Goal: Transaction & Acquisition: Purchase product/service

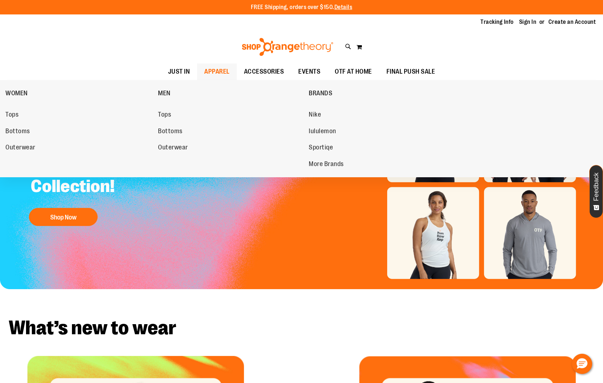
type input "**********"
click at [212, 68] on span "APPAREL" at bounding box center [216, 72] width 25 height 16
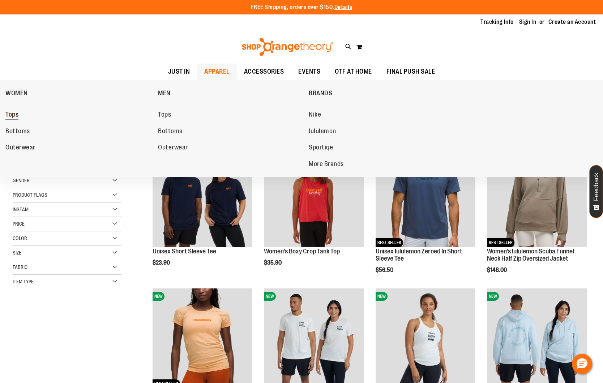
type input "**********"
click at [18, 116] on span "Tops" at bounding box center [11, 115] width 13 height 9
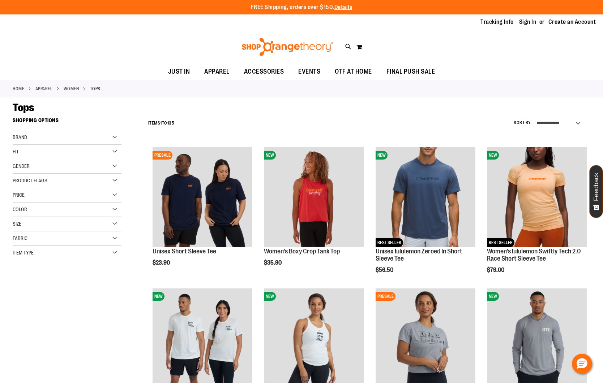
type input "**********"
click at [568, 121] on select "**********" at bounding box center [559, 124] width 50 height 12
select select "**********"
click at [534, 118] on select "**********" at bounding box center [559, 124] width 50 height 12
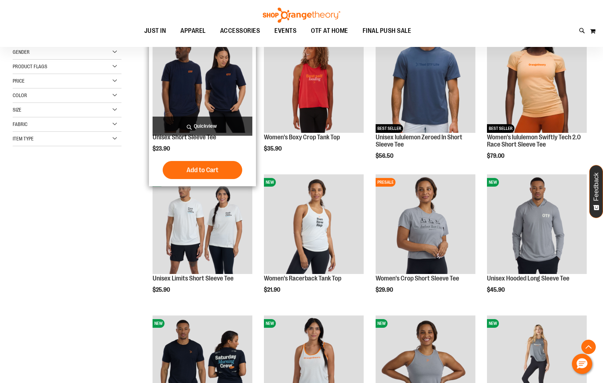
scroll to position [114, 0]
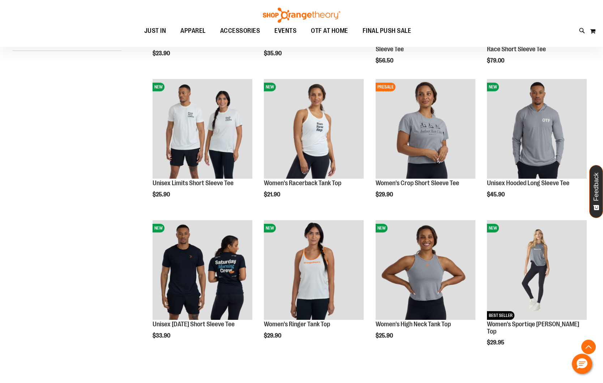
scroll to position [227, 0]
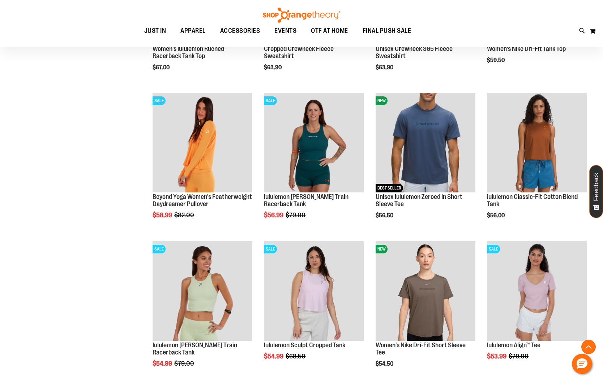
scroll to position [649, 0]
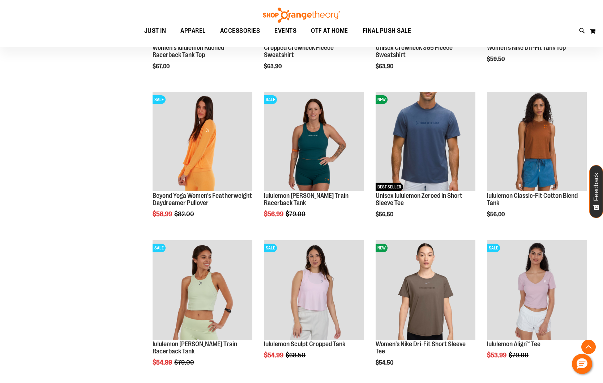
click at [207, 17] on div "Toggle Nav Search Popular Suggestions Advanced Search" at bounding box center [301, 23] width 603 height 47
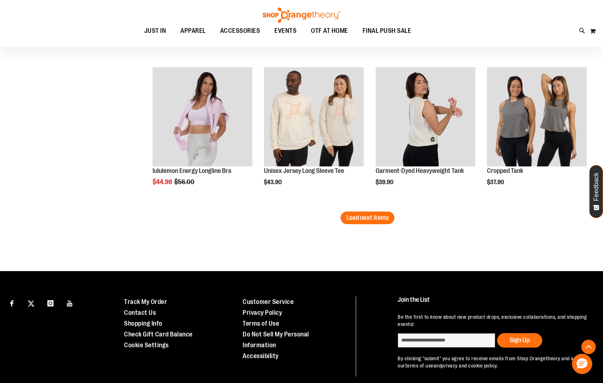
scroll to position [1270, 0]
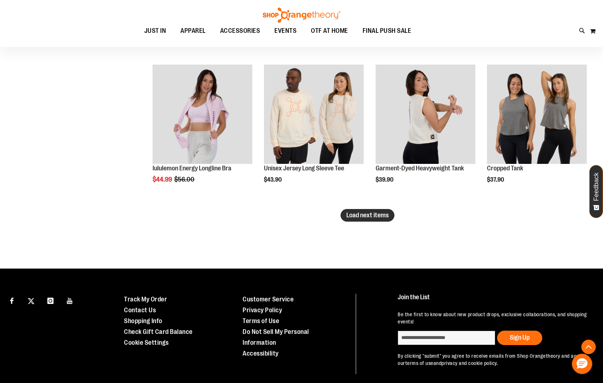
click at [357, 214] on span "Load next items" at bounding box center [367, 215] width 42 height 7
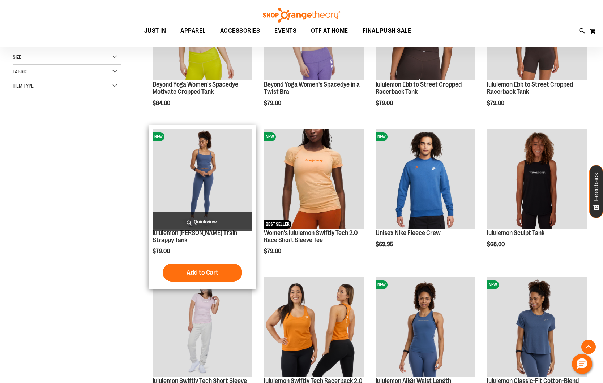
scroll to position [169, 0]
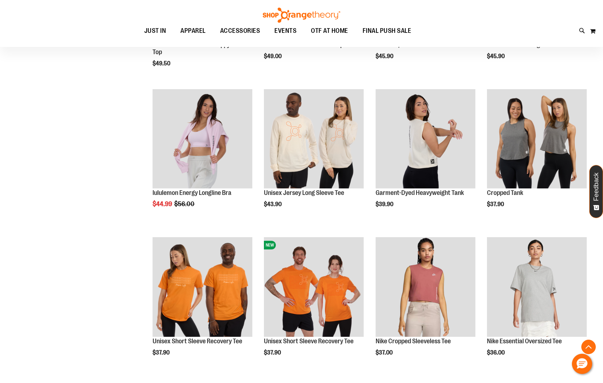
scroll to position [1307, 0]
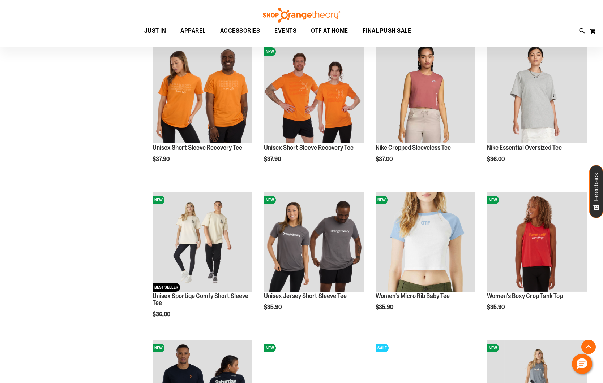
scroll to position [1605, 0]
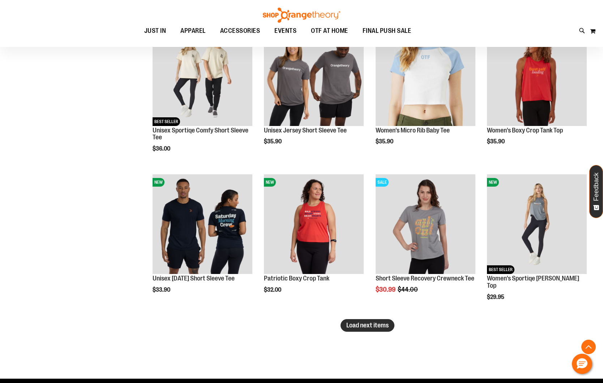
click at [344, 326] on button "Load next items" at bounding box center [367, 325] width 54 height 13
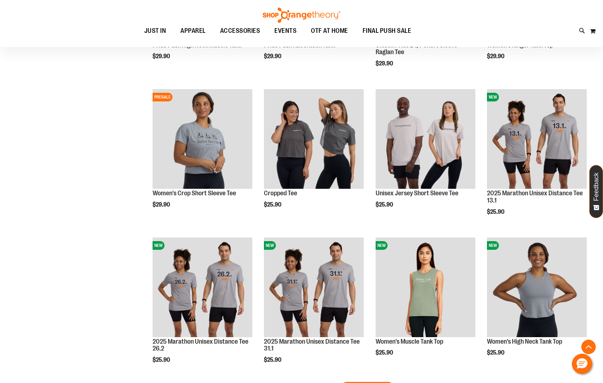
scroll to position [2029, 0]
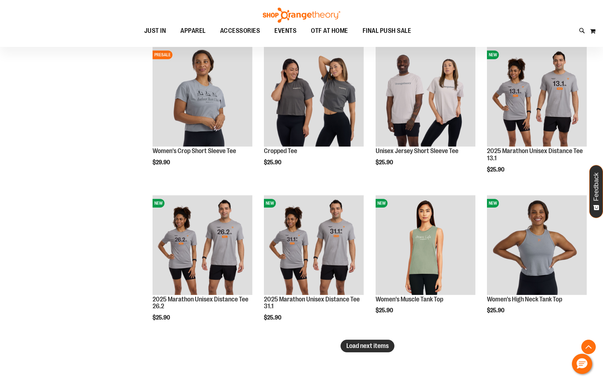
click at [353, 346] on span "Load next items" at bounding box center [367, 346] width 42 height 7
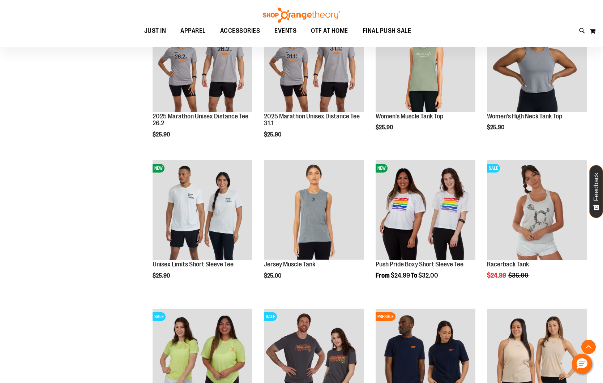
scroll to position [2367, 0]
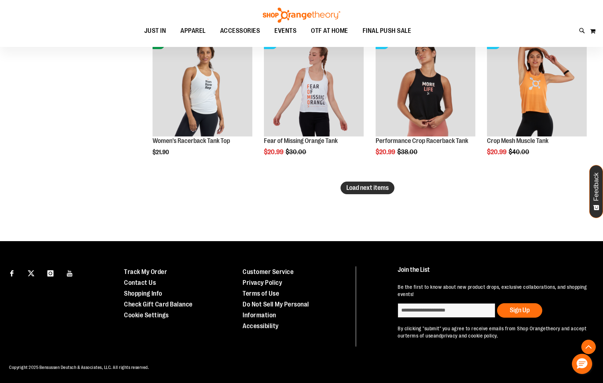
click at [359, 185] on span "Load next items" at bounding box center [367, 187] width 42 height 7
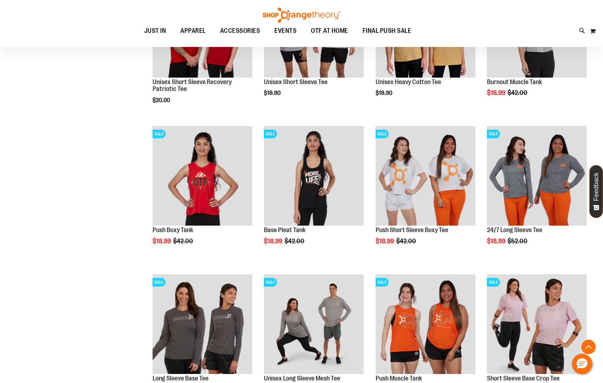
scroll to position [2965, 0]
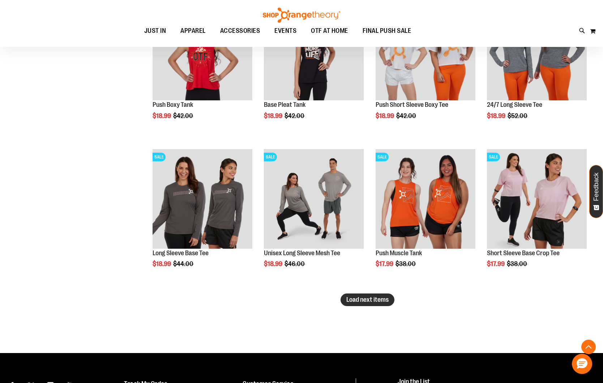
click at [377, 304] on button "Load next items" at bounding box center [367, 300] width 54 height 13
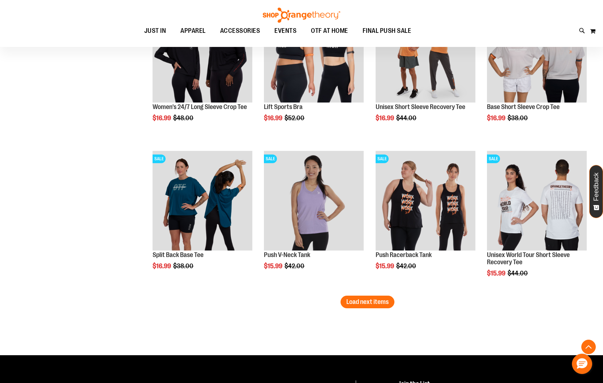
scroll to position [3414, 0]
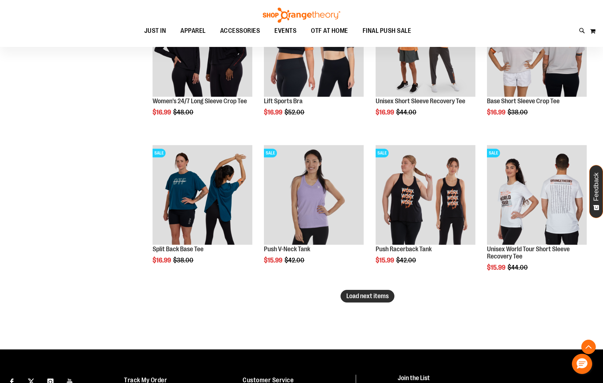
click at [365, 297] on span "Load next items" at bounding box center [367, 296] width 42 height 7
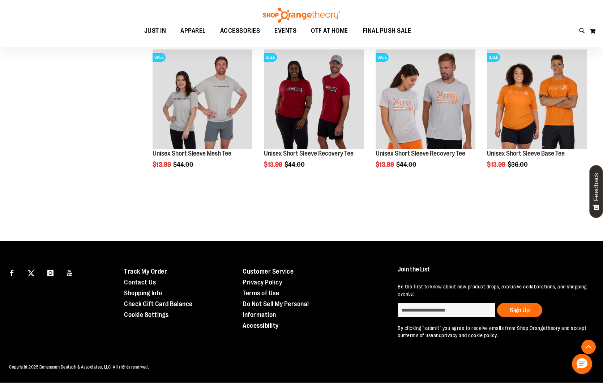
scroll to position [3968, 0]
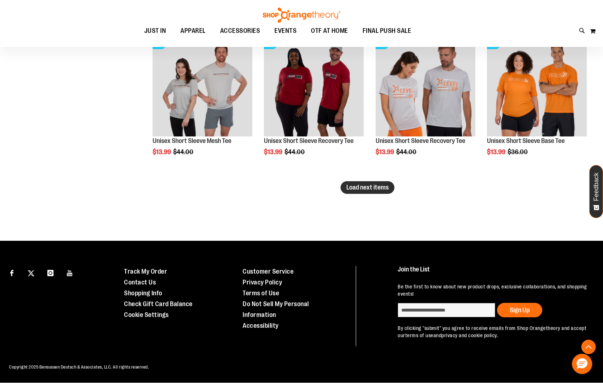
click at [358, 188] on span "Load next items" at bounding box center [367, 187] width 42 height 7
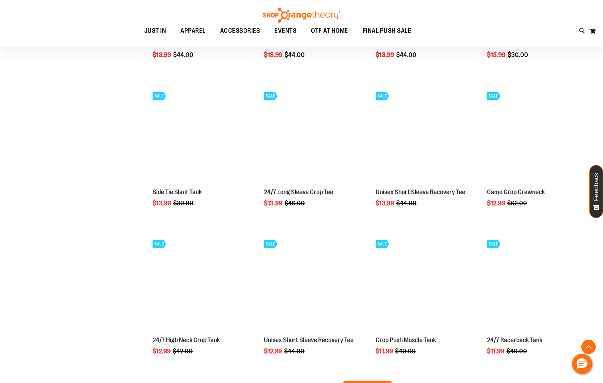
scroll to position [4411, 0]
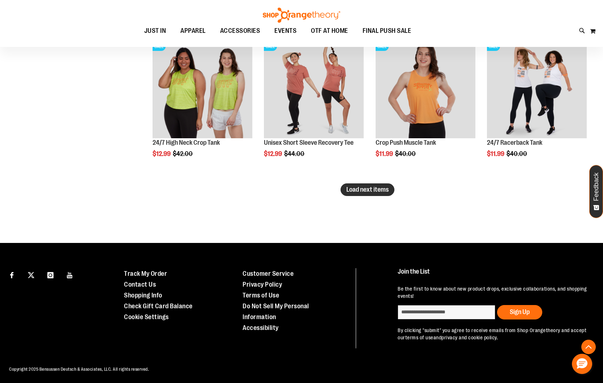
click at [354, 186] on span "Load next items" at bounding box center [367, 189] width 42 height 7
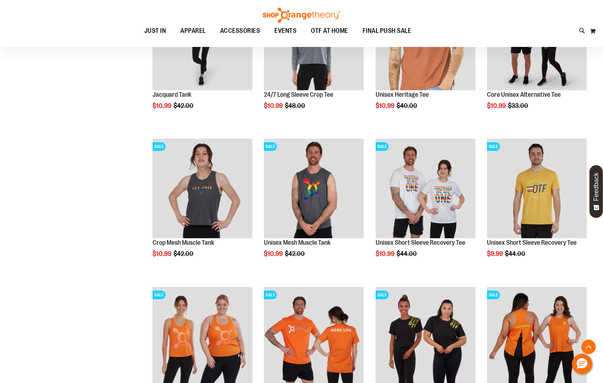
scroll to position [4746, 0]
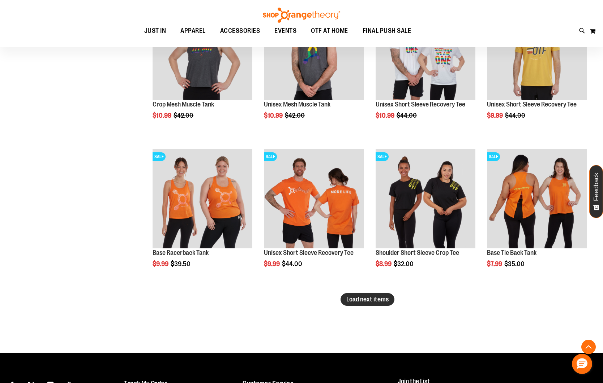
click at [355, 302] on span "Load next items" at bounding box center [367, 299] width 42 height 7
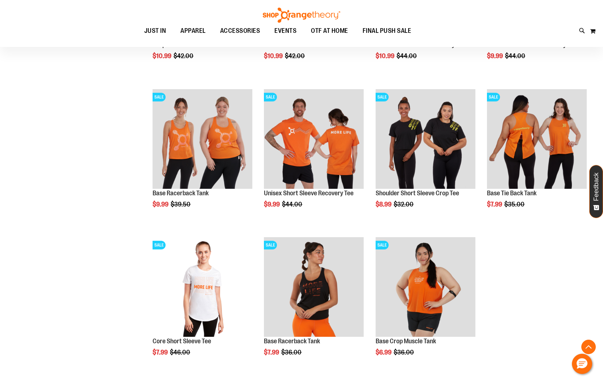
scroll to position [4779, 0]
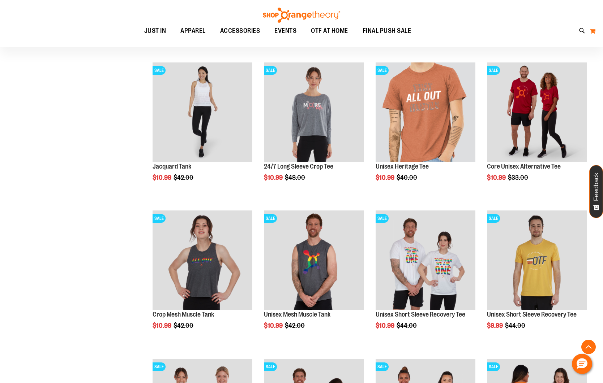
scroll to position [4534, 0]
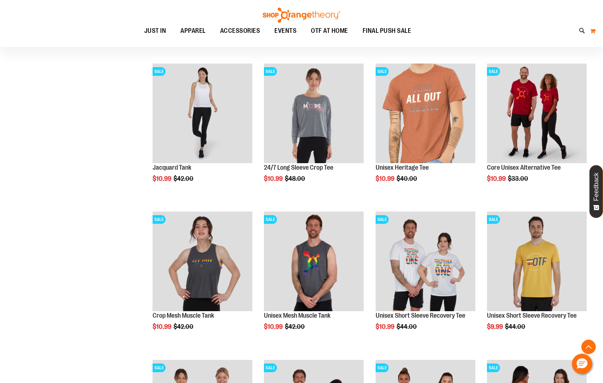
click at [592, 29] on button "My Cart" at bounding box center [592, 31] width 6 height 12
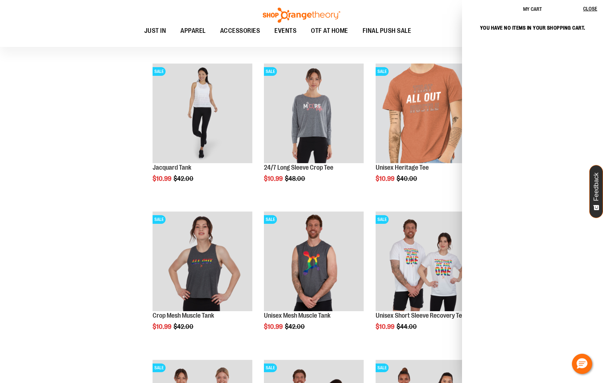
click at [442, 27] on ul "JUST IN JUST IN Balanced Basics New for Women New for Men New Accessories New B…" at bounding box center [277, 31] width 523 height 17
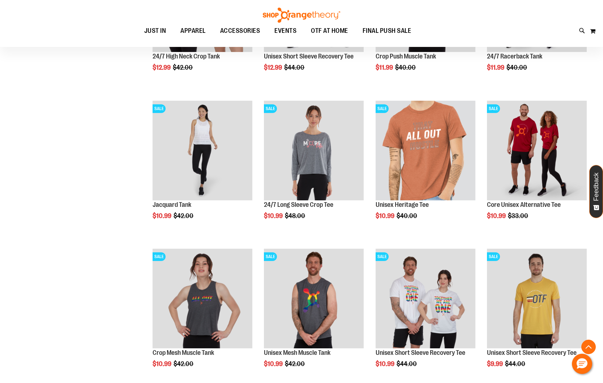
scroll to position [4565, 0]
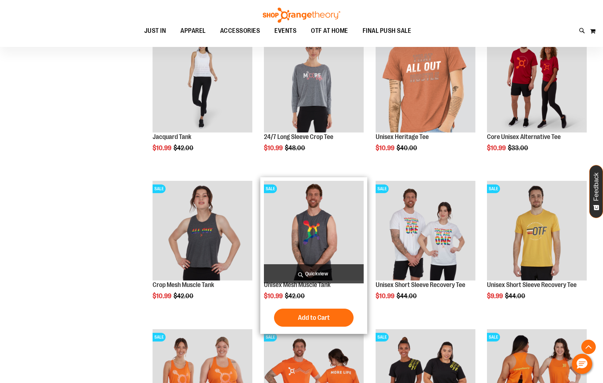
click at [311, 216] on img "product" at bounding box center [314, 231] width 100 height 100
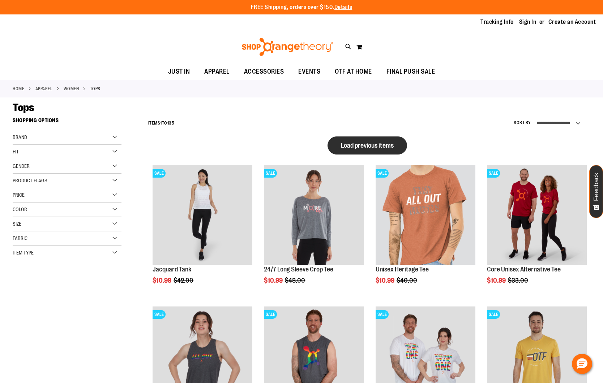
type input "**********"
click at [354, 143] on span "Load previous items" at bounding box center [367, 145] width 53 height 7
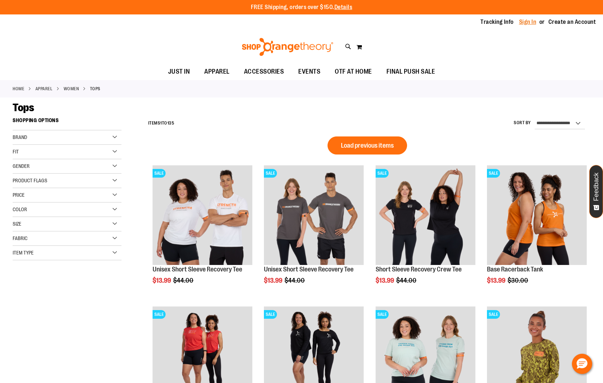
click at [532, 21] on link "Sign In" at bounding box center [527, 22] width 17 height 8
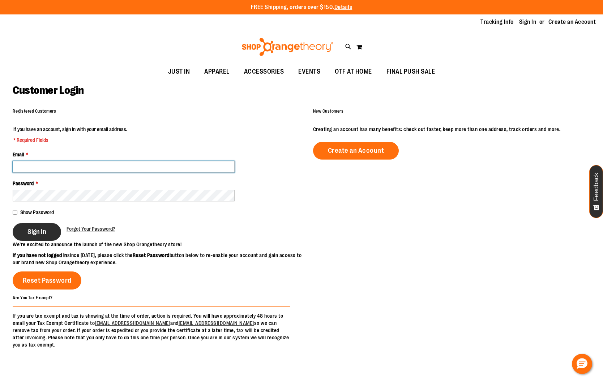
type input "**********"
click at [13, 233] on button "Sign In" at bounding box center [37, 232] width 48 height 18
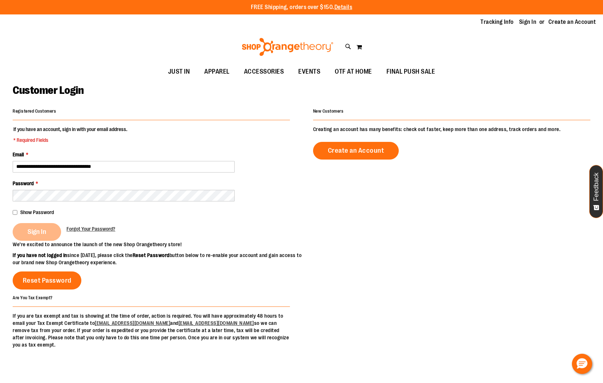
click at [43, 232] on div "Sign In" at bounding box center [40, 232] width 54 height 18
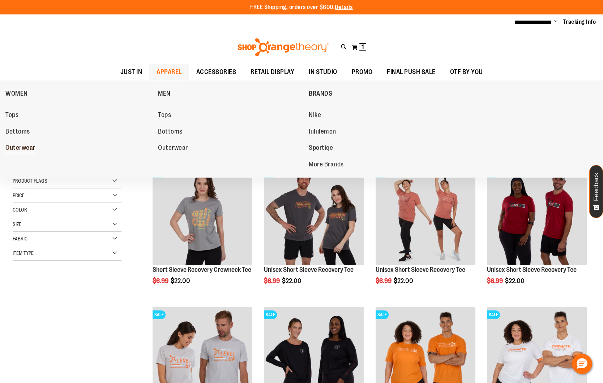
type input "**********"
click at [16, 146] on span "Outerwear" at bounding box center [20, 148] width 30 height 9
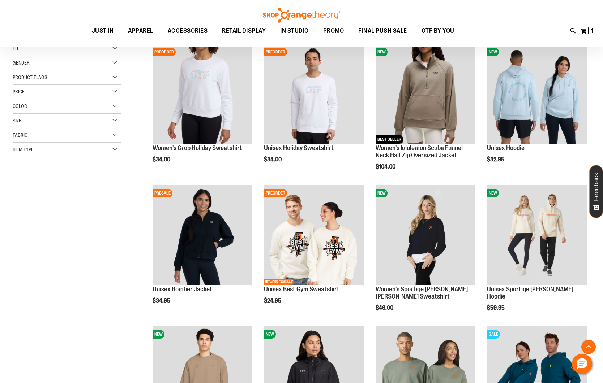
scroll to position [133, 0]
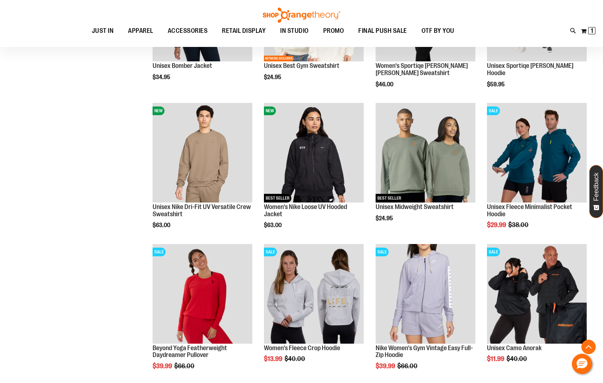
scroll to position [333, 0]
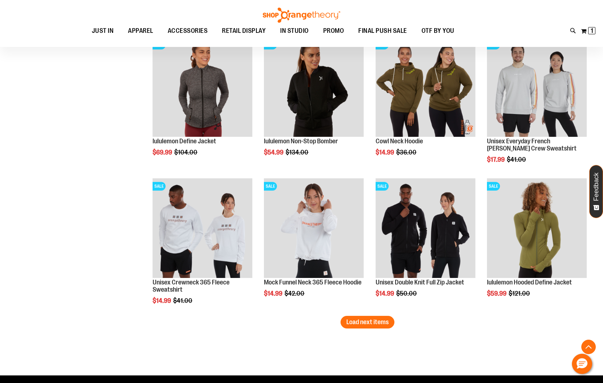
scroll to position [1101, 0]
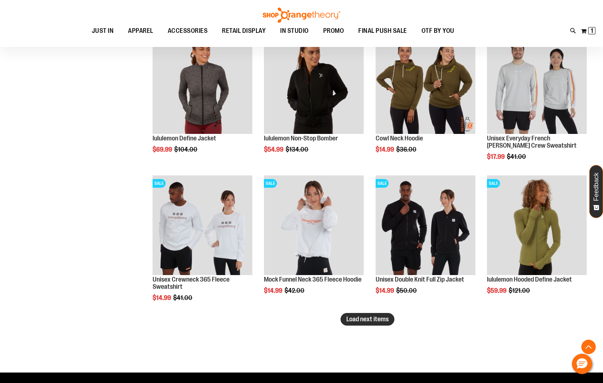
type input "**********"
click at [382, 316] on span "Load next items" at bounding box center [367, 319] width 42 height 7
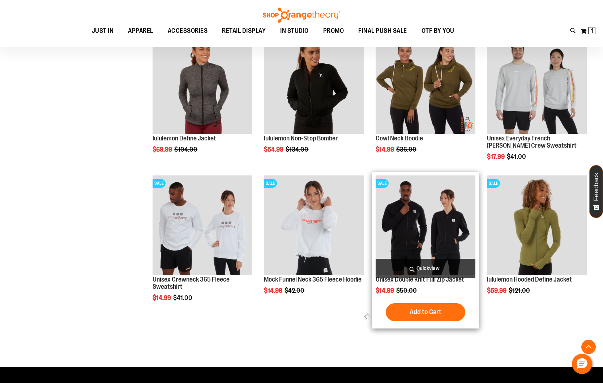
click at [416, 241] on img "product" at bounding box center [425, 226] width 100 height 100
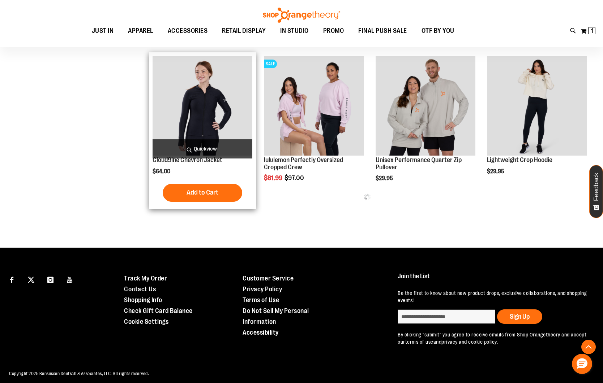
scroll to position [398, 0]
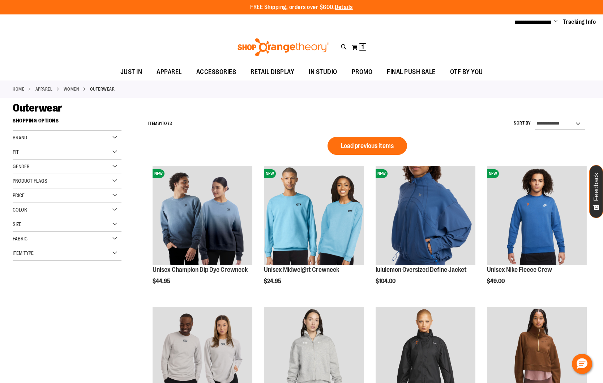
type input "**********"
click at [572, 121] on select "**********" at bounding box center [559, 124] width 50 height 12
select select "*********"
click at [534, 118] on select "**********" at bounding box center [559, 124] width 50 height 12
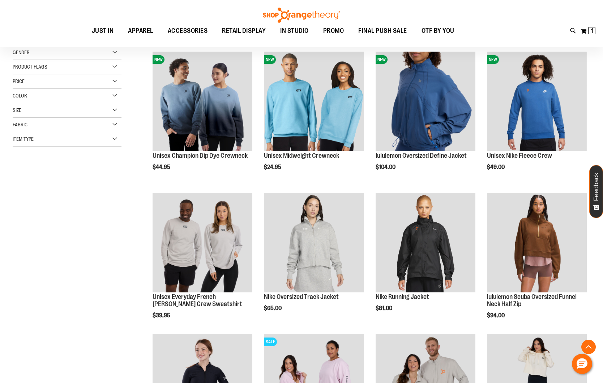
scroll to position [114, 0]
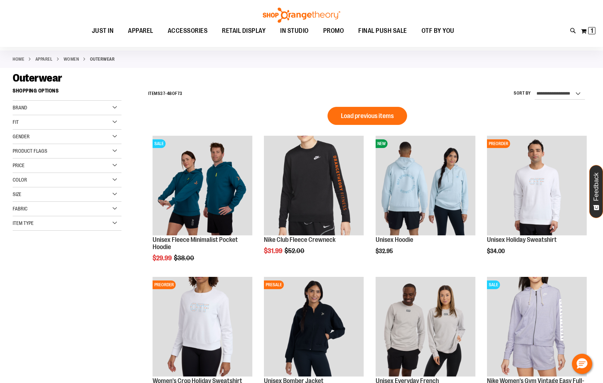
scroll to position [39, 0]
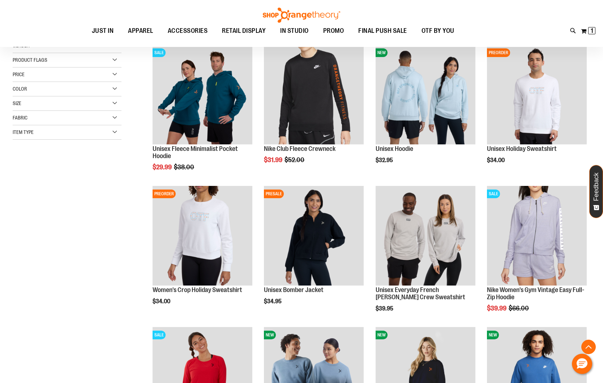
scroll to position [181, 0]
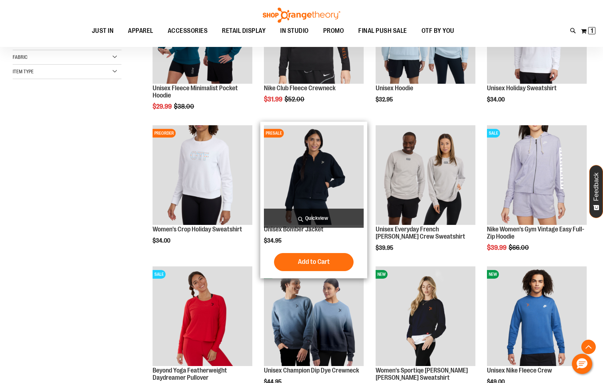
click at [297, 198] on img "product" at bounding box center [314, 175] width 100 height 100
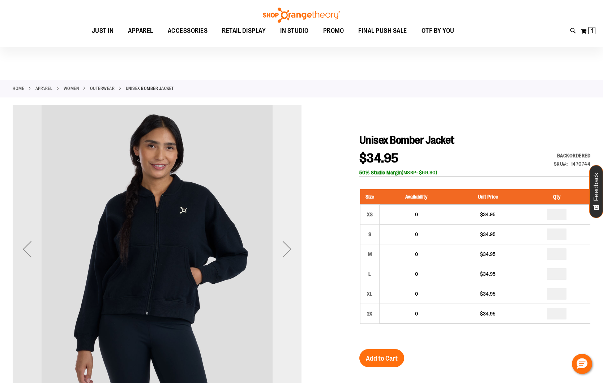
scroll to position [81, 0]
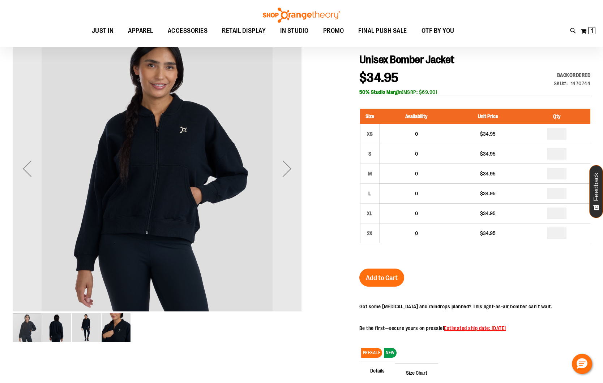
type input "**********"
click at [65, 326] on img "image 2 of 4" at bounding box center [56, 328] width 29 height 29
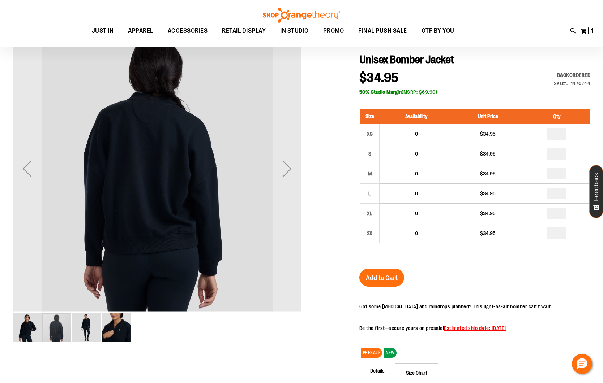
click at [89, 329] on img "image 3 of 4" at bounding box center [86, 328] width 29 height 29
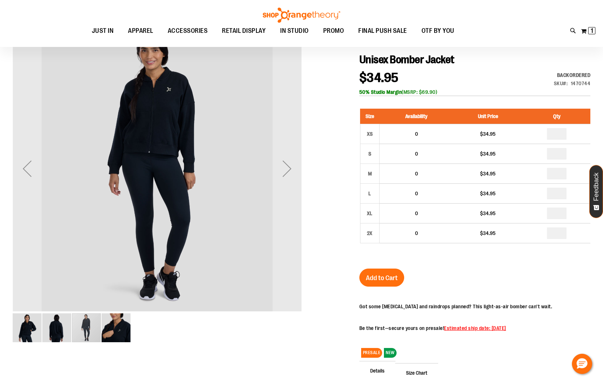
click at [117, 328] on img "image 4 of 4" at bounding box center [116, 328] width 29 height 29
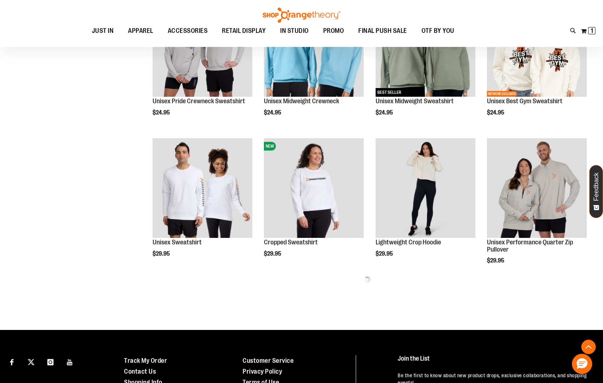
scroll to position [212, 0]
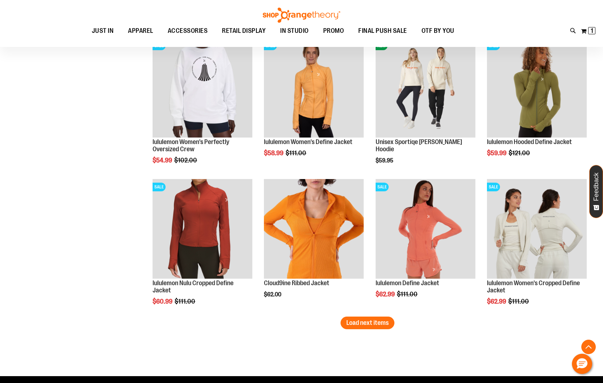
scroll to position [1101, 0]
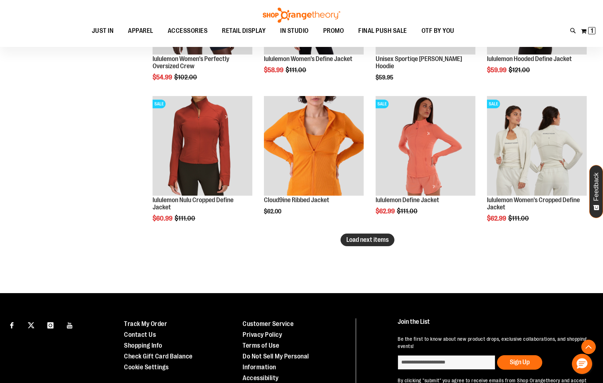
type input "**********"
click at [388, 240] on button "Load next items" at bounding box center [367, 240] width 54 height 13
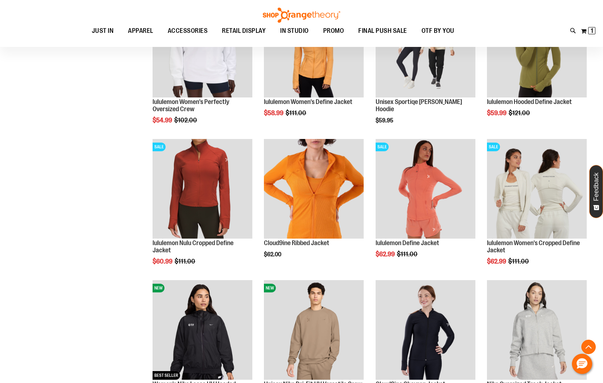
scroll to position [1058, 0]
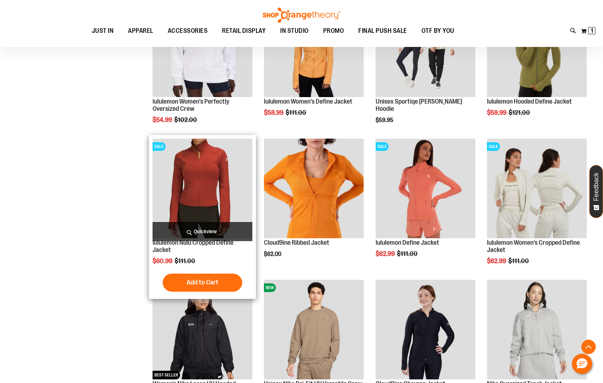
click at [196, 194] on img "product" at bounding box center [203, 189] width 100 height 100
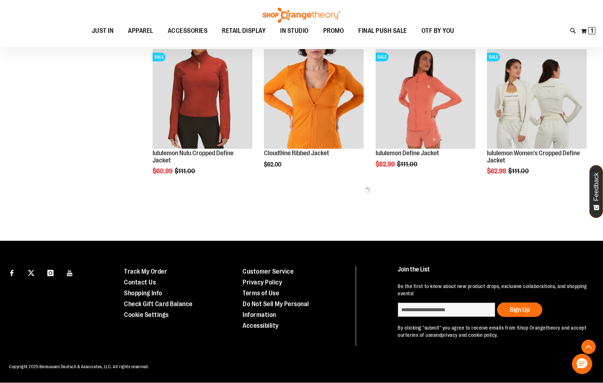
scroll to position [311, 0]
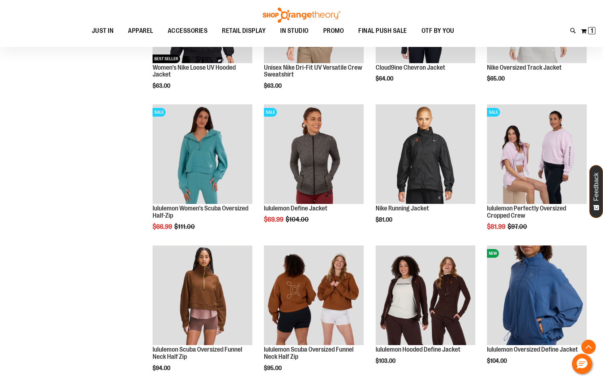
scroll to position [629, 0]
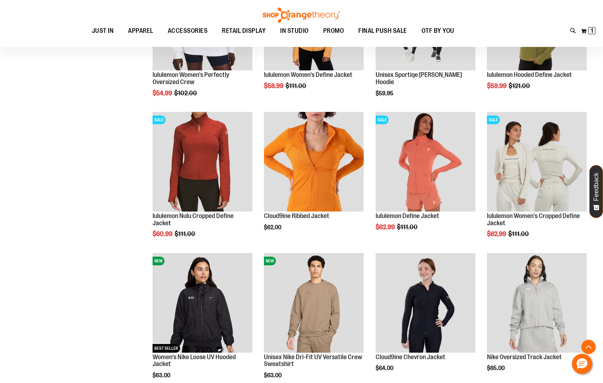
scroll to position [237, 0]
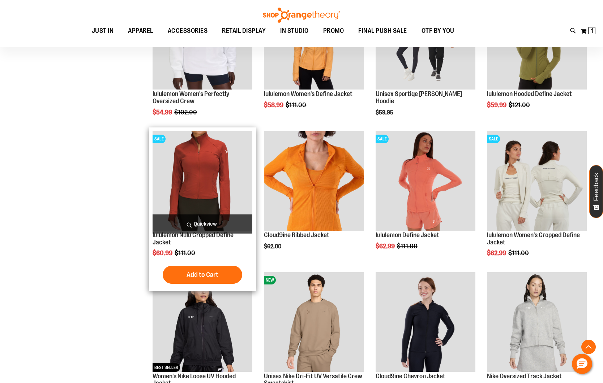
type input "**********"
click at [201, 190] on img "product" at bounding box center [203, 181] width 100 height 100
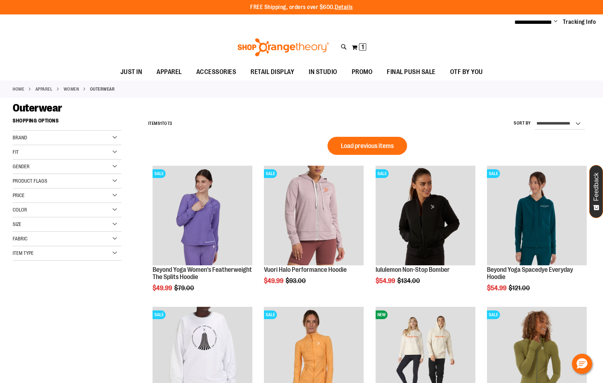
type input "**********"
click at [571, 121] on select "**********" at bounding box center [559, 124] width 50 height 12
click at [534, 118] on select "**********" at bounding box center [559, 124] width 50 height 12
click at [371, 142] on span "Load previous items" at bounding box center [367, 145] width 53 height 7
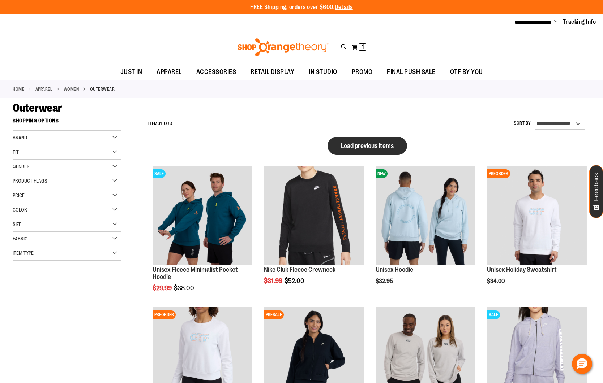
click at [372, 141] on button "Load previous items" at bounding box center [367, 146] width 80 height 18
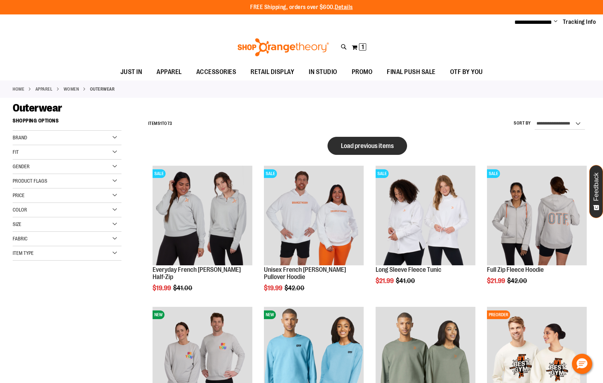
click at [389, 149] on span "Load previous items" at bounding box center [367, 145] width 53 height 7
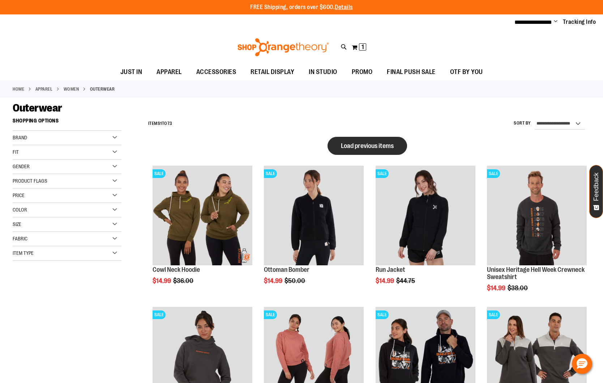
click at [356, 139] on button "Load previous items" at bounding box center [367, 146] width 80 height 18
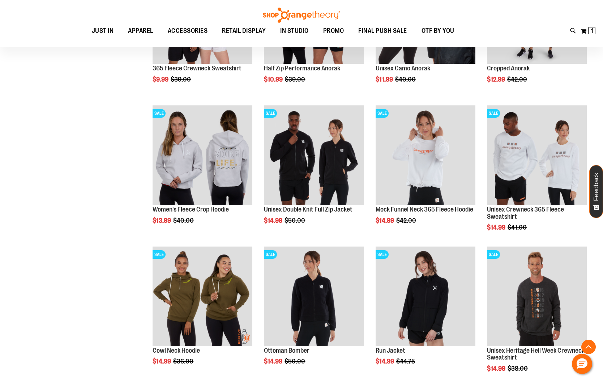
scroll to position [253, 0]
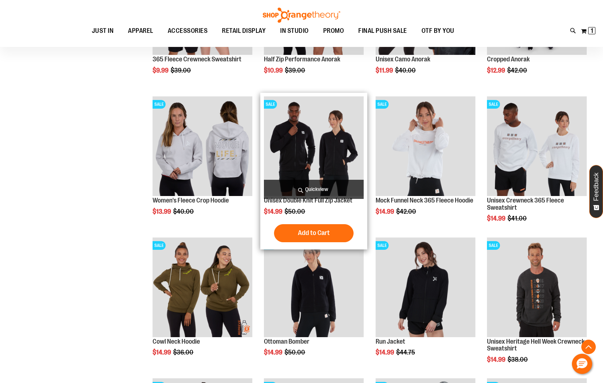
click at [307, 155] on img "product" at bounding box center [314, 146] width 100 height 100
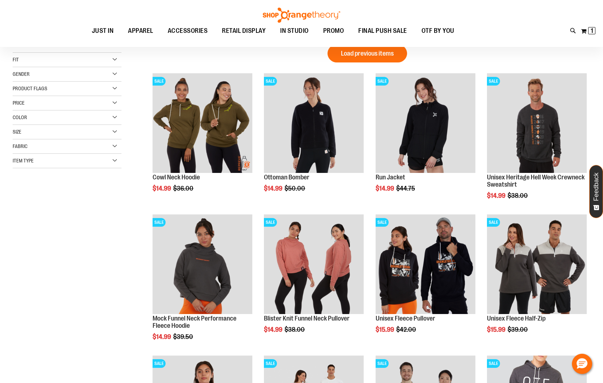
scroll to position [5, 0]
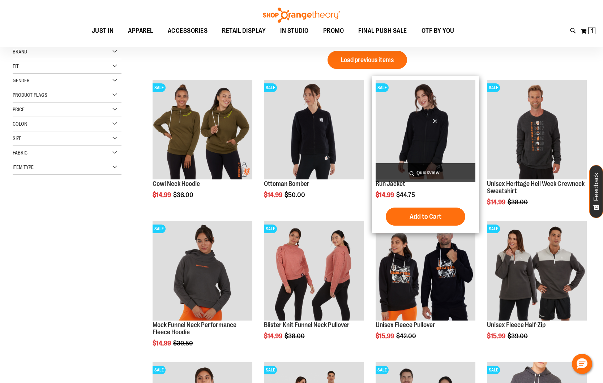
type input "**********"
click at [400, 129] on img "product" at bounding box center [425, 130] width 100 height 100
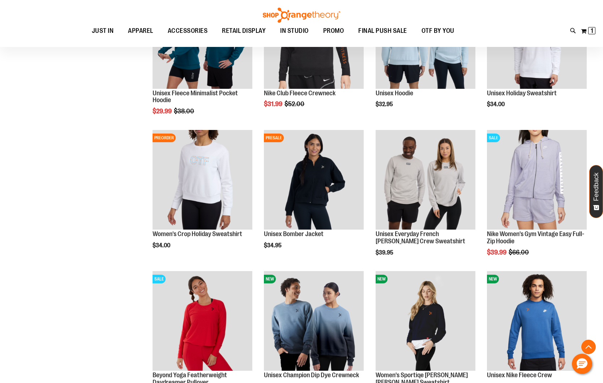
scroll to position [948, 0]
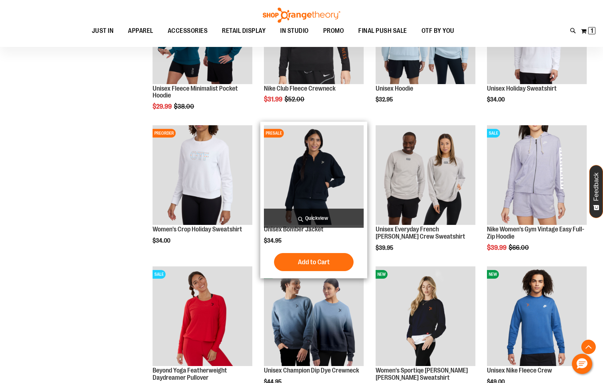
type input "**********"
click at [301, 190] on img "product" at bounding box center [314, 175] width 100 height 100
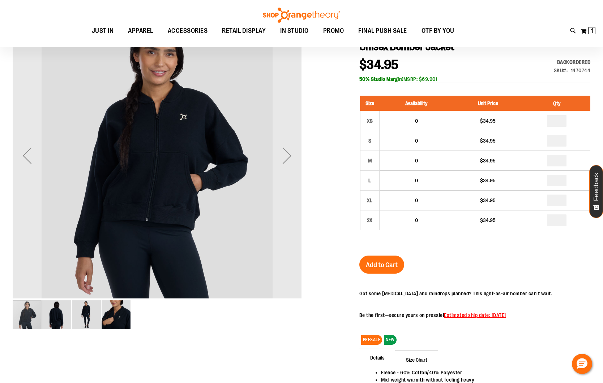
scroll to position [76, 0]
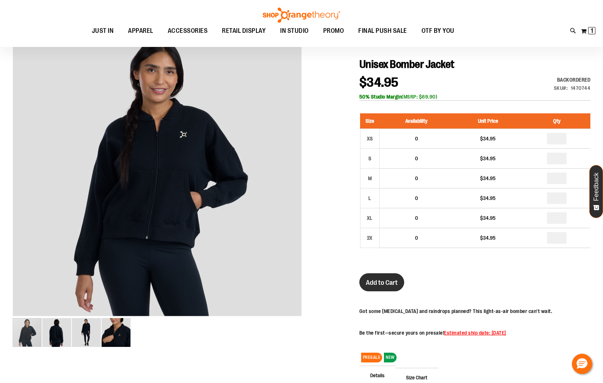
type input "**********"
click at [393, 284] on span "Add to Cart" at bounding box center [382, 283] width 32 height 8
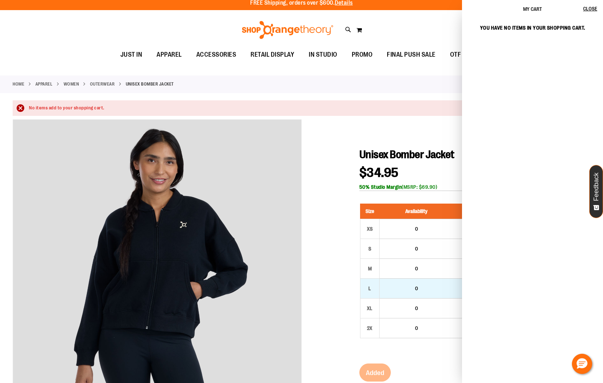
scroll to position [0, 0]
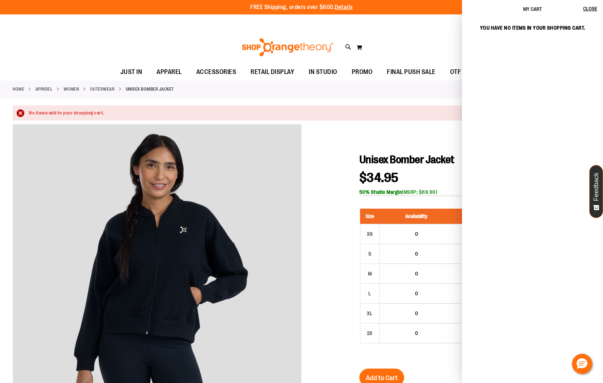
click at [327, 192] on div at bounding box center [301, 346] width 577 height 445
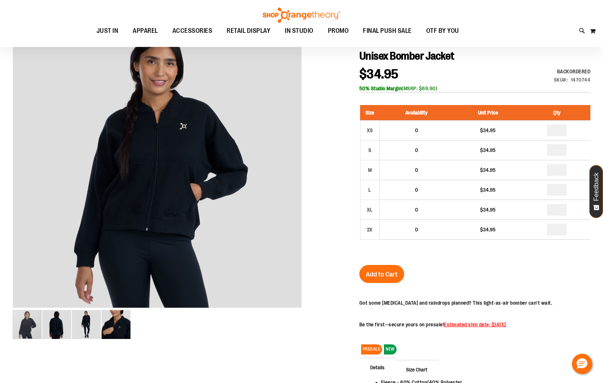
scroll to position [94, 0]
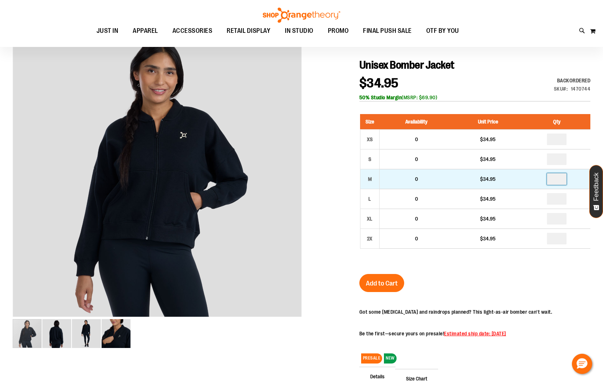
drag, startPoint x: 562, startPoint y: 179, endPoint x: 554, endPoint y: 179, distance: 7.2
click at [554, 179] on input "number" at bounding box center [557, 179] width 20 height 12
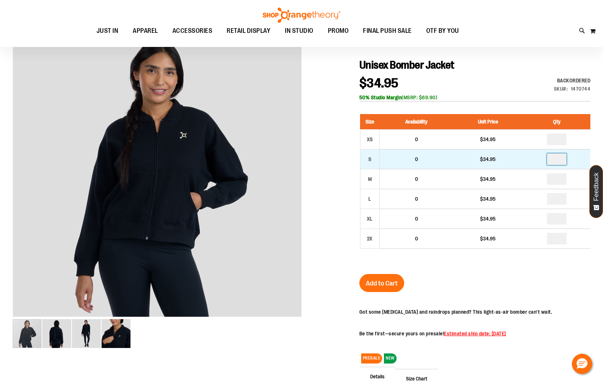
type input "*"
drag, startPoint x: 562, startPoint y: 159, endPoint x: 551, endPoint y: 159, distance: 11.2
click at [551, 159] on input "number" at bounding box center [557, 160] width 20 height 12
type input "*"
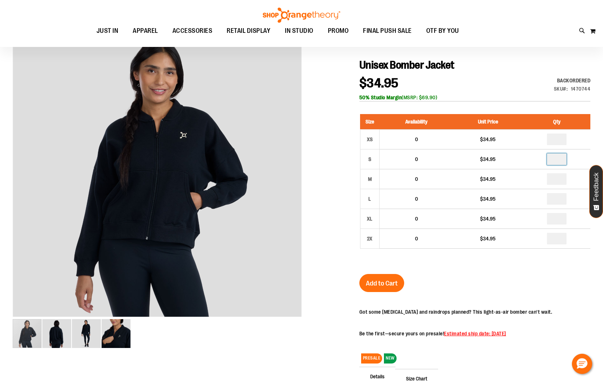
click at [340, 205] on div at bounding box center [301, 252] width 577 height 445
click at [393, 283] on span "Add to Cart" at bounding box center [382, 284] width 32 height 8
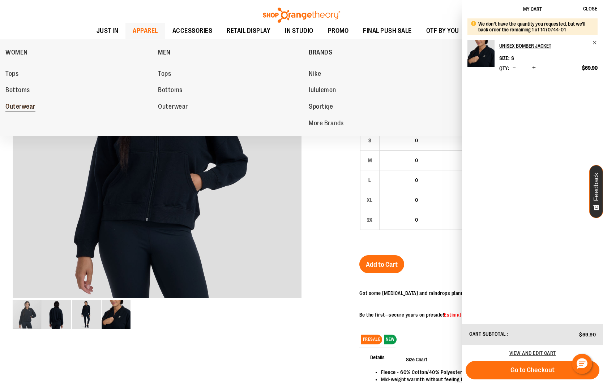
click at [27, 107] on span "Outerwear" at bounding box center [20, 107] width 30 height 9
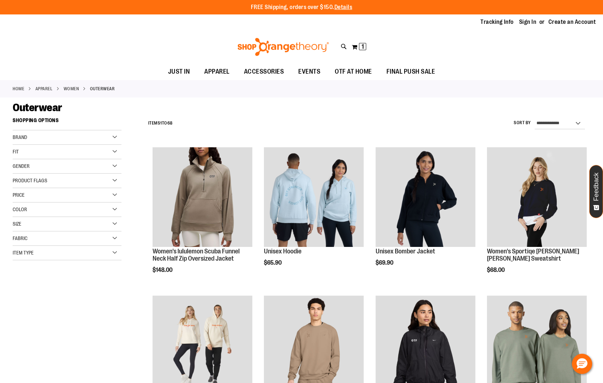
type input "**********"
select select "*********"
click at [534, 118] on select "**********" at bounding box center [559, 124] width 50 height 12
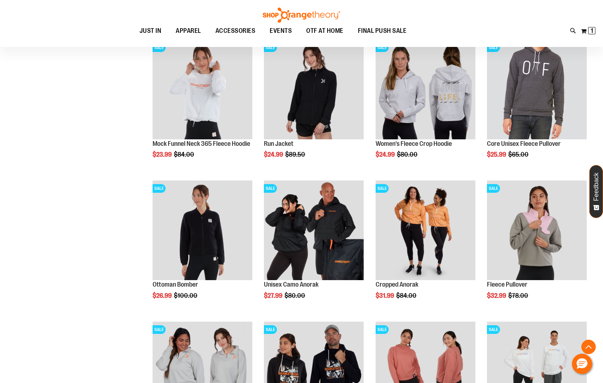
scroll to position [574, 0]
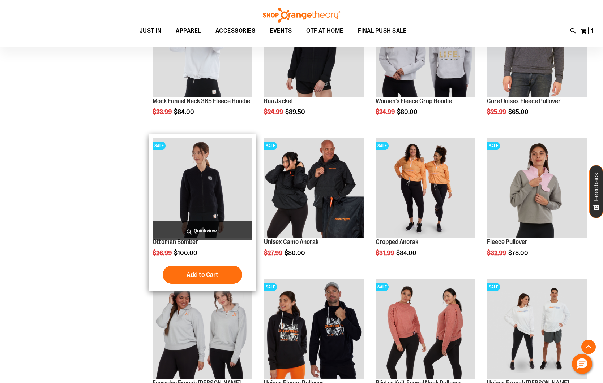
click at [199, 179] on img "product" at bounding box center [203, 188] width 100 height 100
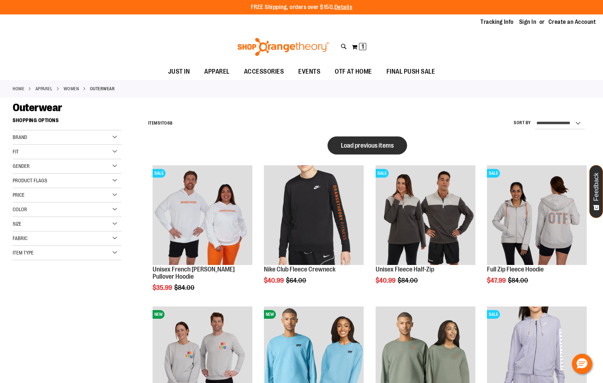
type input "**********"
click at [340, 143] on button "Load previous items" at bounding box center [367, 146] width 80 height 18
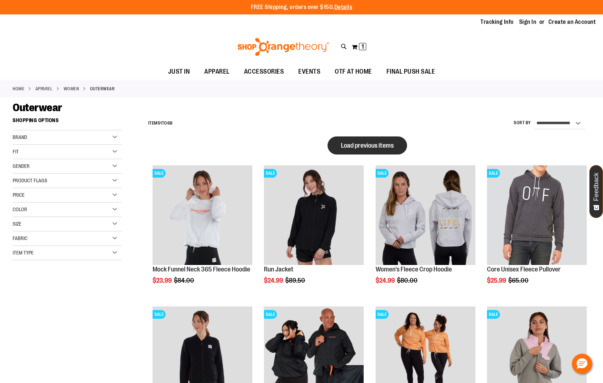
click at [361, 143] on span "Load previous items" at bounding box center [367, 145] width 53 height 7
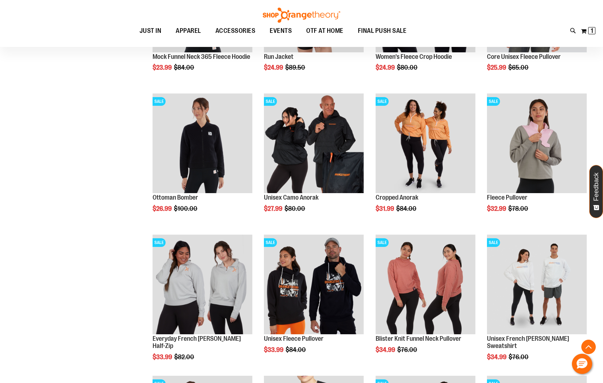
scroll to position [611, 0]
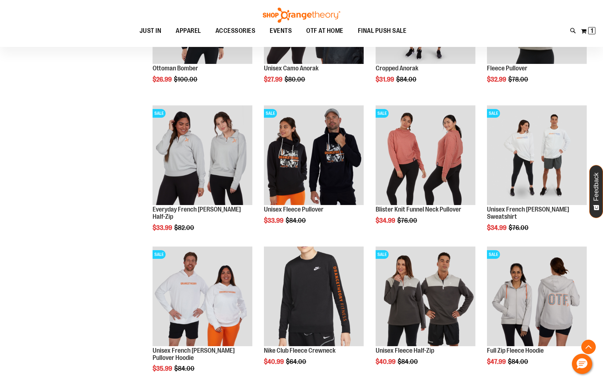
scroll to position [757, 0]
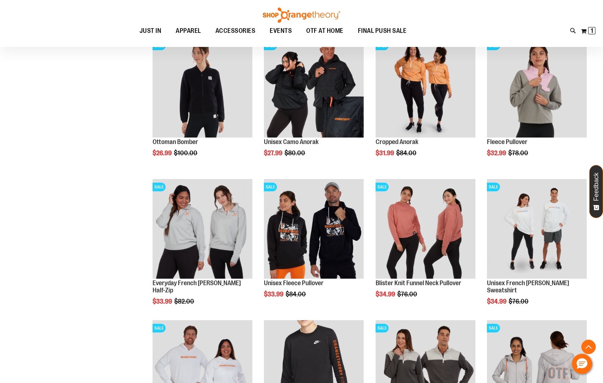
scroll to position [552, 0]
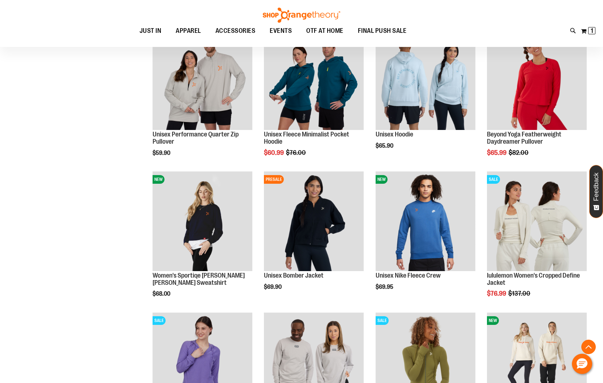
scroll to position [1466, 0]
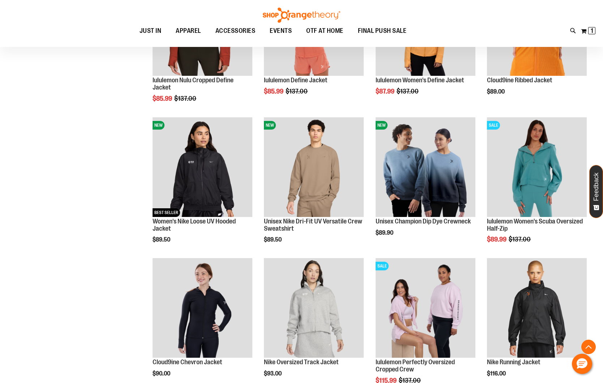
scroll to position [1809, 0]
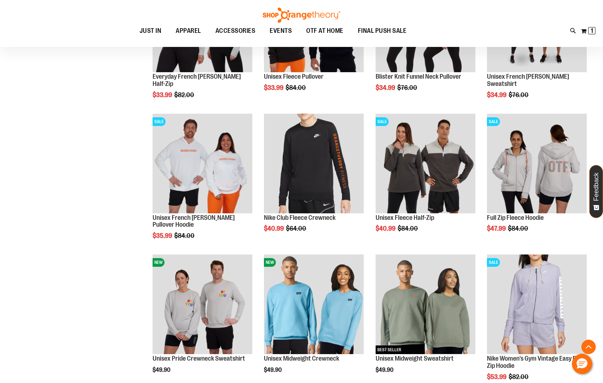
scroll to position [666, 0]
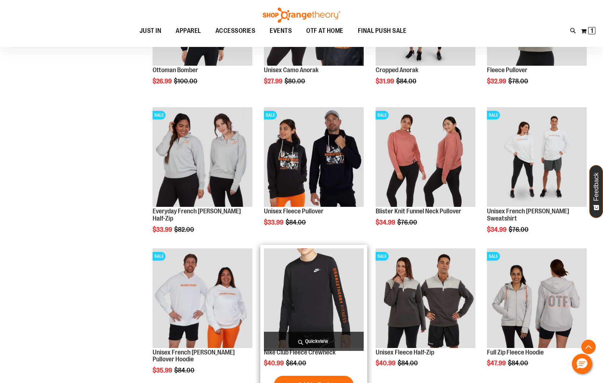
click at [312, 291] on img "product" at bounding box center [314, 299] width 100 height 100
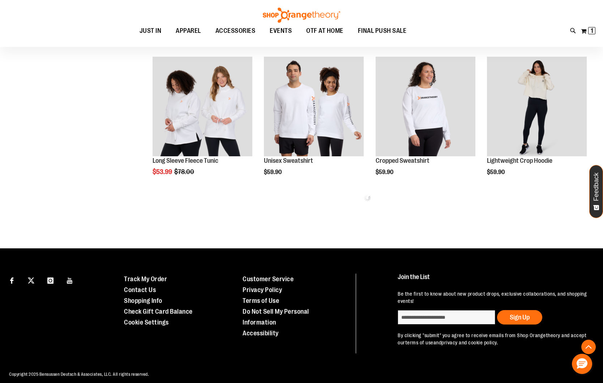
scroll to position [311, 0]
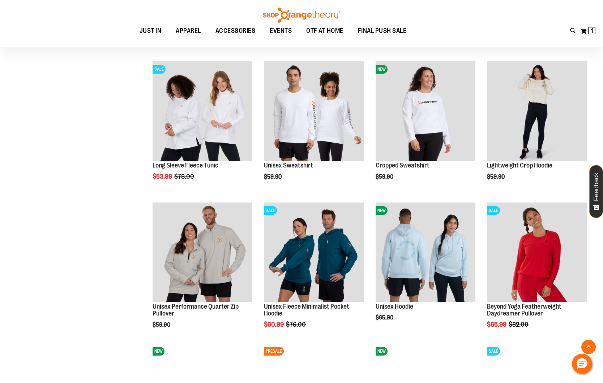
scroll to position [309, 0]
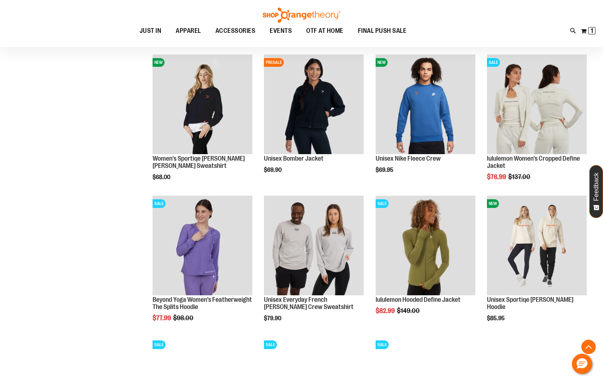
scroll to position [591, 0]
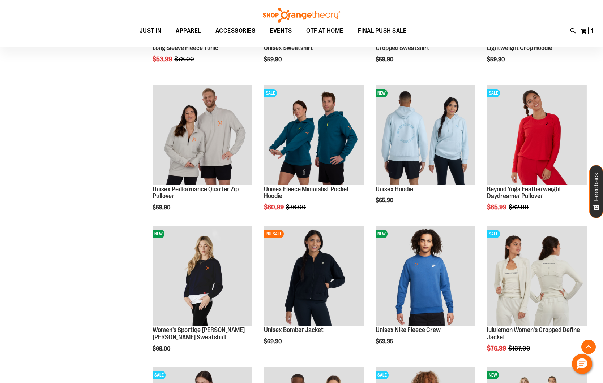
scroll to position [225, 0]
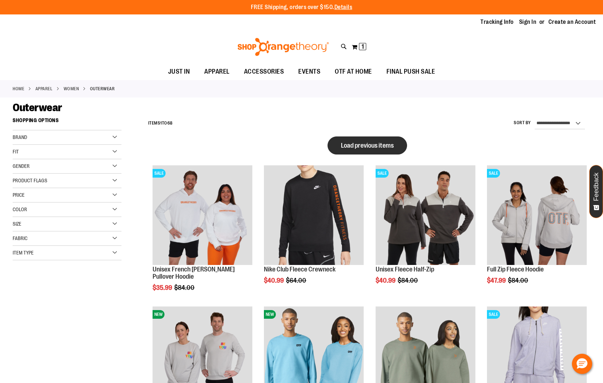
type input "**********"
click at [367, 140] on button "Load previous items" at bounding box center [367, 146] width 80 height 18
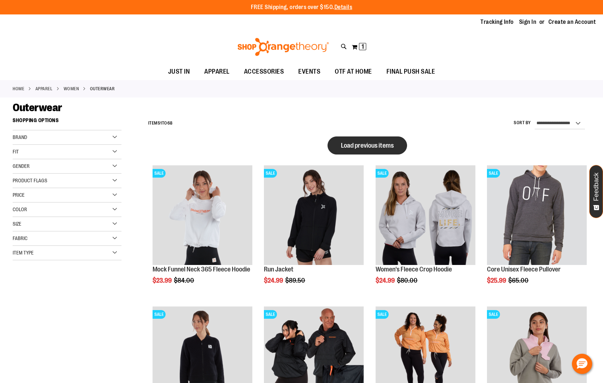
click at [392, 147] on span "Load previous items" at bounding box center [367, 145] width 53 height 7
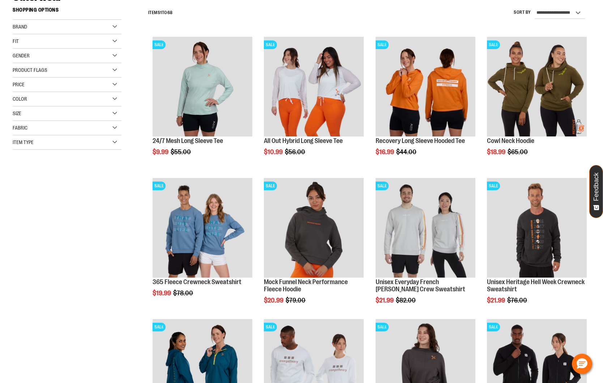
scroll to position [158, 0]
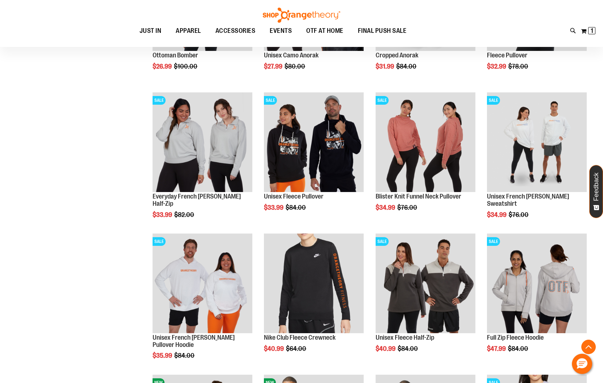
scroll to position [711, 0]
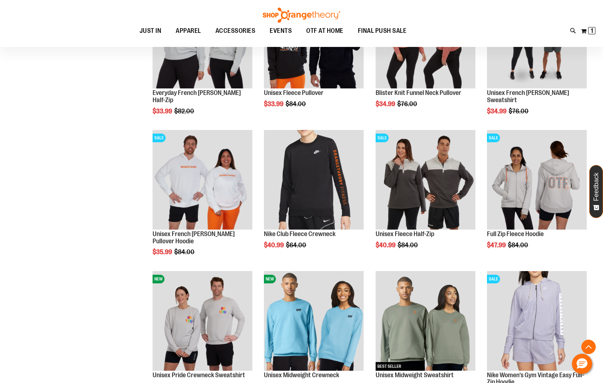
scroll to position [780, 0]
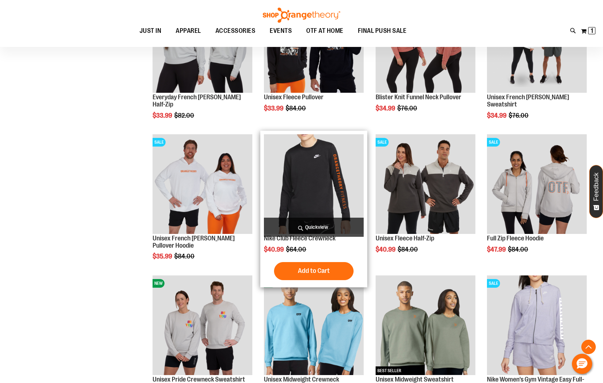
click at [328, 168] on img "product" at bounding box center [314, 184] width 100 height 100
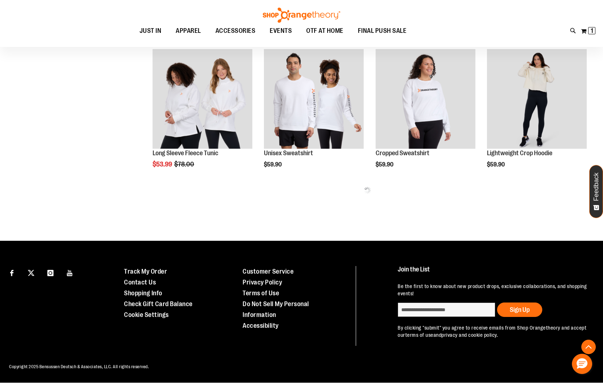
scroll to position [311, 0]
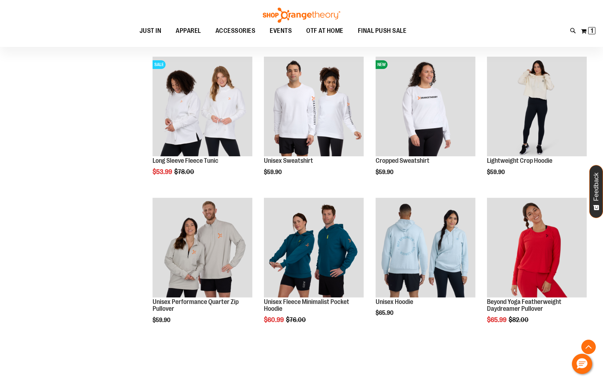
scroll to position [473, 0]
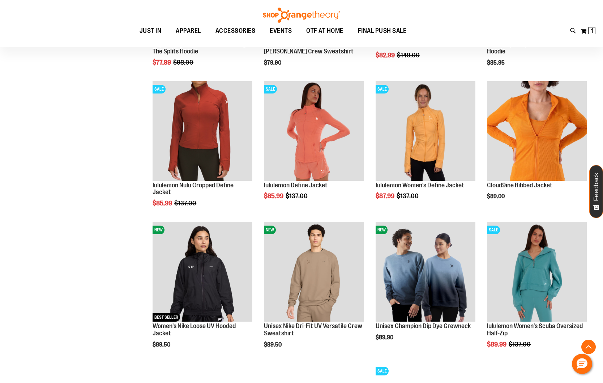
scroll to position [301, 0]
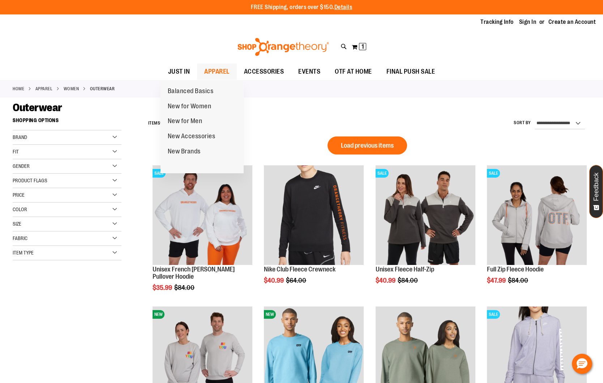
type input "**********"
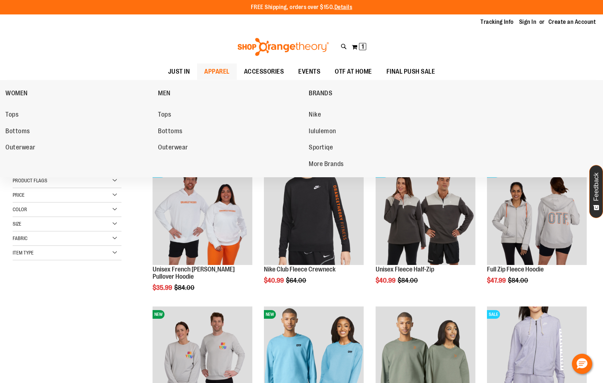
click at [208, 72] on span "APPAREL" at bounding box center [216, 72] width 25 height 16
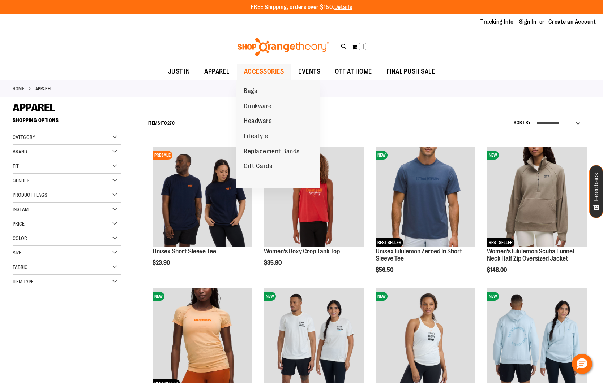
type input "**********"
click at [255, 72] on span "ACCESSORIES" at bounding box center [264, 72] width 40 height 16
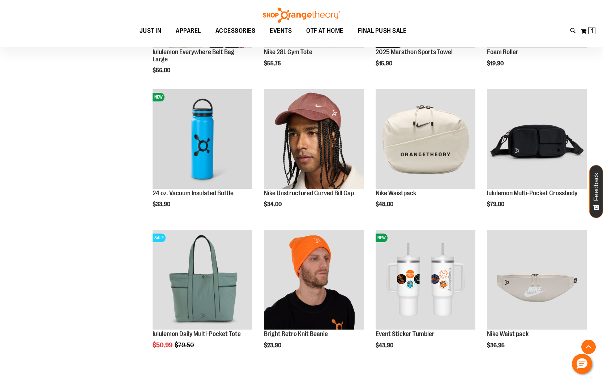
scroll to position [629, 0]
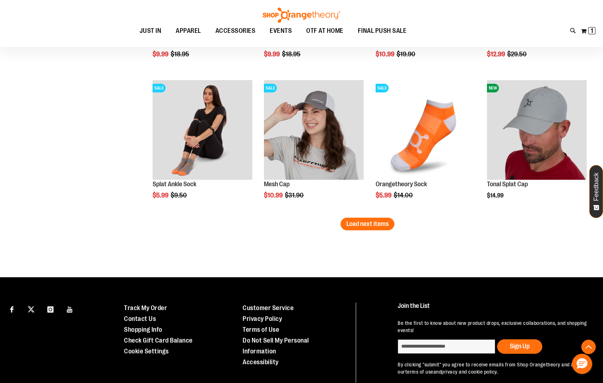
scroll to position [1233, 0]
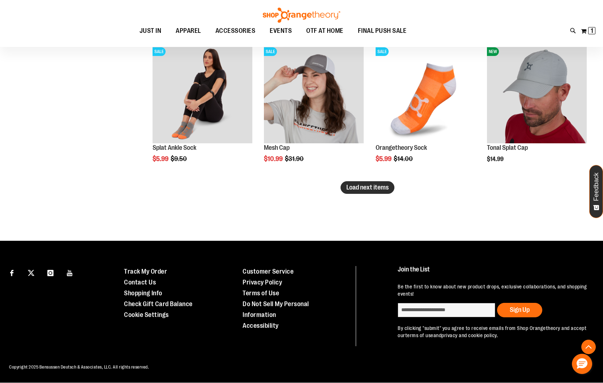
type input "**********"
click at [361, 189] on span "Load next items" at bounding box center [367, 187] width 42 height 7
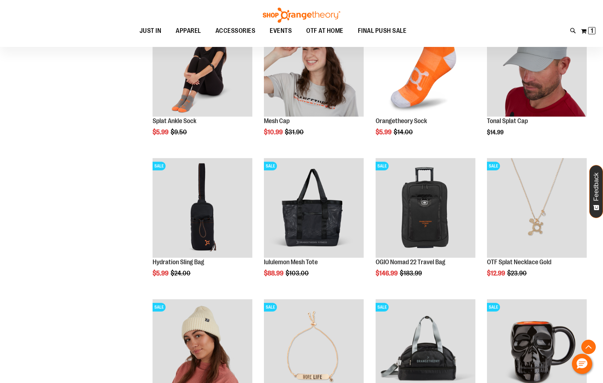
scroll to position [1380, 0]
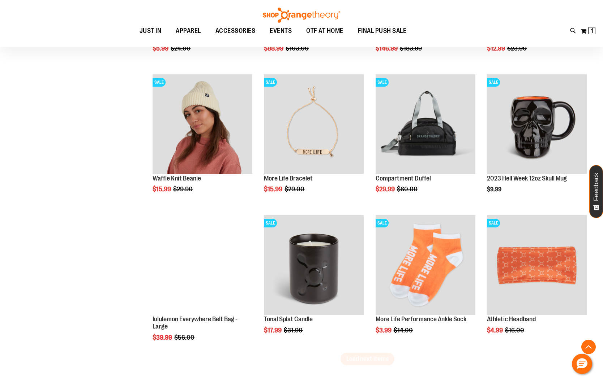
scroll to position [1529, 0]
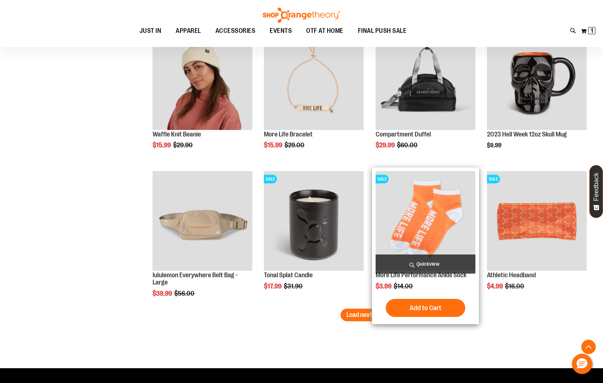
drag, startPoint x: 380, startPoint y: 315, endPoint x: 373, endPoint y: 314, distance: 7.0
click at [380, 315] on div "Add to Cart In stock" at bounding box center [425, 308] width 100 height 18
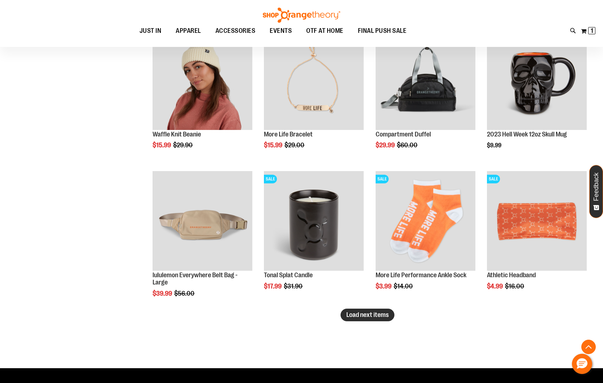
click at [362, 314] on span "Load next items" at bounding box center [367, 315] width 42 height 7
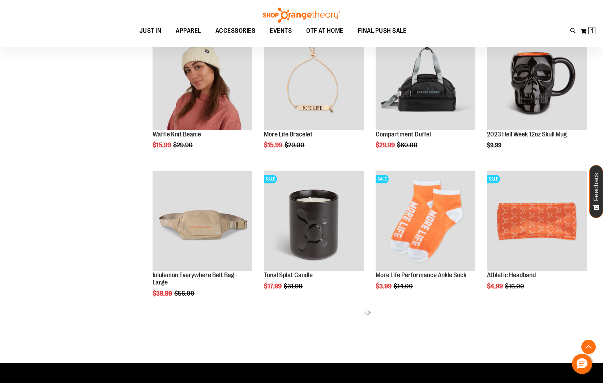
scroll to position [1650, 0]
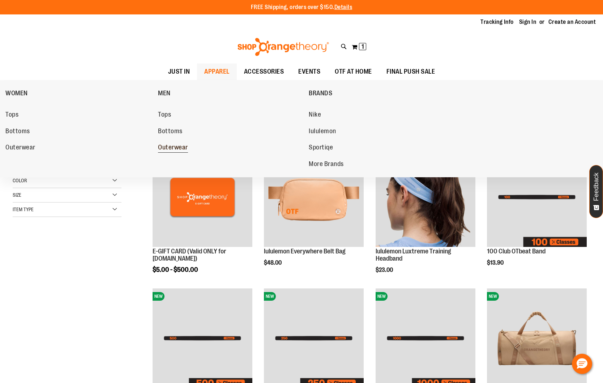
click at [170, 145] on span "Outerwear" at bounding box center [173, 148] width 30 height 9
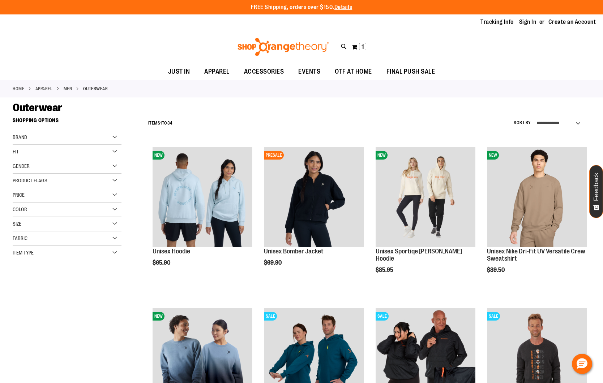
type input "**********"
click at [567, 124] on select "**********" at bounding box center [559, 124] width 50 height 12
select select "*********"
click at [534, 118] on select "**********" at bounding box center [559, 124] width 50 height 12
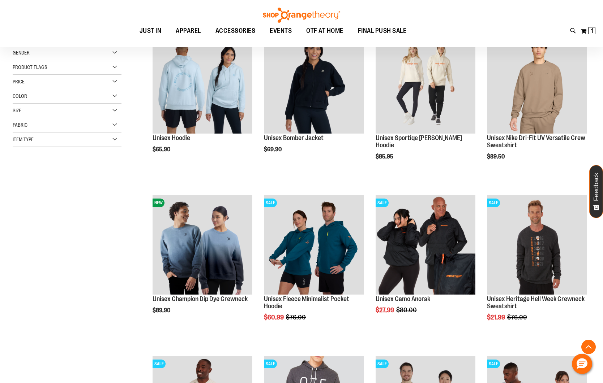
scroll to position [114, 0]
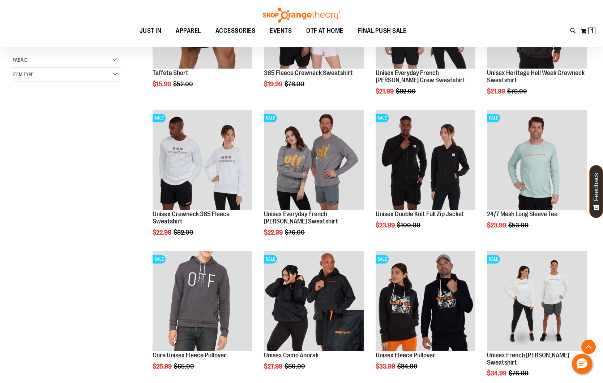
scroll to position [245, 0]
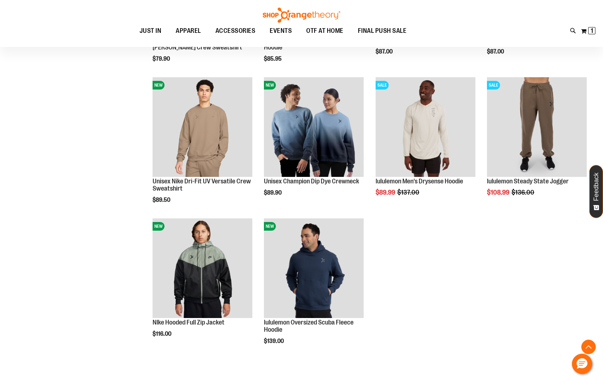
scroll to position [1063, 0]
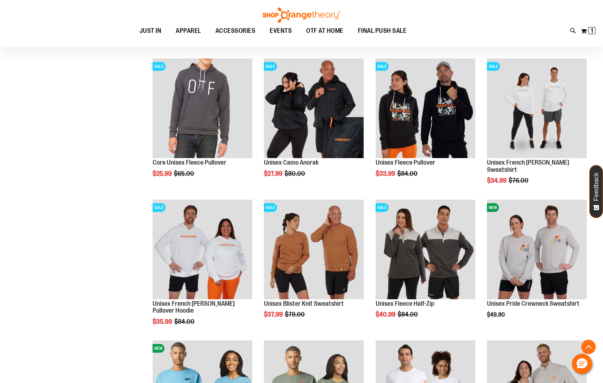
scroll to position [320, 0]
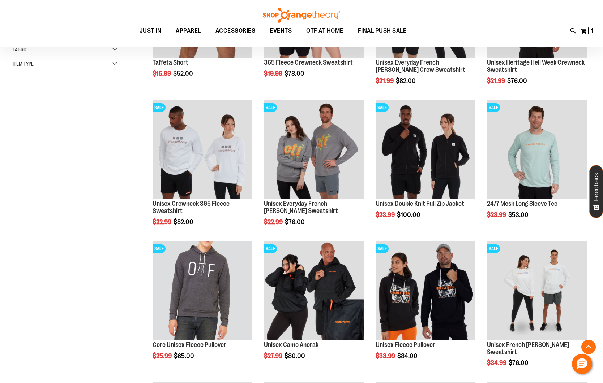
scroll to position [189, 0]
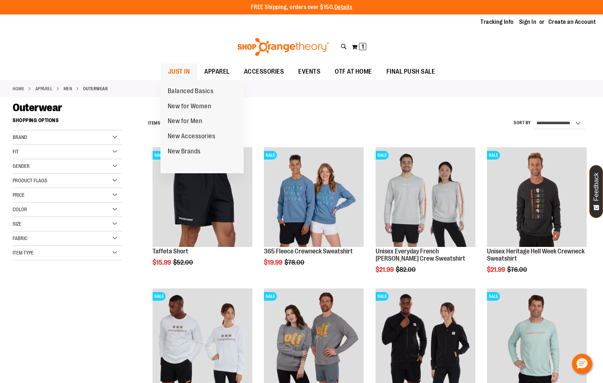
click at [187, 69] on span "JUST IN" at bounding box center [179, 72] width 22 height 16
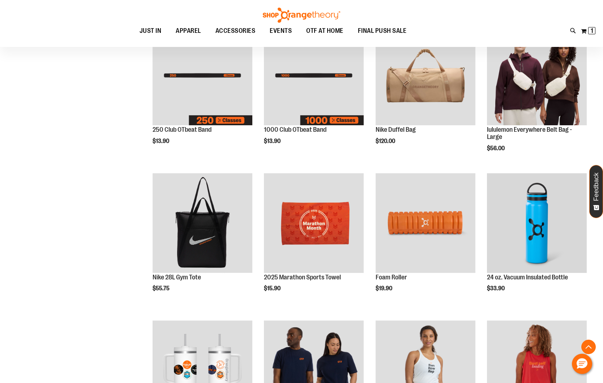
scroll to position [813, 0]
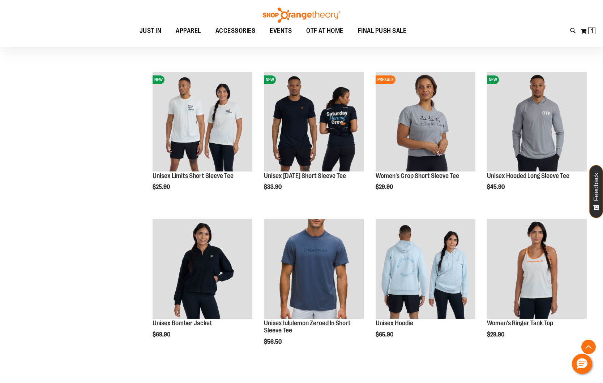
scroll to position [614, 0]
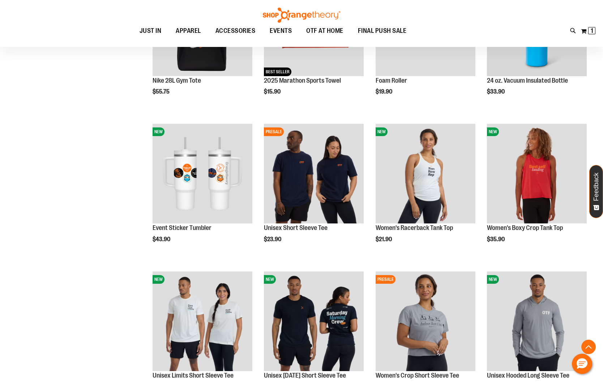
scroll to position [660, 0]
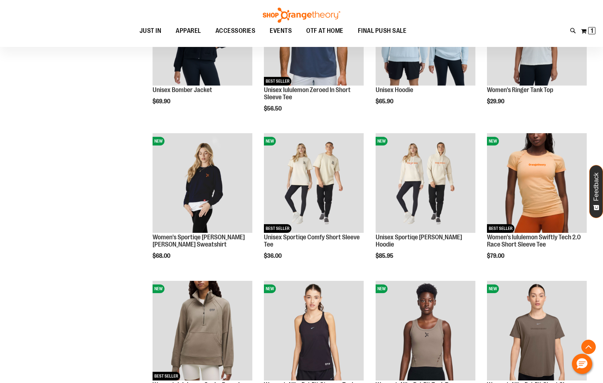
scroll to position [1171, 0]
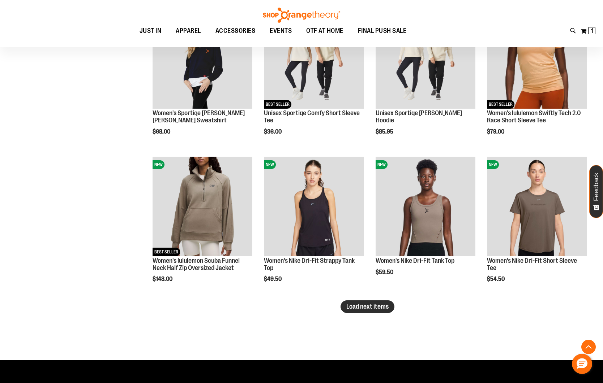
type input "**********"
click at [381, 304] on span "Load next items" at bounding box center [367, 306] width 42 height 7
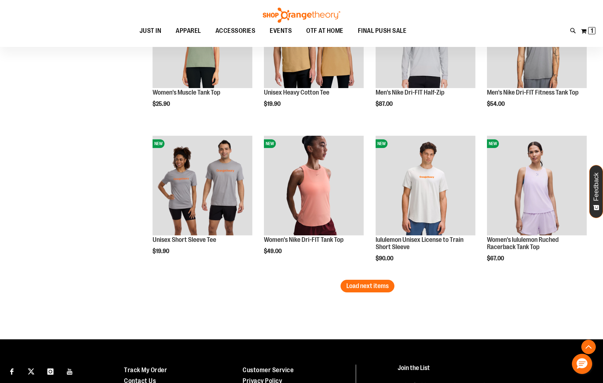
scroll to position [1709, 0]
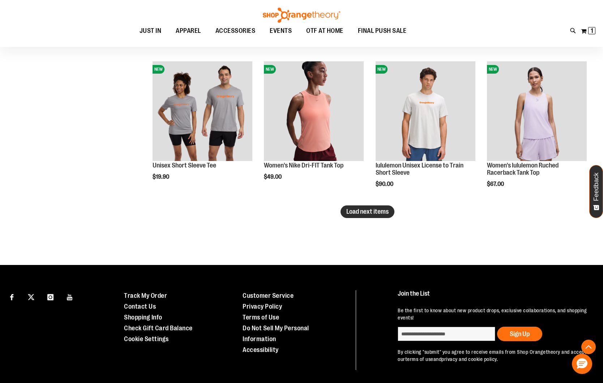
click at [363, 214] on span "Load next items" at bounding box center [367, 211] width 42 height 7
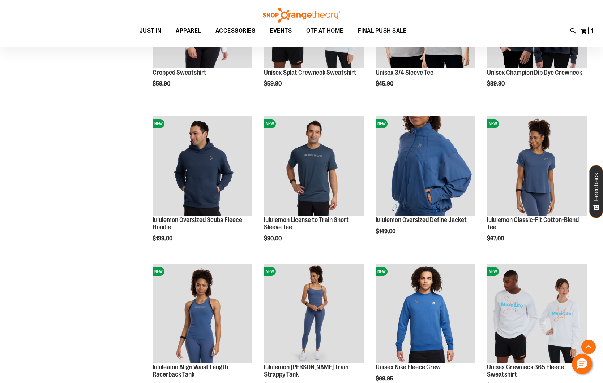
scroll to position [2114, 0]
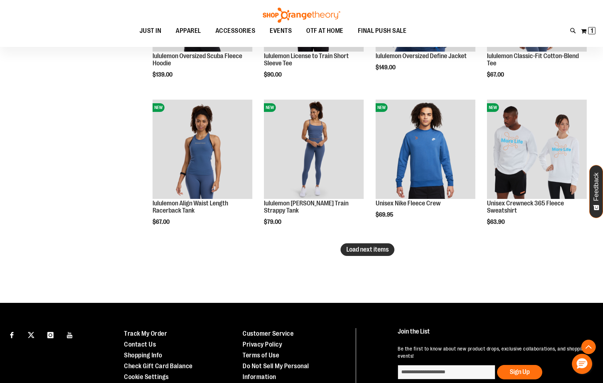
click at [385, 252] on span "Load next items" at bounding box center [367, 249] width 42 height 7
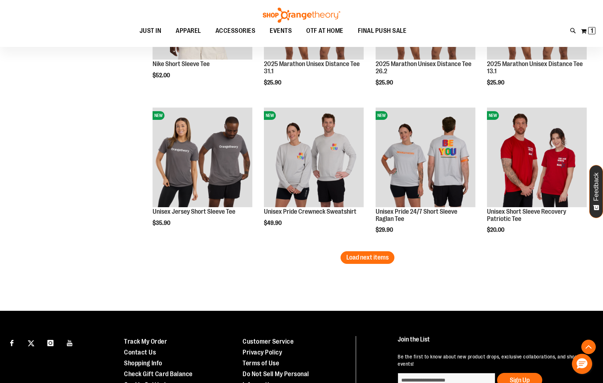
scroll to position [2595, 0]
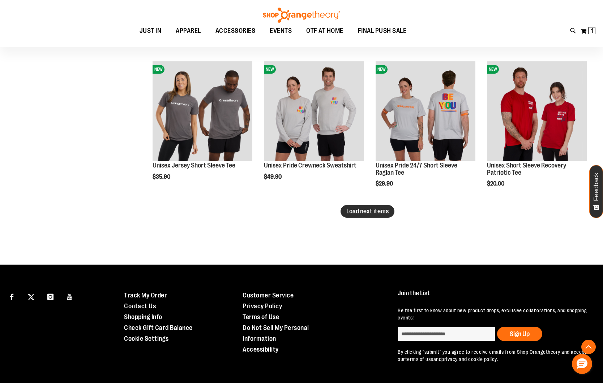
click at [358, 213] on span "Load next items" at bounding box center [367, 211] width 42 height 7
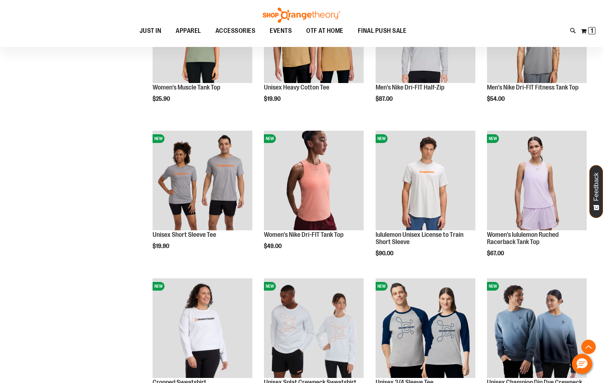
scroll to position [1616, 0]
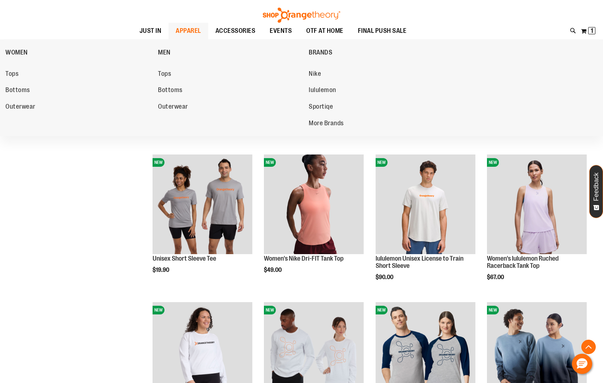
click at [182, 30] on span "APPAREL" at bounding box center [188, 31] width 25 height 16
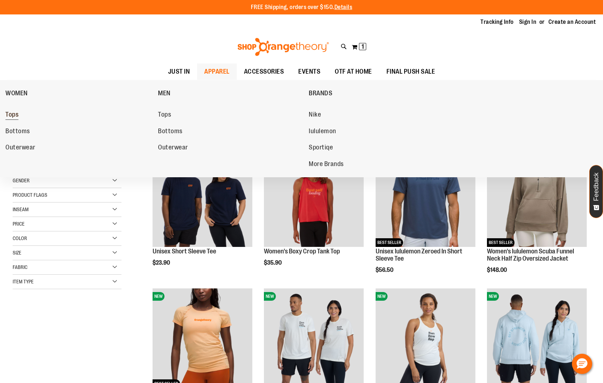
type input "**********"
click at [12, 116] on span "Tops" at bounding box center [11, 115] width 13 height 9
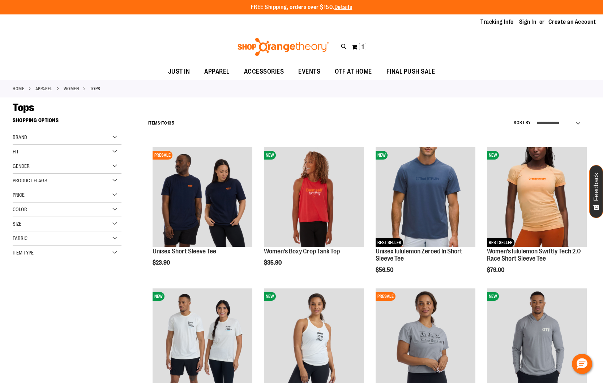
type input "**********"
click at [562, 122] on select "**********" at bounding box center [559, 124] width 50 height 12
select select "*********"
click at [534, 118] on select "**********" at bounding box center [559, 124] width 50 height 12
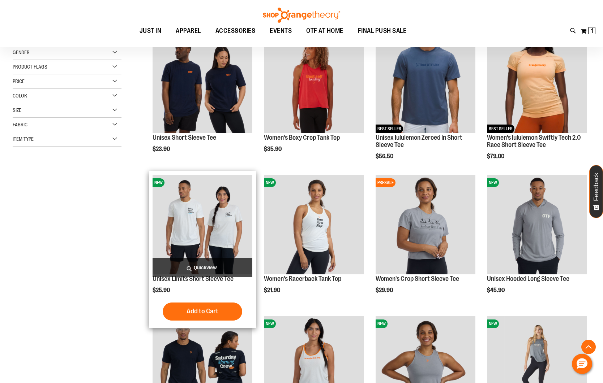
scroll to position [114, 0]
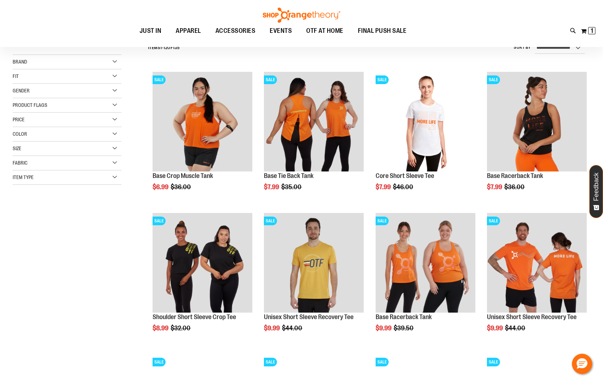
scroll to position [86, 0]
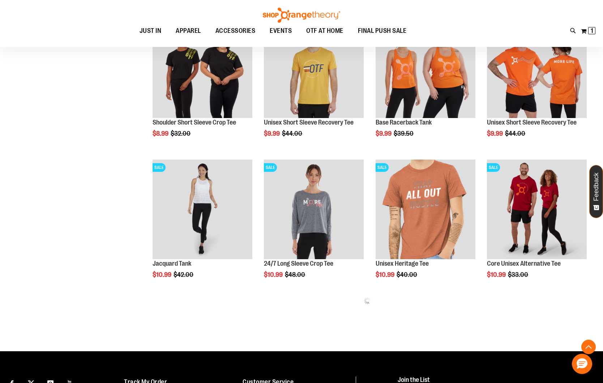
scroll to position [282, 0]
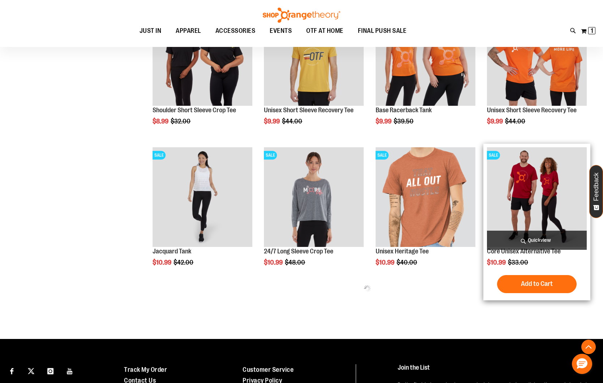
click at [559, 190] on img "product" at bounding box center [537, 197] width 100 height 100
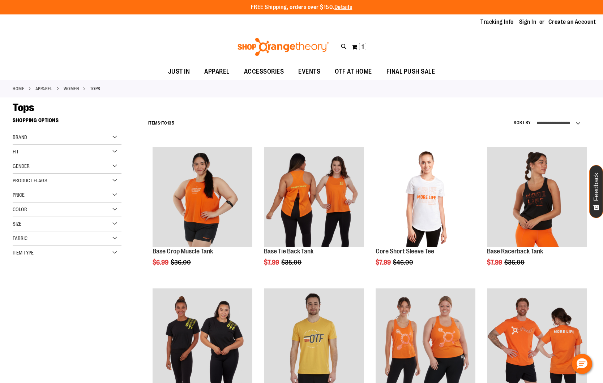
scroll to position [283, 0]
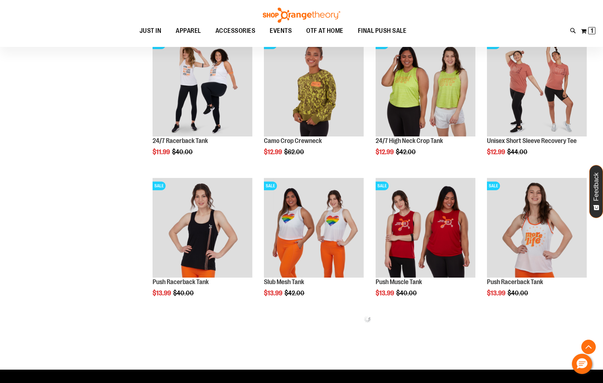
scroll to position [796, 0]
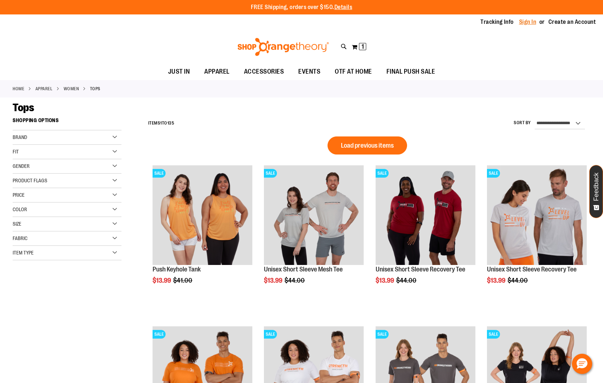
type input "**********"
click at [530, 21] on link "Sign In" at bounding box center [527, 22] width 17 height 8
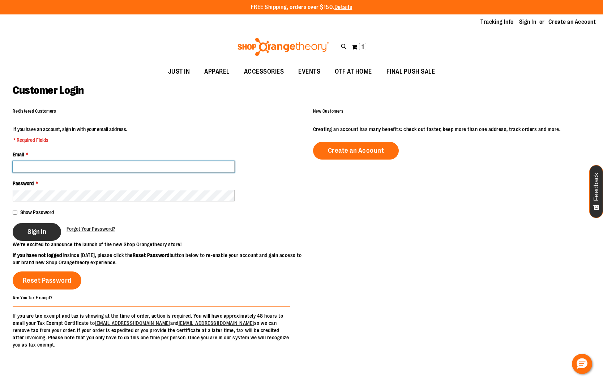
type input "**********"
click at [37, 232] on span "Sign In" at bounding box center [36, 232] width 19 height 8
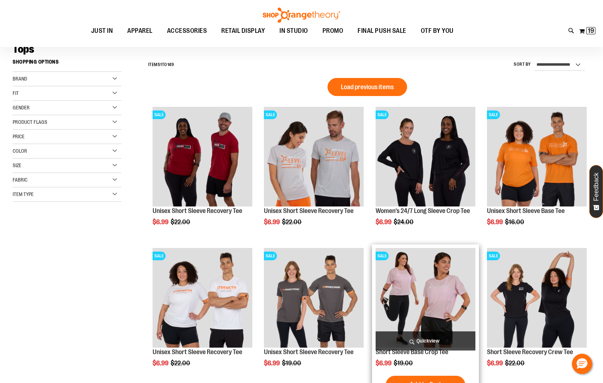
scroll to position [64, 0]
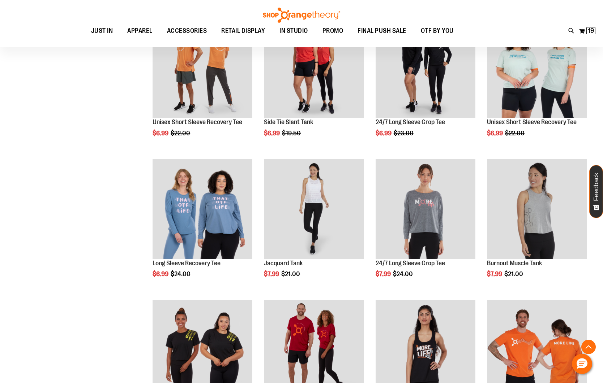
scroll to position [433, 0]
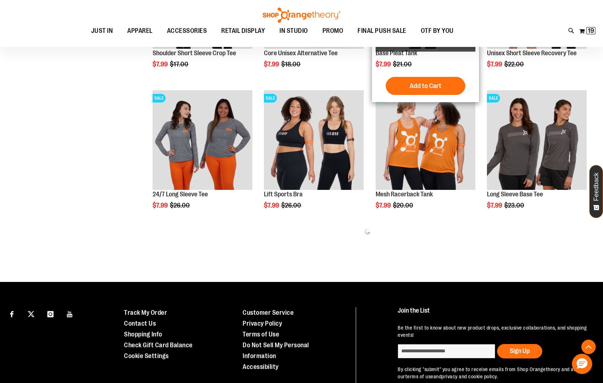
scroll to position [822, 0]
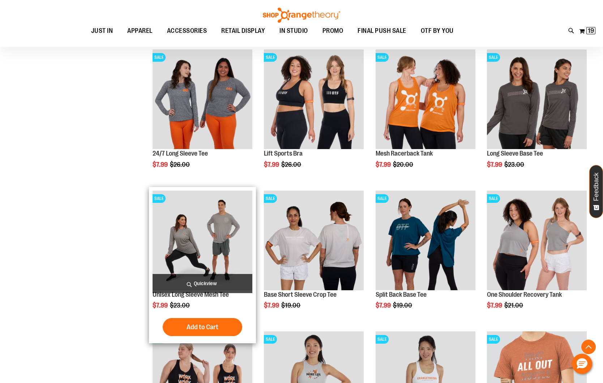
type input "**********"
click at [222, 229] on img "product" at bounding box center [203, 241] width 100 height 100
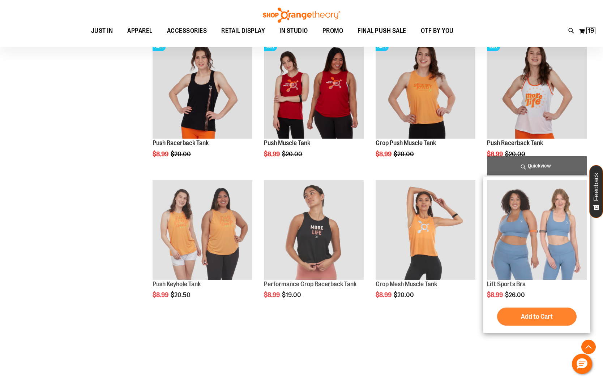
scroll to position [329, 0]
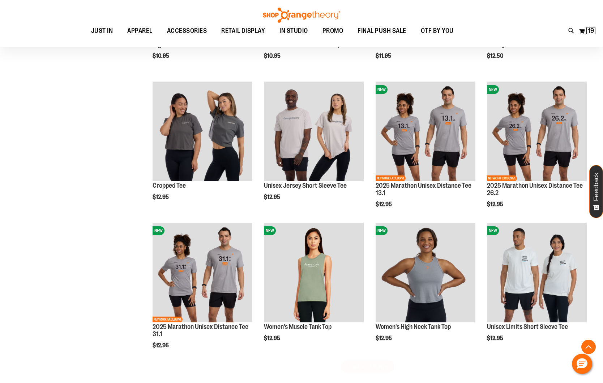
scroll to position [1055, 0]
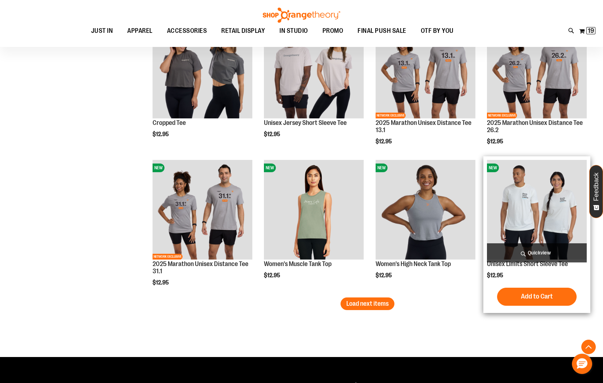
type input "**********"
click at [556, 232] on img "product" at bounding box center [537, 210] width 100 height 100
click at [541, 227] on img "product" at bounding box center [537, 210] width 100 height 100
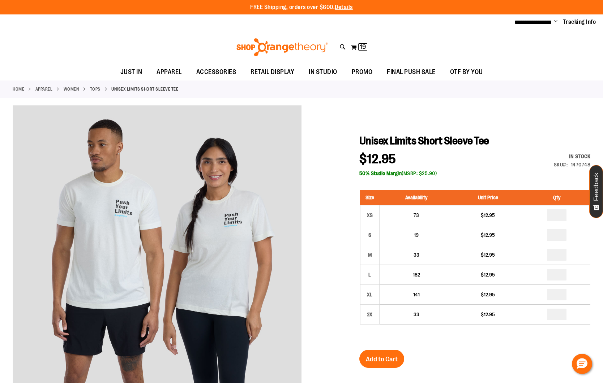
type input "**********"
click at [317, 250] on div at bounding box center [301, 314] width 577 height 416
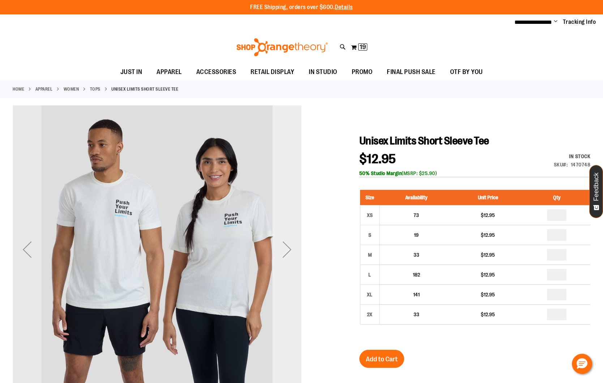
click at [292, 250] on div "Next" at bounding box center [286, 249] width 29 height 29
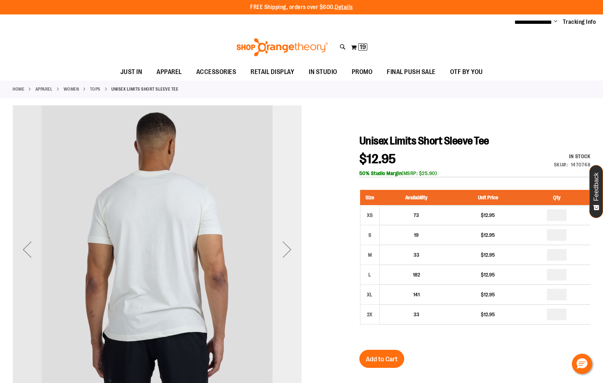
click at [292, 250] on div "Next" at bounding box center [286, 249] width 29 height 29
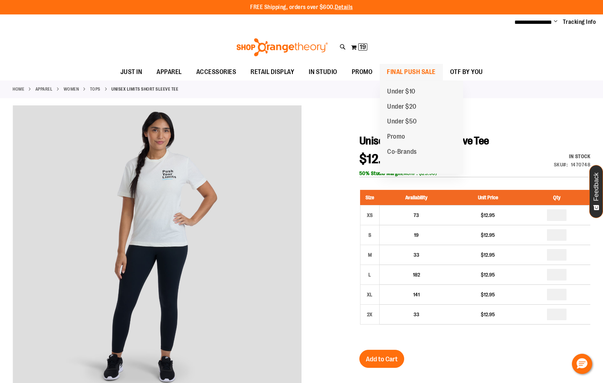
click at [421, 68] on span "FINAL PUSH SALE" at bounding box center [411, 72] width 49 height 16
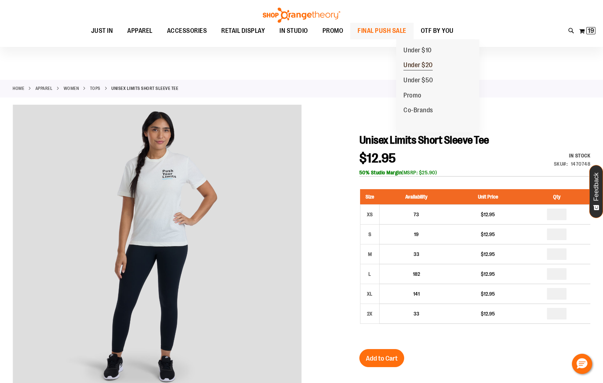
scroll to position [1, 0]
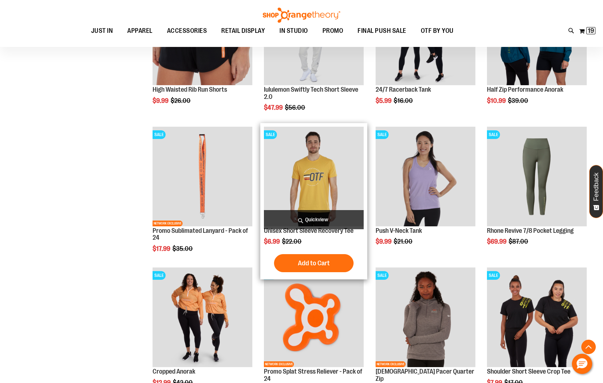
scroll to position [443, 0]
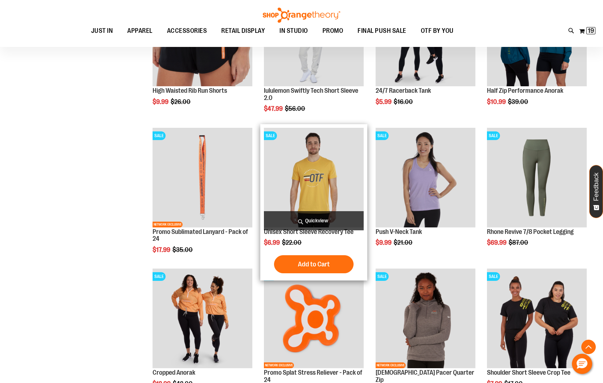
type input "**********"
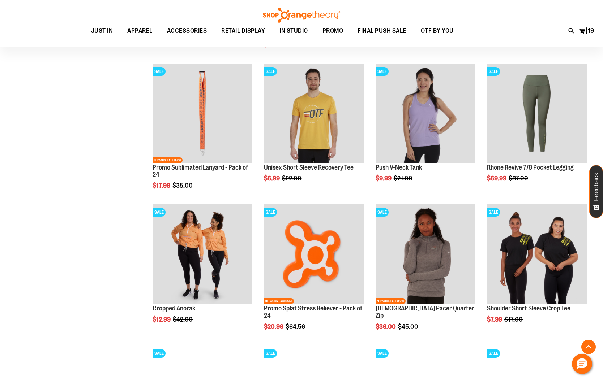
scroll to position [588, 0]
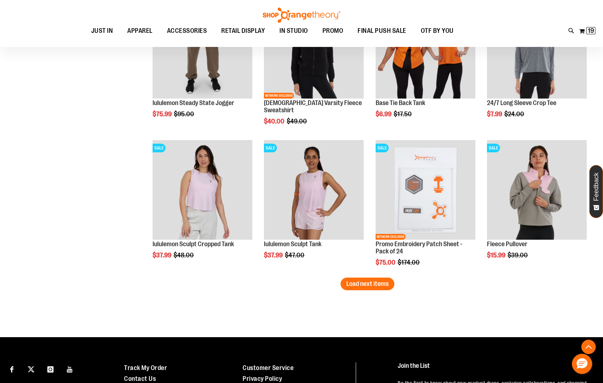
scroll to position [1137, 0]
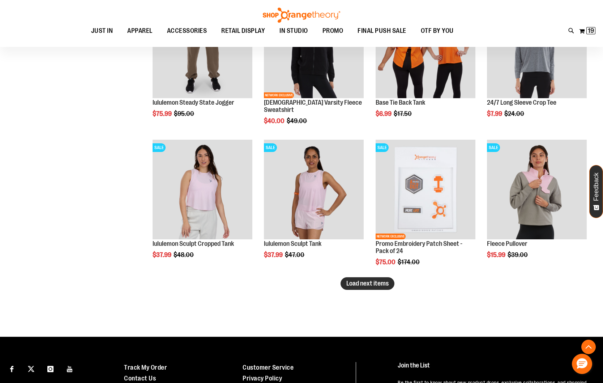
click at [386, 285] on span "Load next items" at bounding box center [367, 283] width 42 height 7
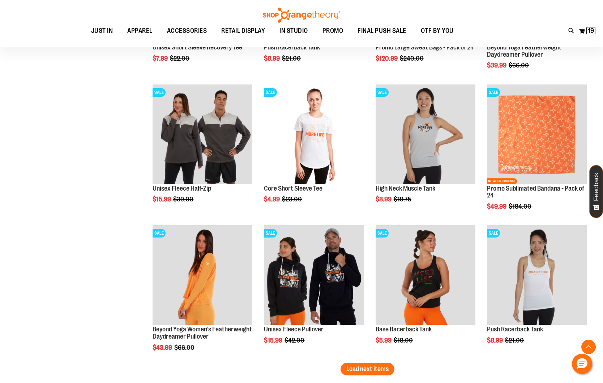
scroll to position [1593, 0]
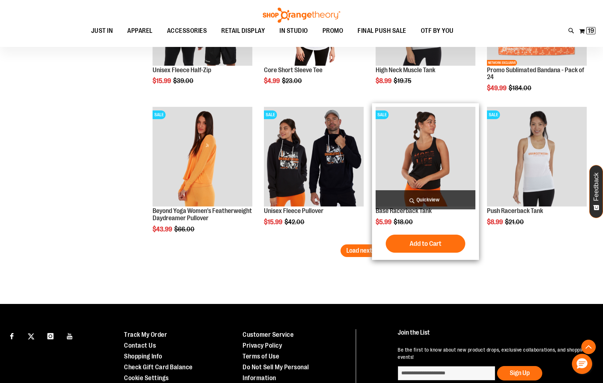
click at [410, 201] on span "Quickview" at bounding box center [425, 199] width 100 height 19
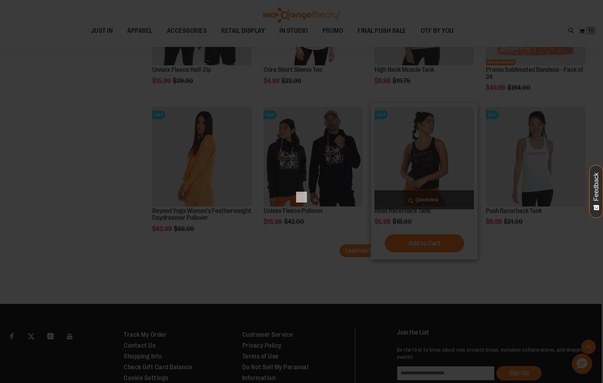
scroll to position [0, 0]
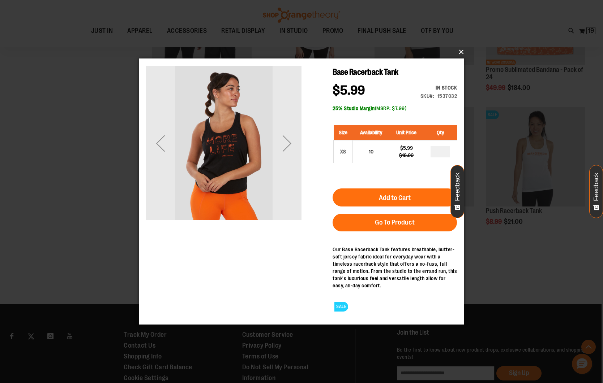
click at [460, 52] on button "×" at bounding box center [303, 52] width 325 height 16
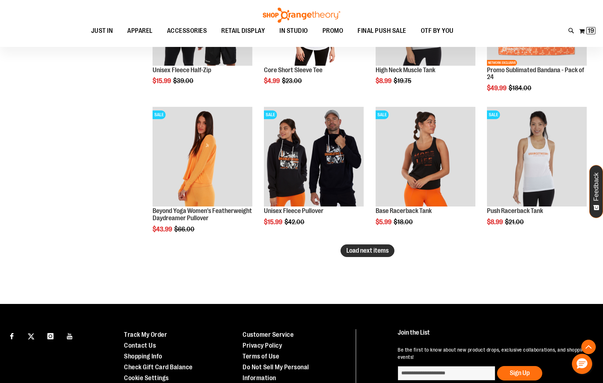
click at [379, 251] on span "Load next items" at bounding box center [367, 250] width 42 height 7
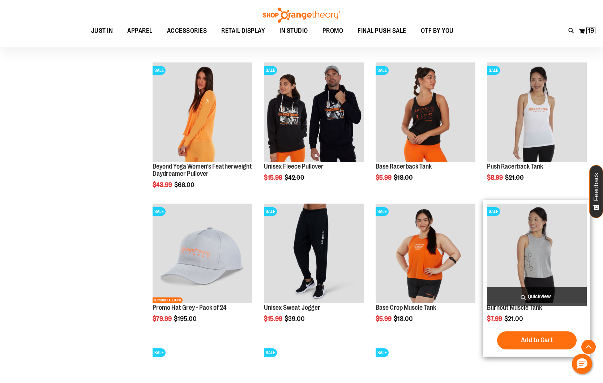
scroll to position [1641, 0]
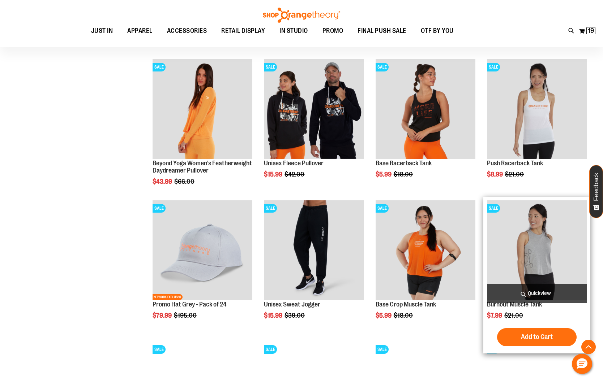
click at [517, 262] on img "product" at bounding box center [537, 251] width 100 height 100
click at [532, 288] on span "Quickview" at bounding box center [537, 293] width 100 height 19
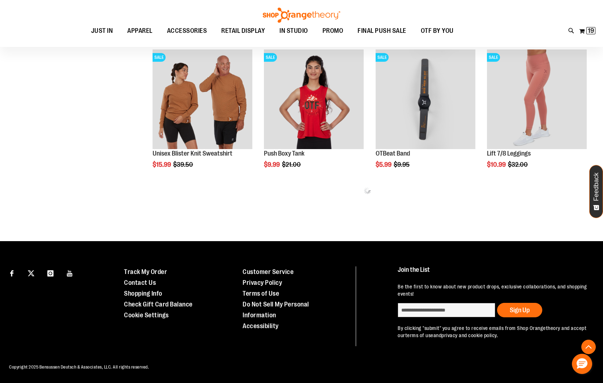
scroll to position [315, 0]
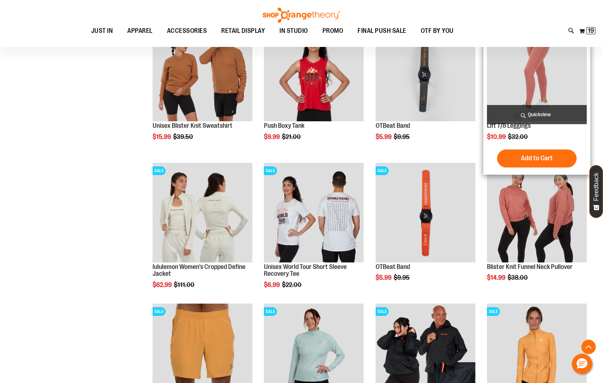
scroll to position [347, 0]
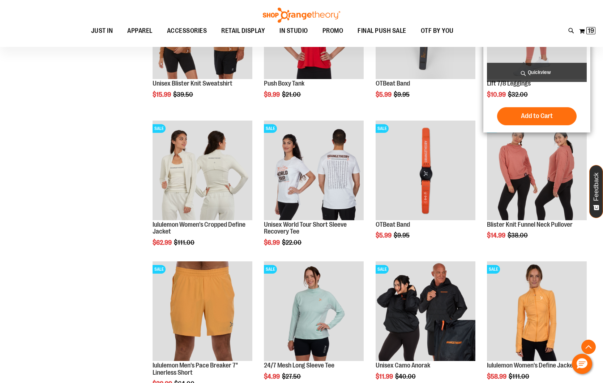
scroll to position [404, 0]
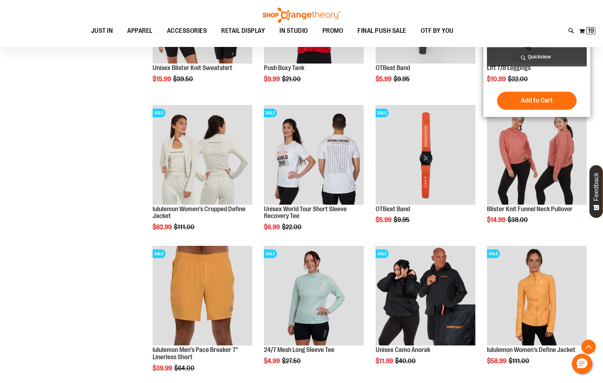
type input "**********"
drag, startPoint x: 550, startPoint y: 76, endPoint x: 530, endPoint y: 80, distance: 20.1
click at [549, 77] on div "$10.99 Regular Price $32.00" at bounding box center [537, 79] width 100 height 7
click at [534, 96] on button "Add to Cart" at bounding box center [537, 101] width 80 height 18
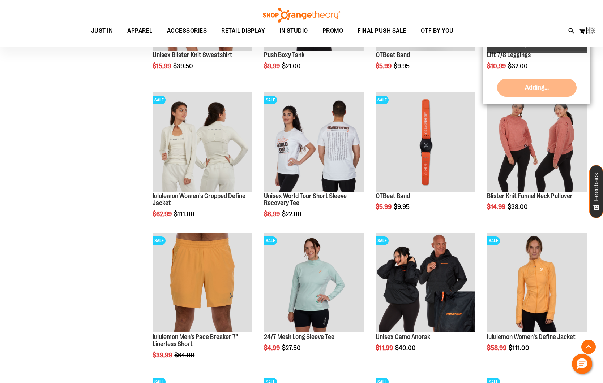
scroll to position [386, 0]
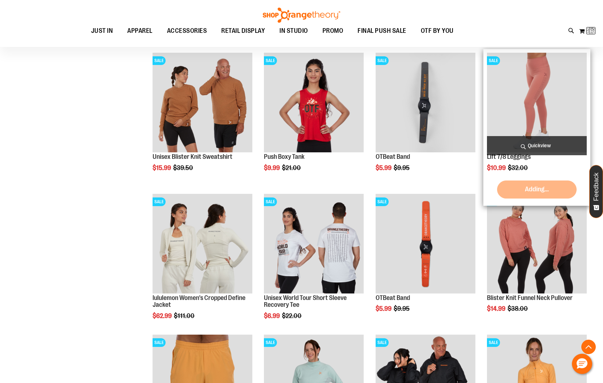
scroll to position [314, 0]
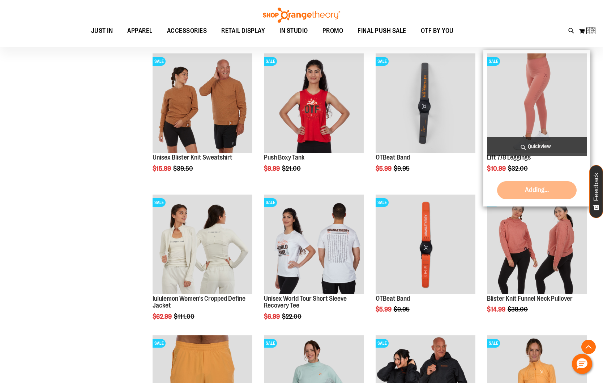
click at [545, 74] on img "product" at bounding box center [537, 103] width 100 height 100
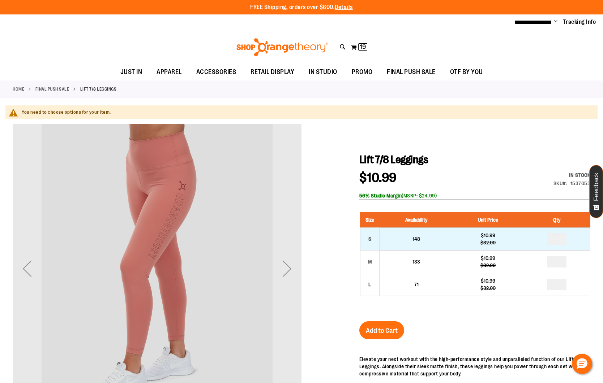
type input "**********"
click at [560, 235] on input "number" at bounding box center [557, 239] width 20 height 12
type input "*"
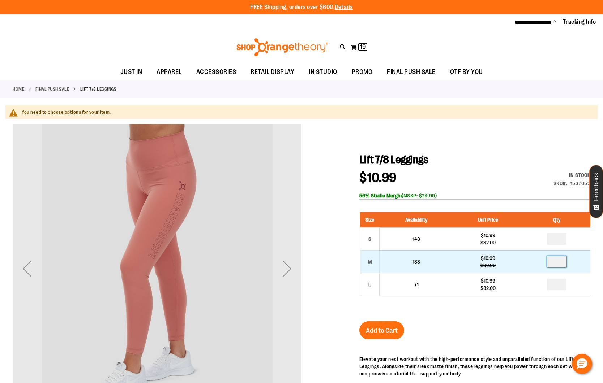
click at [558, 259] on input "number" at bounding box center [557, 262] width 20 height 12
type input "*"
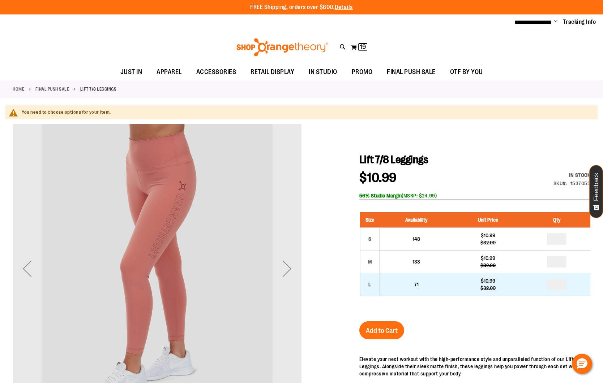
click at [567, 287] on td "*" at bounding box center [557, 285] width 68 height 23
click at [562, 285] on input "number" at bounding box center [557, 285] width 20 height 12
type input "*"
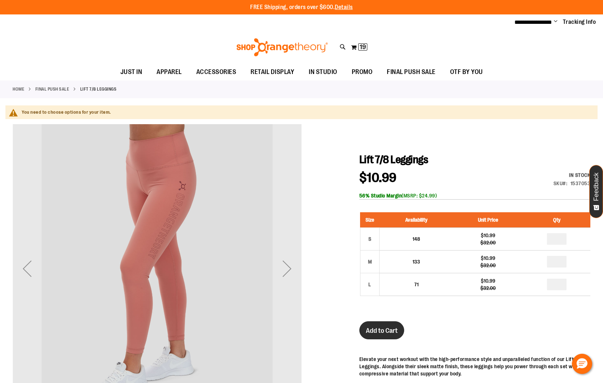
click at [391, 323] on button "Add to Cart" at bounding box center [381, 331] width 45 height 18
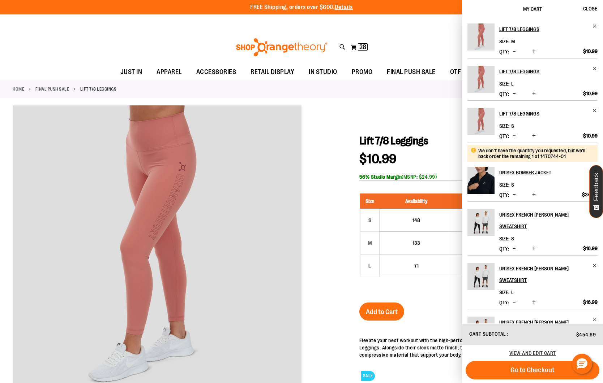
click at [516, 136] on button "Decrease product quantity" at bounding box center [514, 136] width 7 height 7
click at [518, 171] on h2 "Unisex Bomber Jacket" at bounding box center [543, 173] width 89 height 12
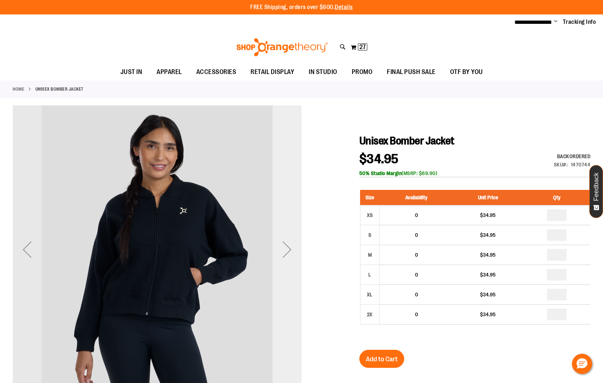
type input "**********"
click at [278, 245] on div "Next" at bounding box center [286, 249] width 29 height 29
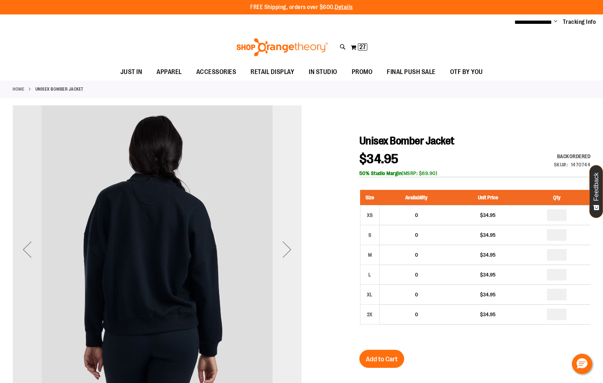
click at [278, 245] on div "Next" at bounding box center [286, 249] width 29 height 29
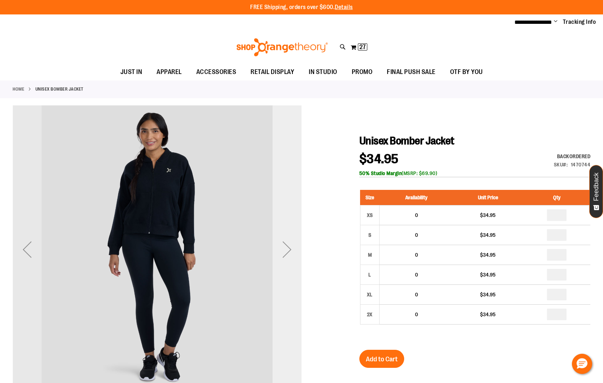
click at [278, 245] on div "Next" at bounding box center [286, 249] width 29 height 29
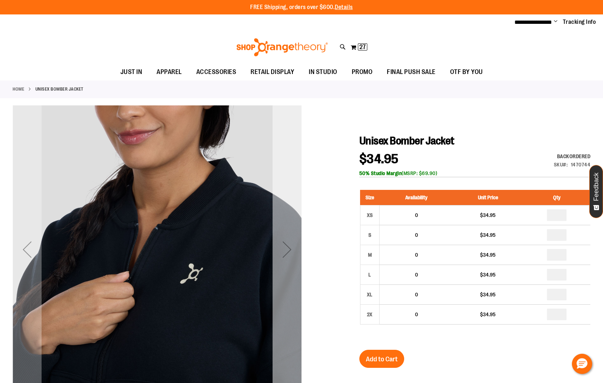
click at [278, 245] on div "Next" at bounding box center [286, 249] width 29 height 29
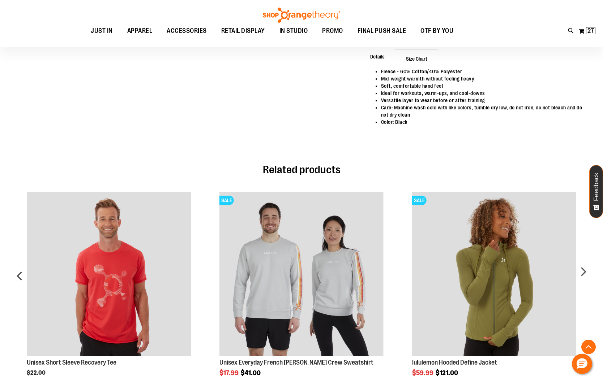
scroll to position [503, 0]
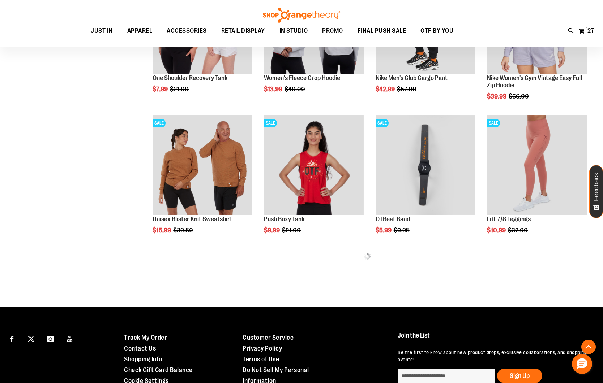
scroll to position [235, 0]
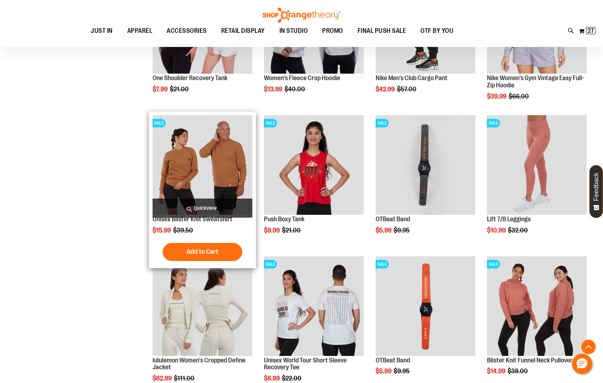
scroll to position [296, 0]
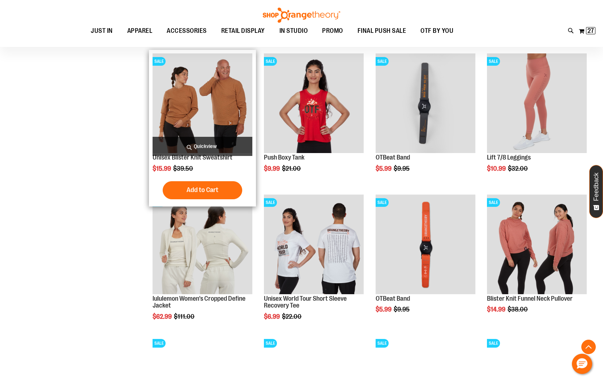
type input "**********"
click at [217, 115] on img "product" at bounding box center [203, 103] width 100 height 100
click at [206, 147] on span "Quickview" at bounding box center [203, 146] width 100 height 19
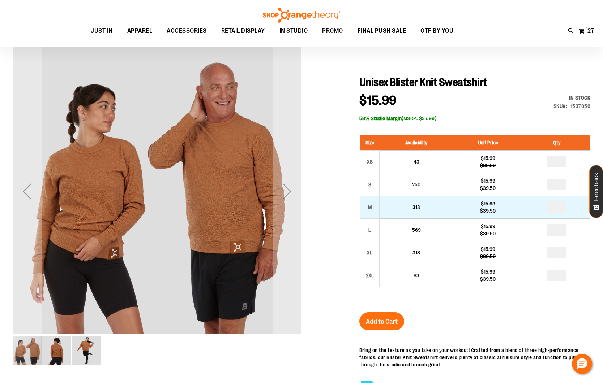
scroll to position [57, 0]
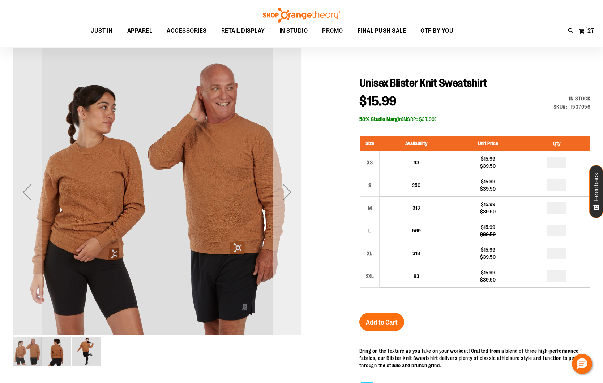
type input "**********"
click at [286, 192] on div "Next" at bounding box center [286, 192] width 29 height 29
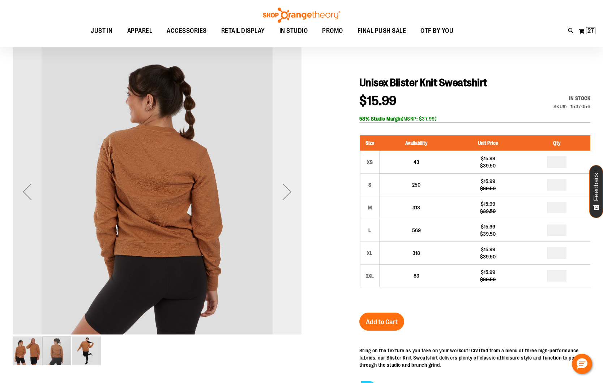
click at [288, 192] on div "Next" at bounding box center [286, 191] width 29 height 29
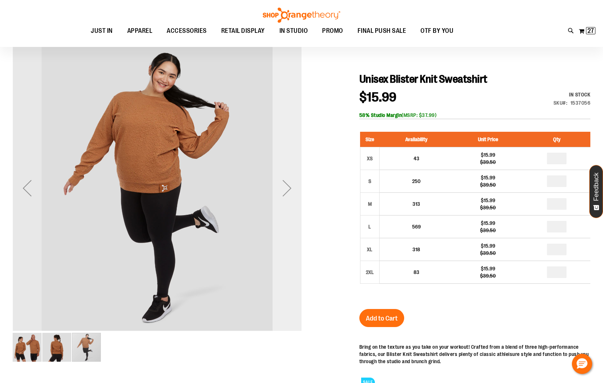
scroll to position [62, 0]
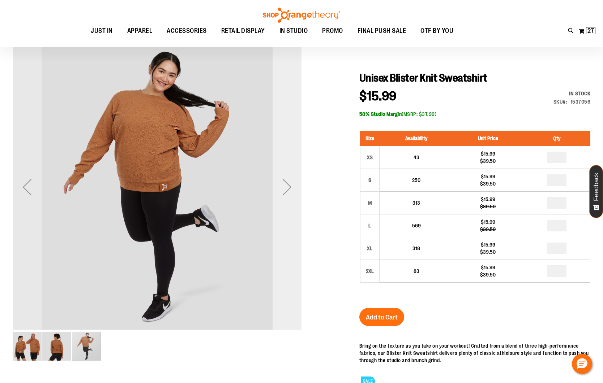
click at [283, 191] on div "Next" at bounding box center [286, 187] width 29 height 29
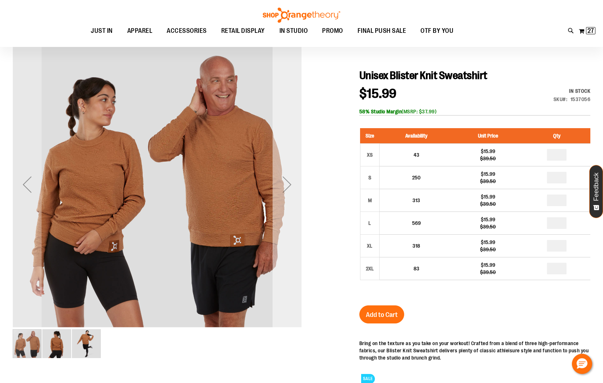
scroll to position [66, 0]
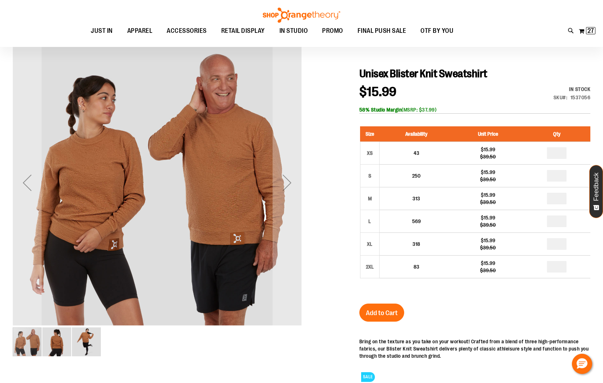
click at [87, 339] on img "image 3 of 3" at bounding box center [86, 342] width 29 height 29
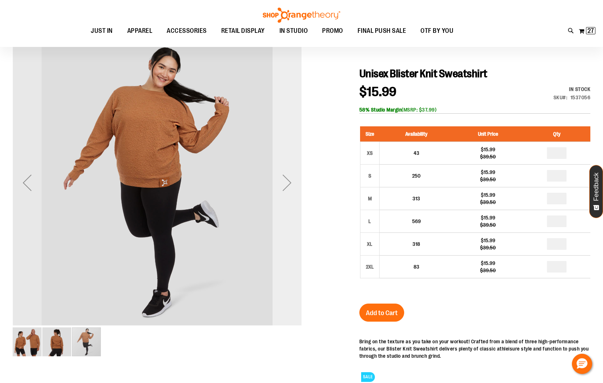
click at [283, 202] on div "Next" at bounding box center [286, 182] width 29 height 289
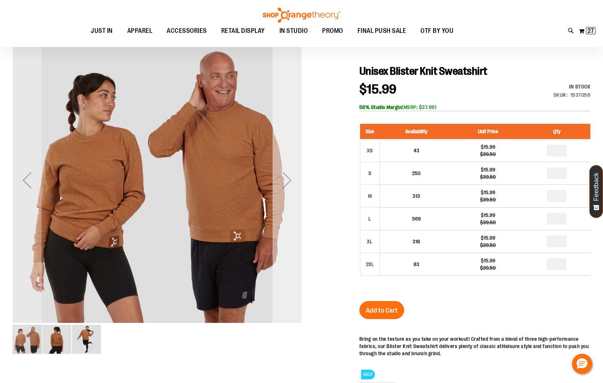
scroll to position [67, 0]
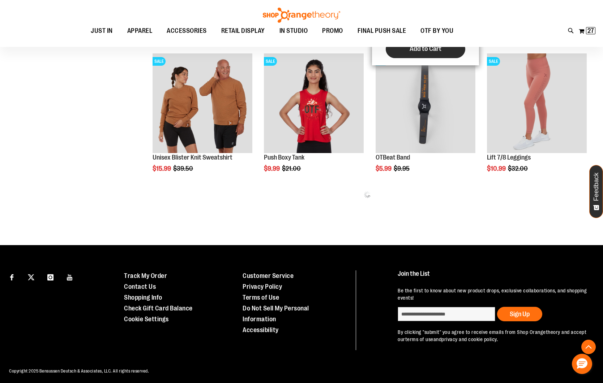
scroll to position [216, 0]
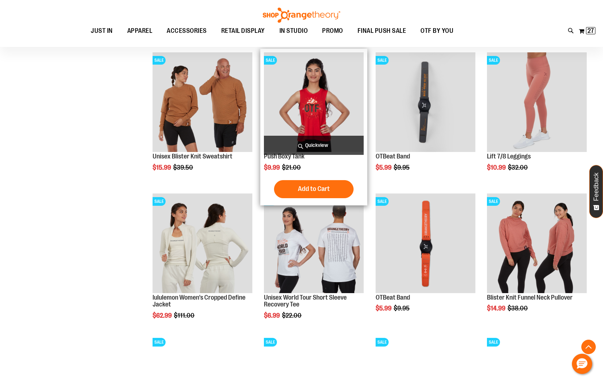
scroll to position [302, 0]
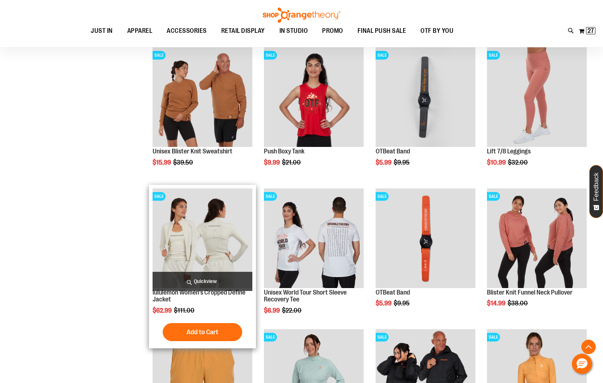
type input "**********"
click at [227, 246] on img "product" at bounding box center [203, 239] width 100 height 100
click at [176, 254] on img "product" at bounding box center [203, 239] width 100 height 100
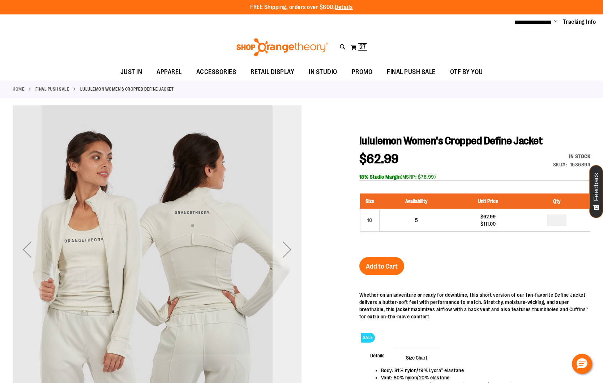
type input "**********"
click at [279, 253] on div "Next" at bounding box center [286, 249] width 29 height 29
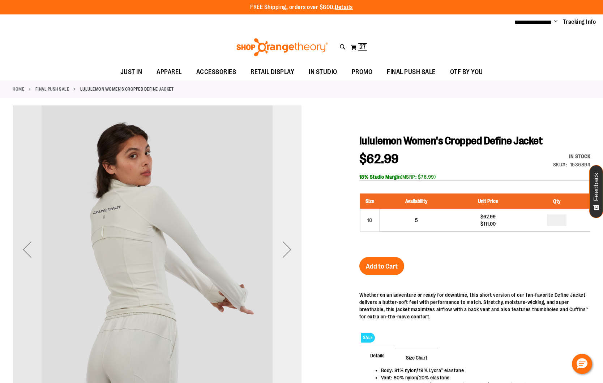
click at [279, 253] on div "Next" at bounding box center [286, 249] width 29 height 29
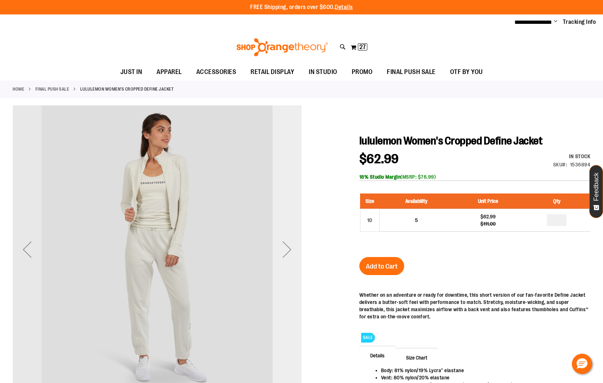
click at [279, 253] on div "Next" at bounding box center [286, 249] width 29 height 29
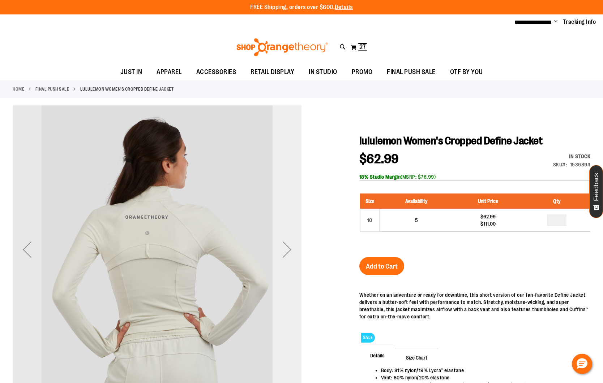
click at [279, 253] on div "Next" at bounding box center [286, 249] width 29 height 29
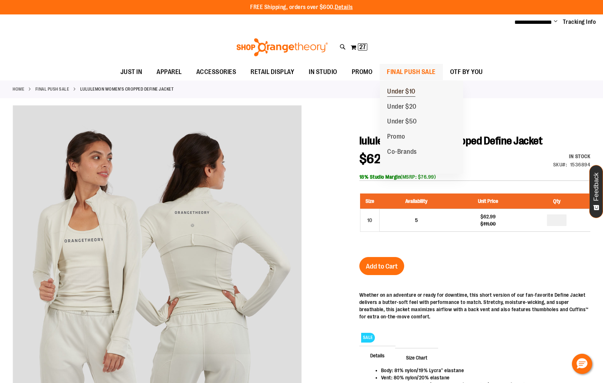
click at [408, 91] on span "Under $10" at bounding box center [401, 92] width 28 height 9
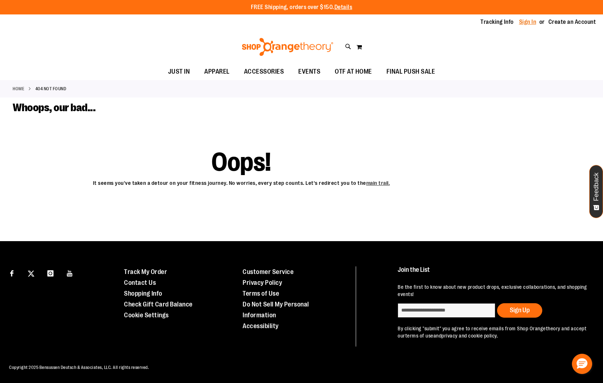
type input "**********"
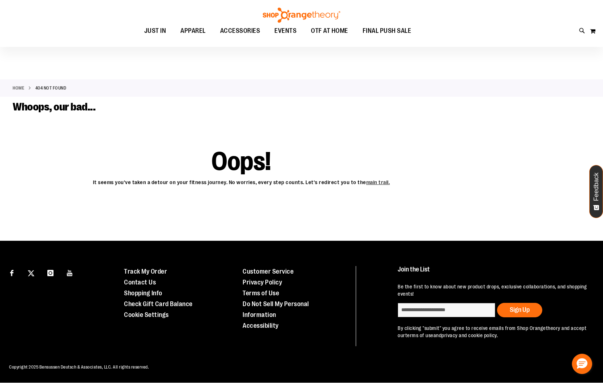
click at [523, 24] on ul "JUST IN JUST IN Balanced Basics New for Women New for Men New Accessories New B…" at bounding box center [277, 31] width 523 height 17
click at [377, 180] on link "main trail." at bounding box center [378, 183] width 24 height 6
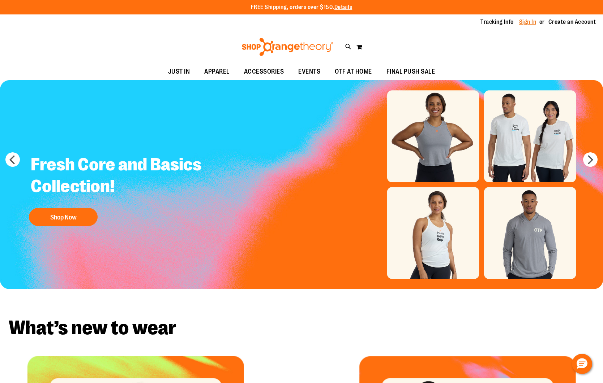
type input "**********"
click at [525, 20] on link "Sign In" at bounding box center [527, 22] width 17 height 8
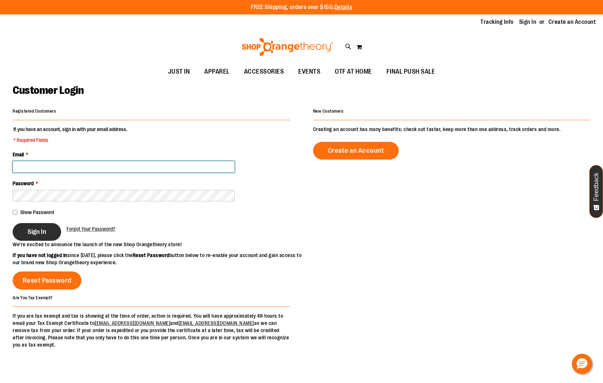
type input "**********"
click at [31, 228] on span "Sign In" at bounding box center [36, 232] width 19 height 8
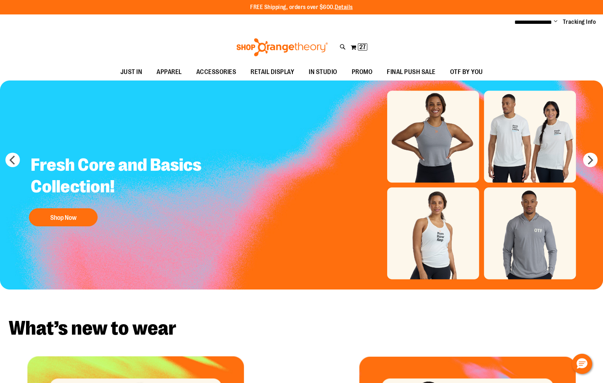
type input "**********"
click at [528, 248] on img "Slide 1 of 10" at bounding box center [301, 185] width 603 height 209
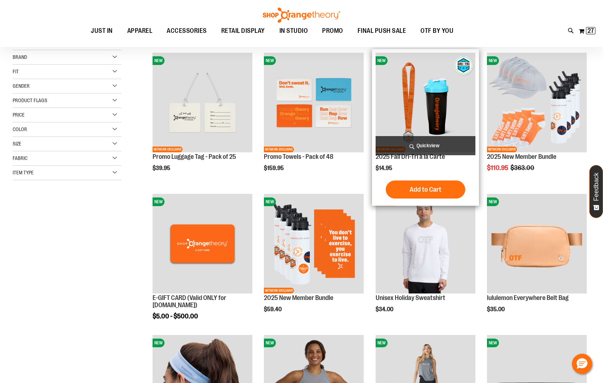
scroll to position [103, 0]
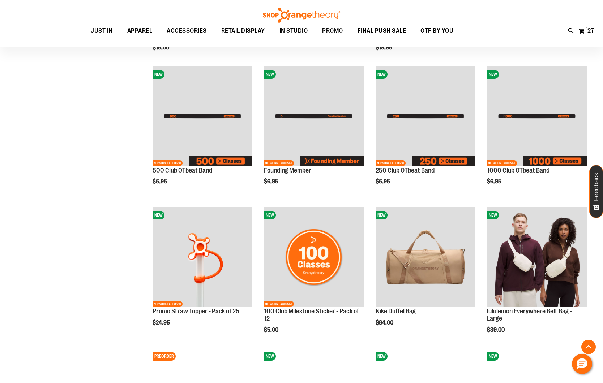
scroll to position [505, 0]
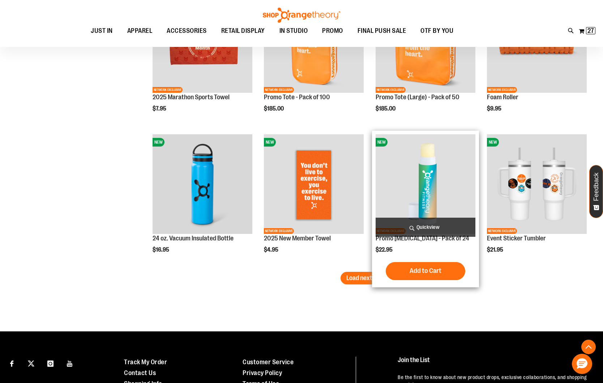
scroll to position [1167, 0]
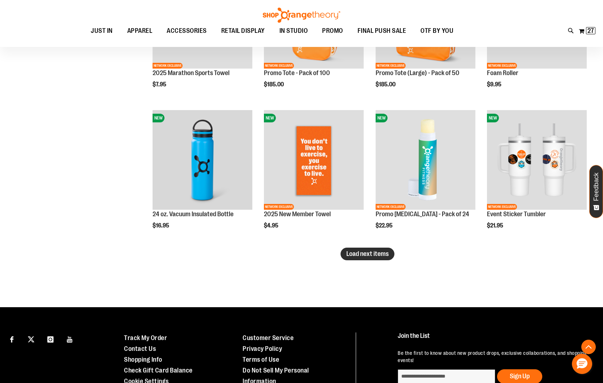
type input "**********"
click at [362, 252] on span "Load next items" at bounding box center [367, 253] width 42 height 7
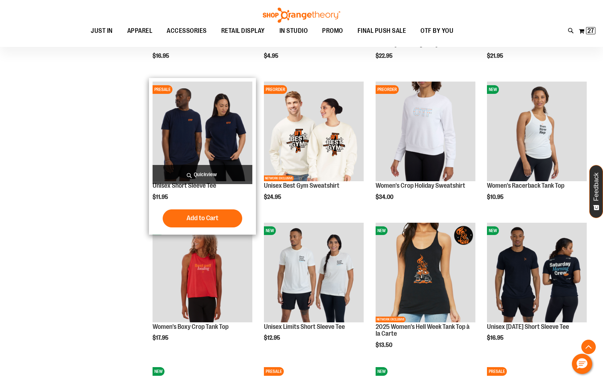
scroll to position [1336, 0]
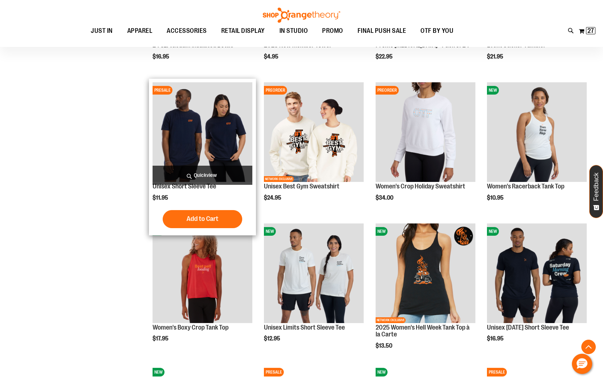
click at [211, 137] on img "product" at bounding box center [203, 132] width 100 height 100
click at [206, 175] on span "Quickview" at bounding box center [203, 175] width 100 height 19
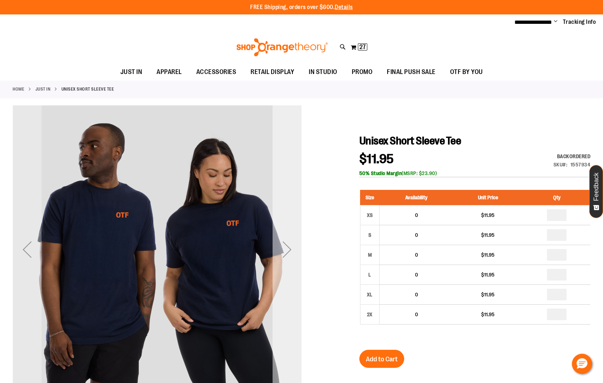
type input "**********"
click at [283, 245] on div "Next" at bounding box center [286, 249] width 29 height 29
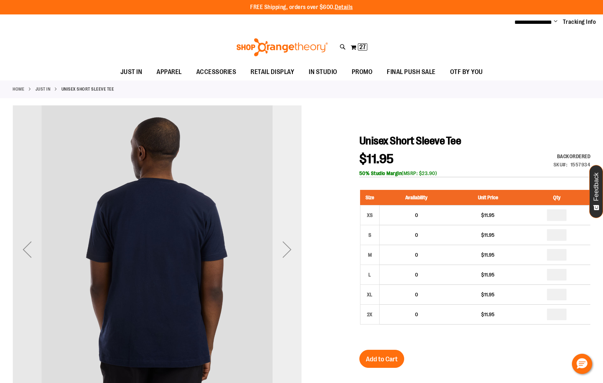
click at [283, 245] on div "Next" at bounding box center [286, 249] width 29 height 29
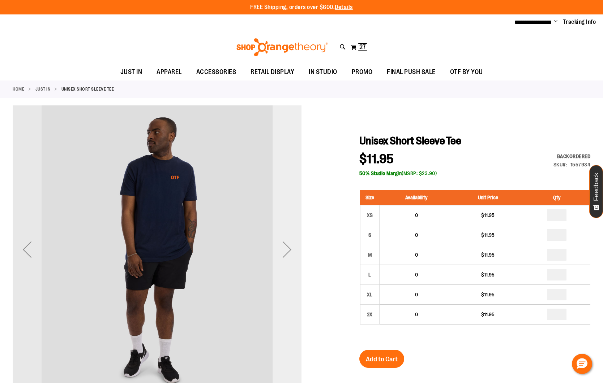
click at [283, 245] on div "Next" at bounding box center [286, 249] width 29 height 29
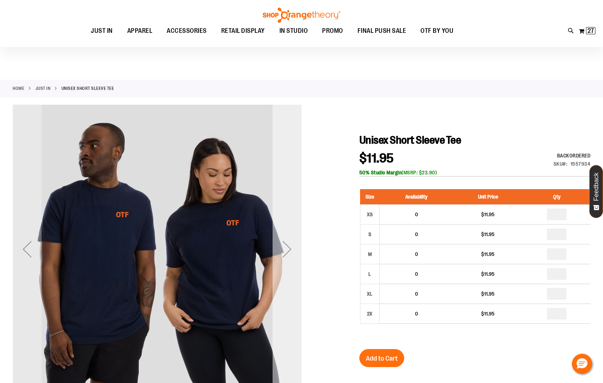
scroll to position [33, 0]
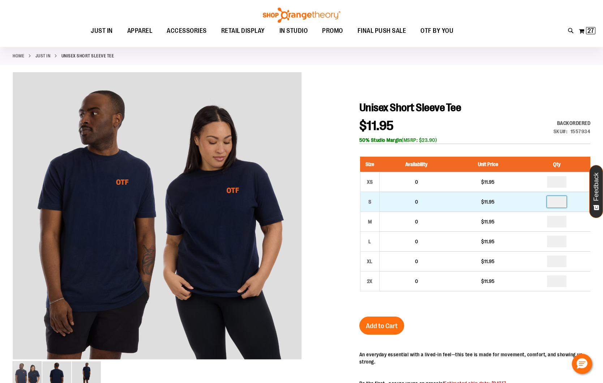
click at [559, 201] on input "number" at bounding box center [557, 202] width 20 height 12
type input "*"
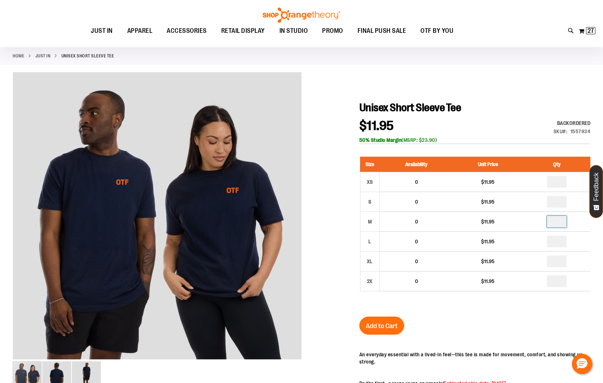
click at [562, 223] on input "number" at bounding box center [557, 222] width 20 height 12
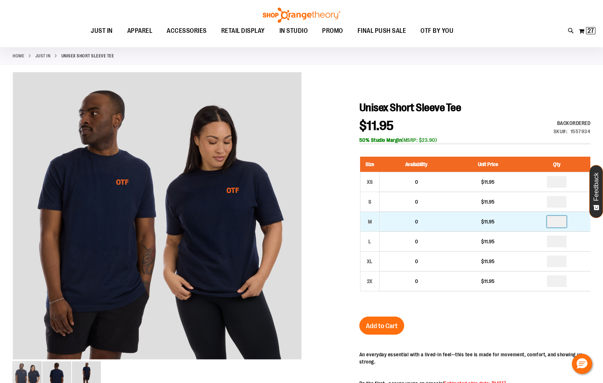
type input "*"
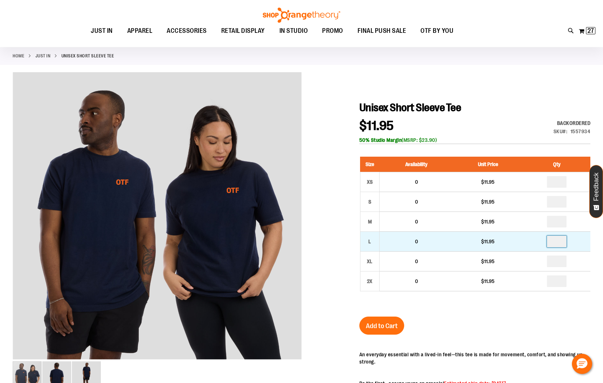
click at [563, 244] on input "number" at bounding box center [557, 242] width 20 height 12
type input "*"
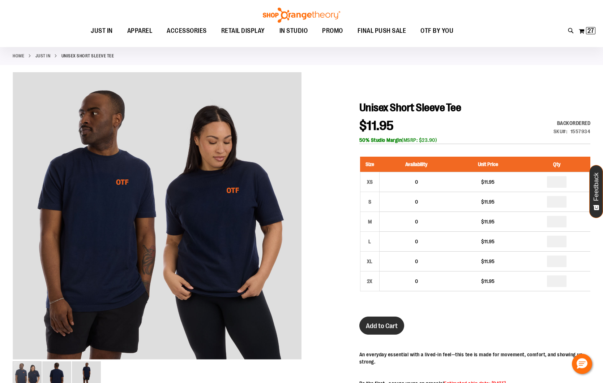
click at [395, 331] on button "Add to Cart" at bounding box center [381, 326] width 45 height 18
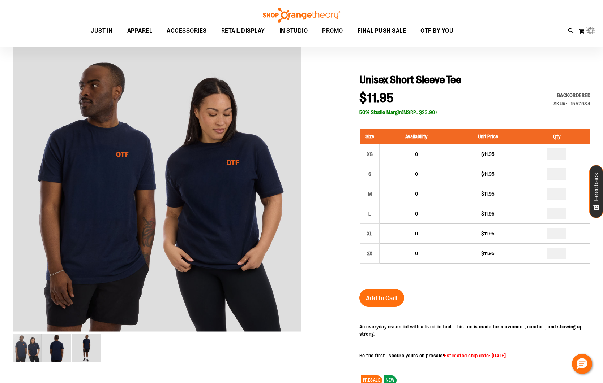
scroll to position [59, 0]
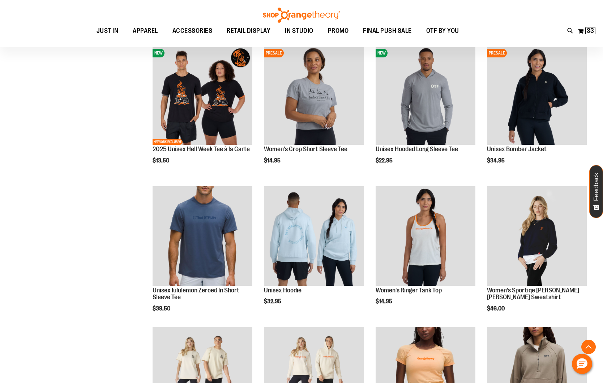
scroll to position [385, 0]
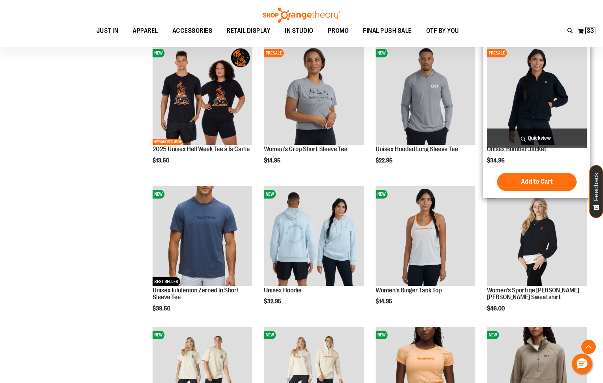
type input "**********"
click at [503, 112] on img "product" at bounding box center [537, 95] width 100 height 100
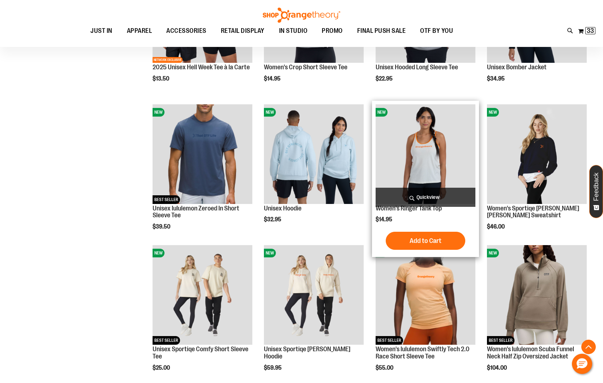
scroll to position [467, 0]
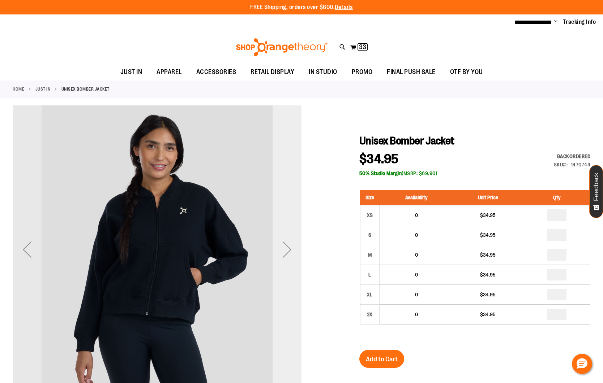
type input "**********"
click at [287, 242] on div "Next" at bounding box center [286, 249] width 29 height 29
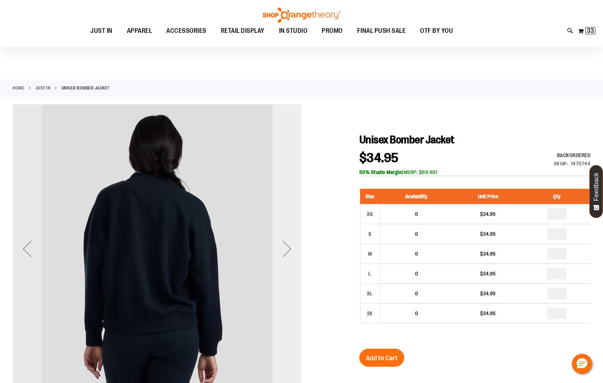
click at [287, 242] on div "Next" at bounding box center [286, 249] width 29 height 29
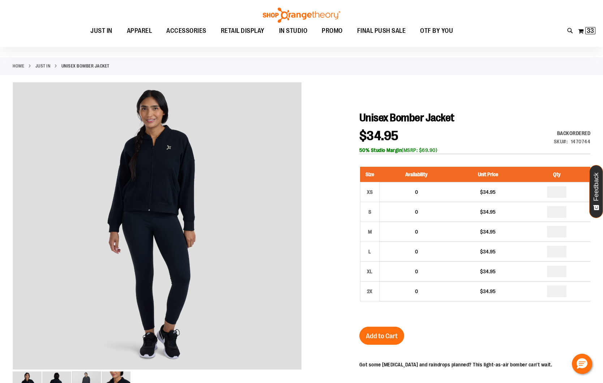
scroll to position [0, 0]
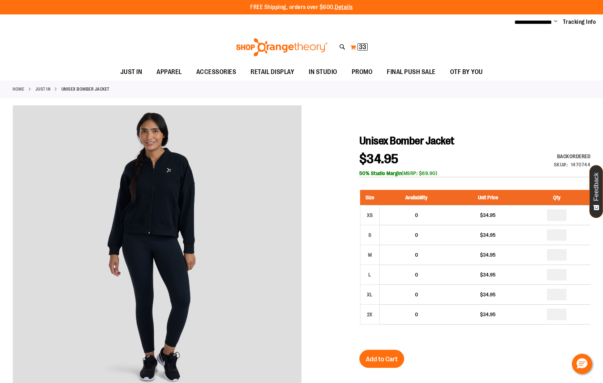
click at [363, 46] on span "33" at bounding box center [362, 46] width 7 height 7
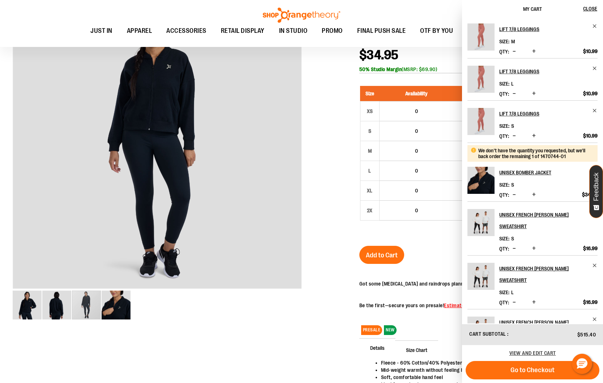
scroll to position [109, 0]
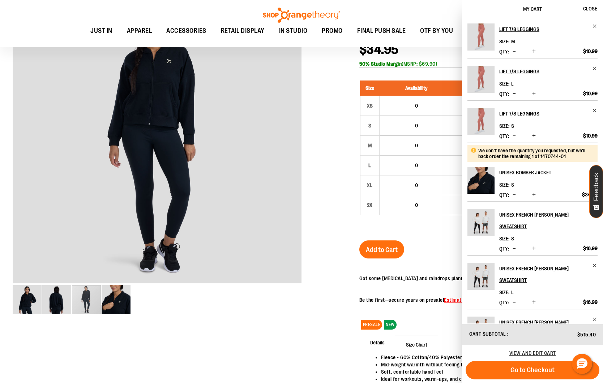
click at [331, 104] on div at bounding box center [301, 218] width 577 height 445
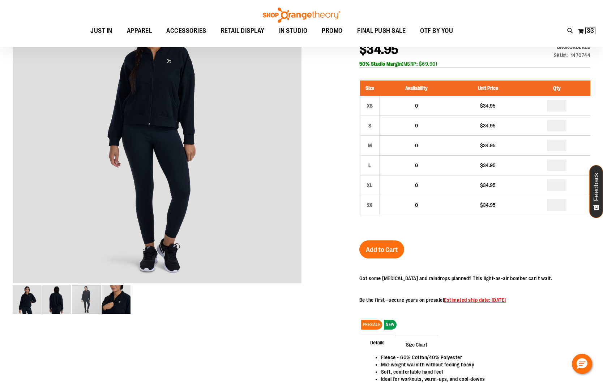
scroll to position [0, 0]
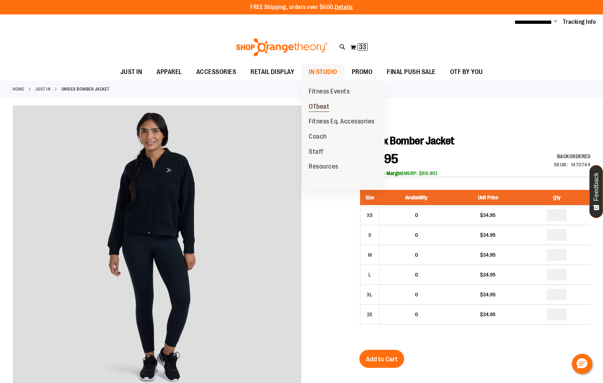
click at [323, 105] on span "OTbeat" at bounding box center [319, 107] width 21 height 9
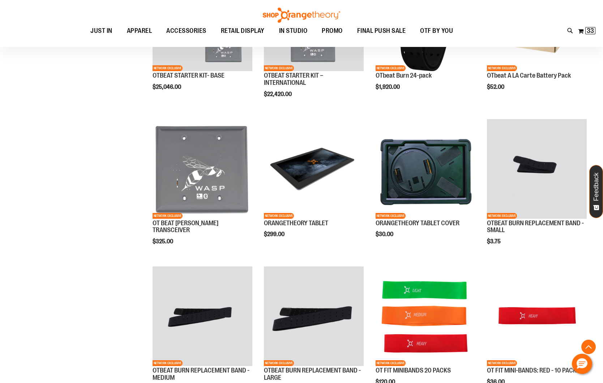
scroll to position [345, 0]
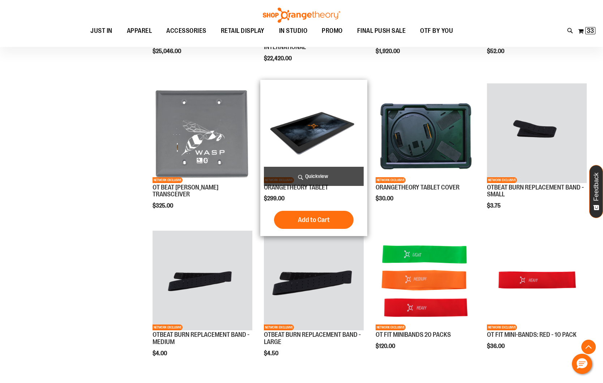
scroll to position [347, 0]
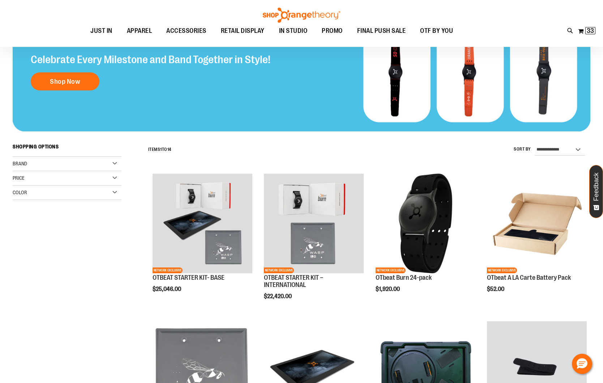
scroll to position [133, 0]
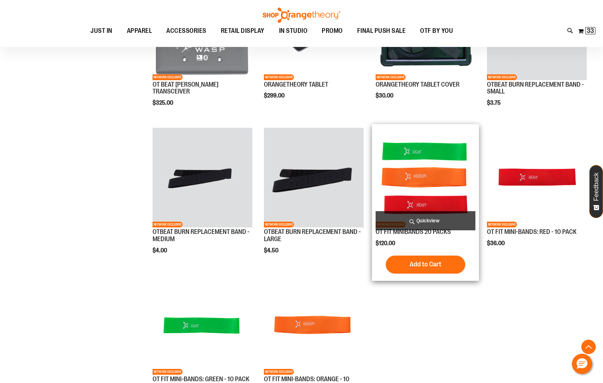
scroll to position [451, 0]
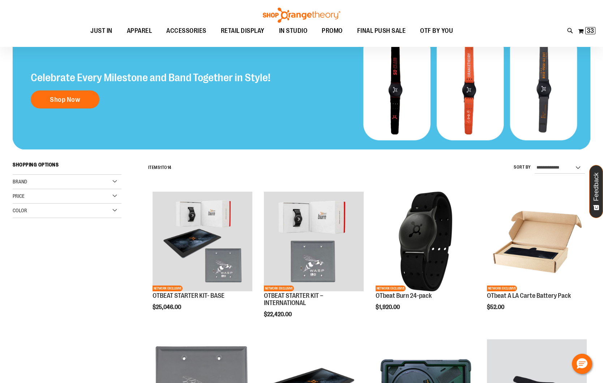
scroll to position [90, 0]
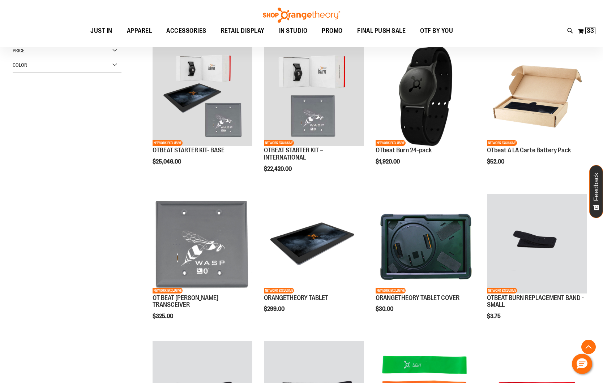
scroll to position [232, 0]
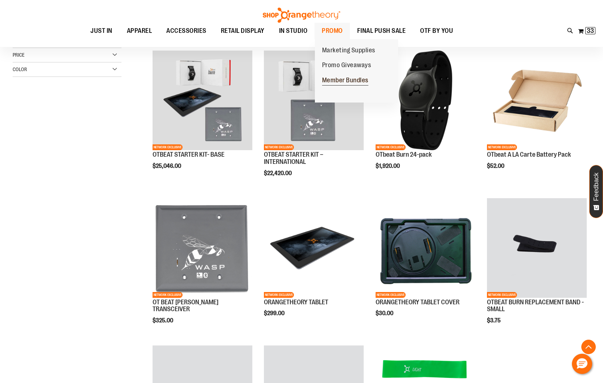
type input "**********"
click at [355, 78] on span "Member Bundles" at bounding box center [345, 81] width 46 height 9
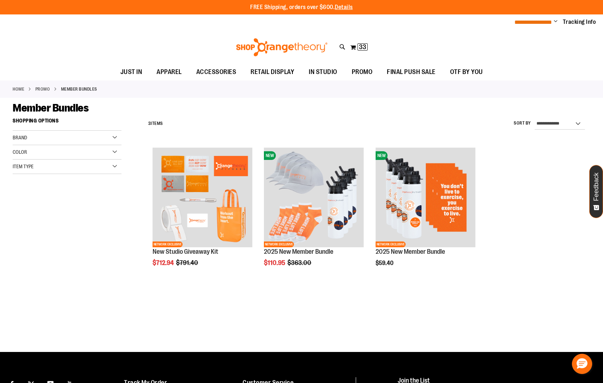
type input "**********"
click at [528, 23] on span "**********" at bounding box center [533, 22] width 38 height 5
click at [358, 45] on span "33 33 items" at bounding box center [362, 46] width 10 height 7
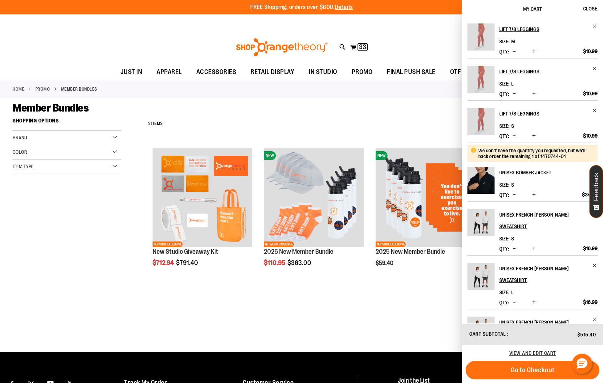
click at [542, 367] on span "Go to Checkout" at bounding box center [532, 370] width 44 height 8
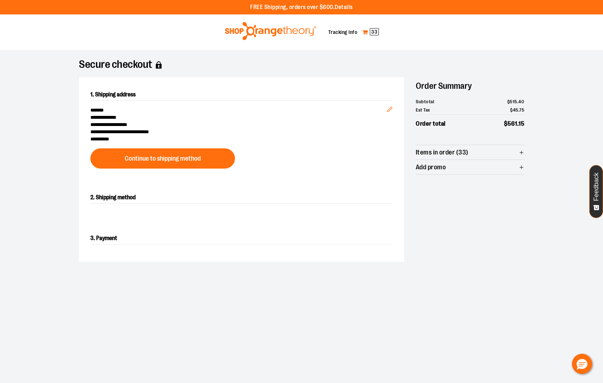
click at [375, 34] on span "33" at bounding box center [374, 31] width 9 height 7
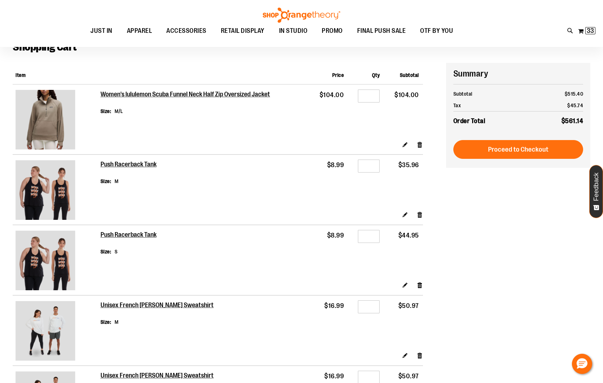
scroll to position [30, 0]
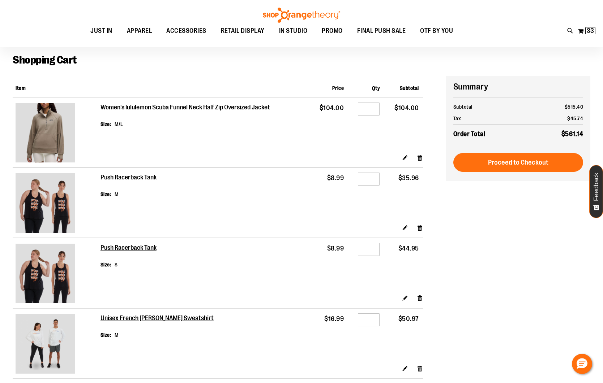
type input "**********"
click at [29, 197] on img at bounding box center [46, 203] width 60 height 60
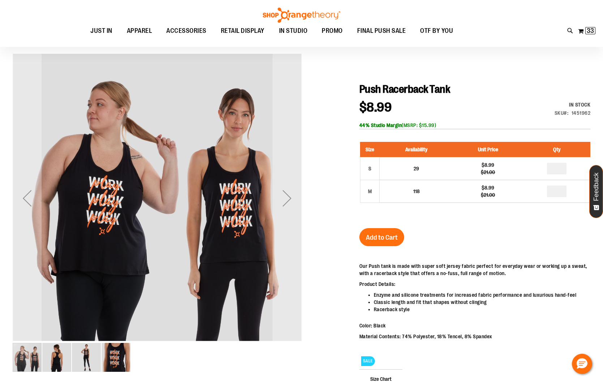
scroll to position [50, 0]
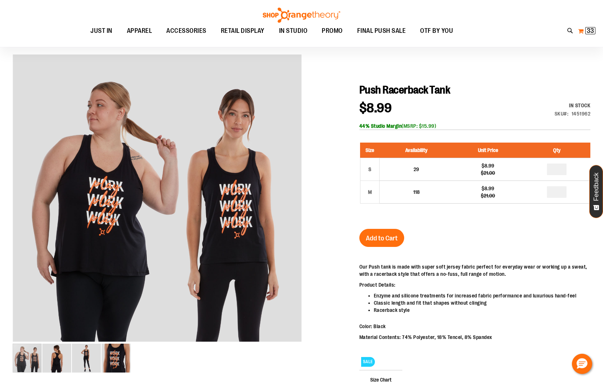
type input "**********"
click at [593, 29] on span "33" at bounding box center [590, 30] width 7 height 7
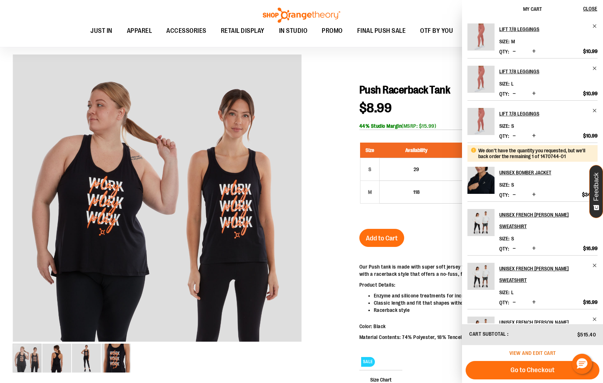
click at [538, 354] on span "View and edit cart" at bounding box center [532, 354] width 47 height 6
click at [525, 353] on span "View and edit cart" at bounding box center [532, 354] width 47 height 6
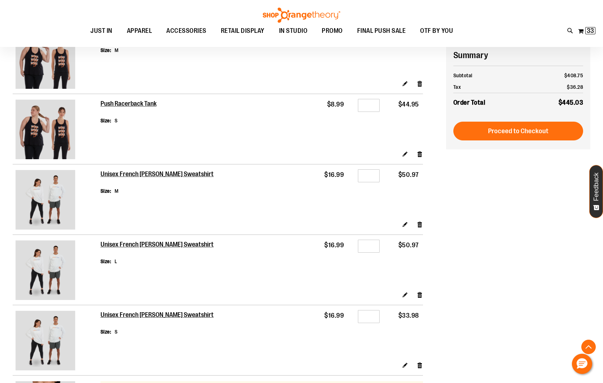
scroll to position [175, 0]
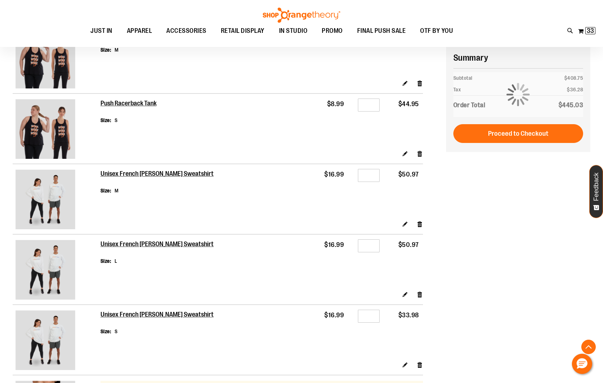
type input "**********"
click at [48, 198] on img at bounding box center [46, 200] width 60 height 60
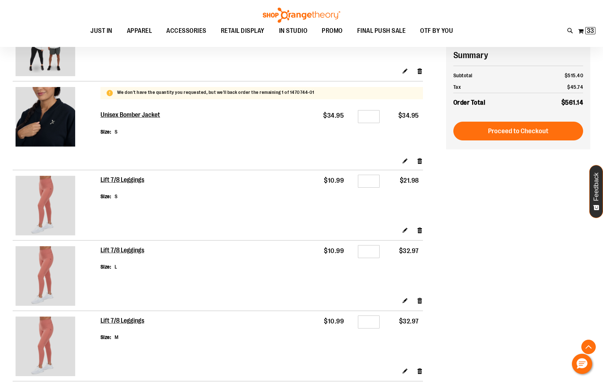
scroll to position [386, 0]
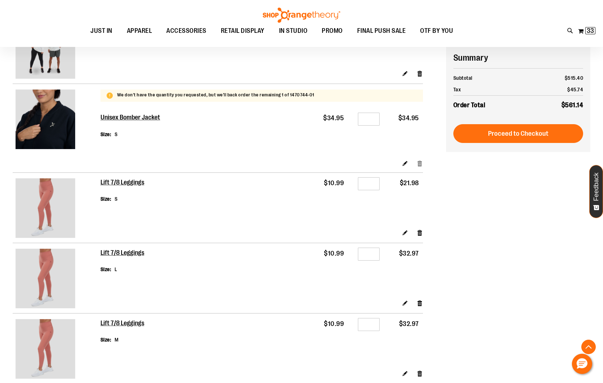
type input "**********"
click at [419, 163] on link "Remove item" at bounding box center [420, 164] width 6 height 8
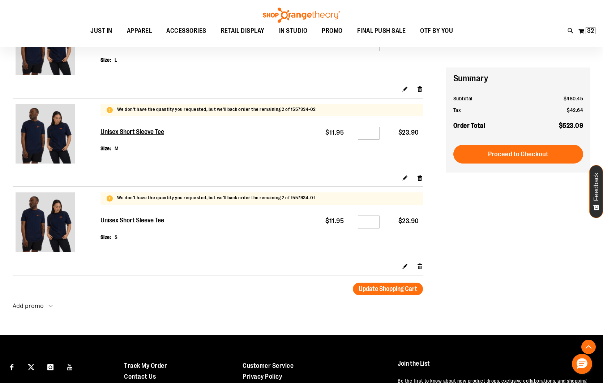
scroll to position [772, 0]
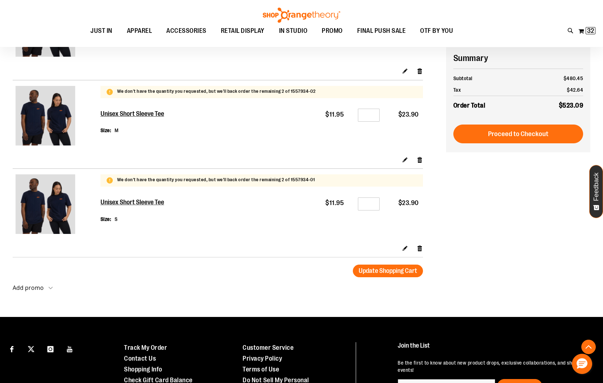
type input "**********"
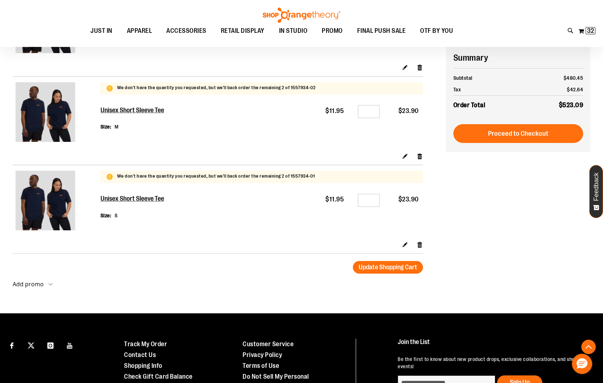
click at [49, 286] on button "Add promo" at bounding box center [33, 286] width 40 height 10
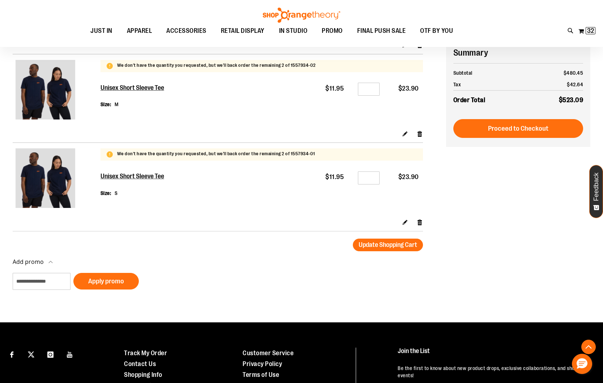
scroll to position [798, 0]
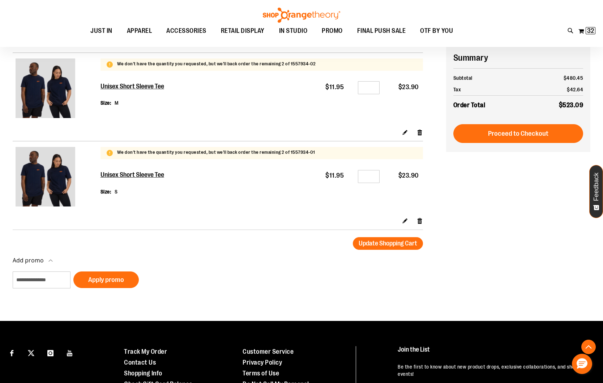
click at [173, 245] on div "Continue Shopping Update Shopping Cart" at bounding box center [218, 243] width 410 height 13
click at [375, 246] on span "Update Shopping Cart" at bounding box center [387, 243] width 59 height 7
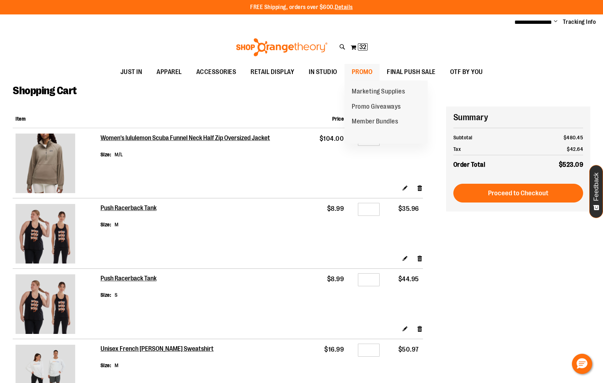
type input "**********"
click at [372, 73] on span "PROMO" at bounding box center [362, 72] width 21 height 16
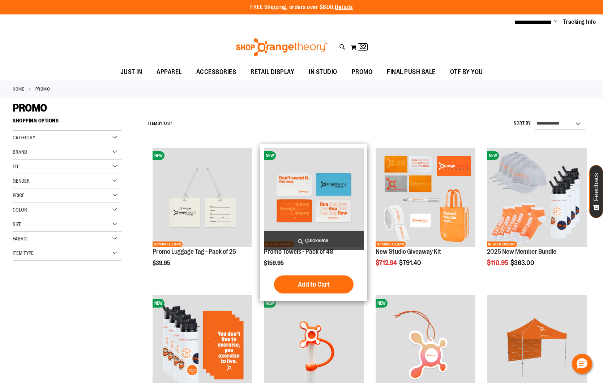
scroll to position [1, 0]
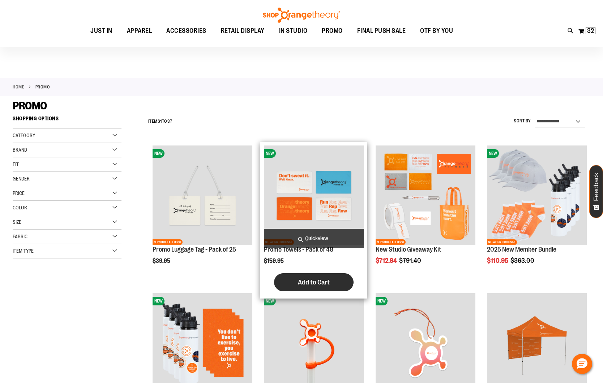
type input "**********"
click at [328, 276] on button "Add to Cart" at bounding box center [314, 283] width 80 height 18
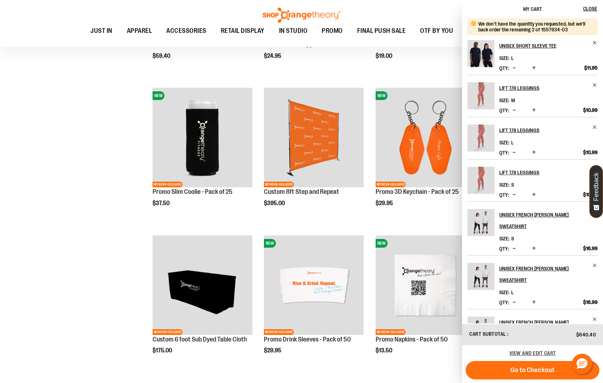
scroll to position [373, 0]
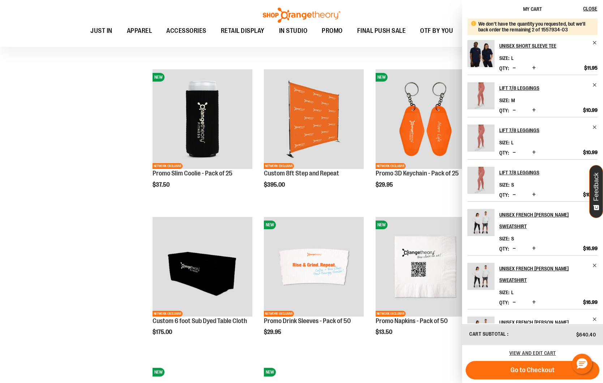
click at [90, 260] on div "**********" at bounding box center [301, 220] width 577 height 959
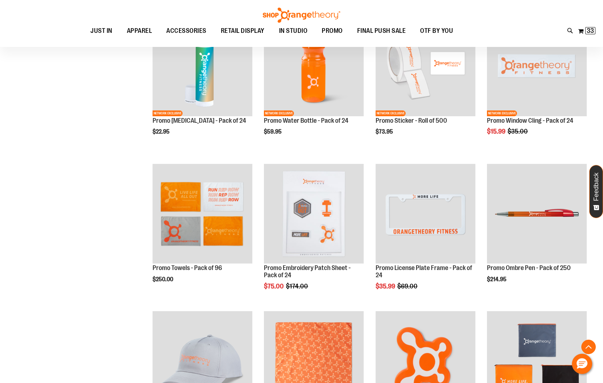
scroll to position [882, 0]
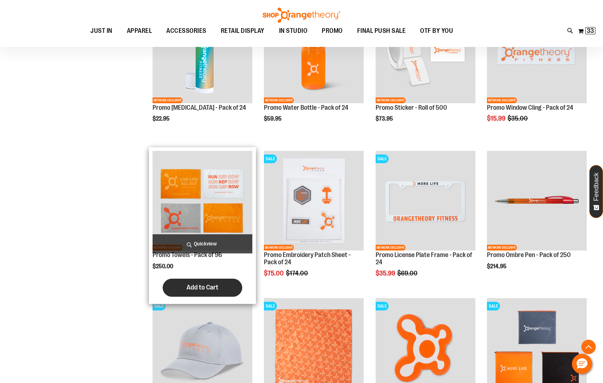
click at [190, 284] on button "Add to Cart" at bounding box center [203, 288] width 80 height 18
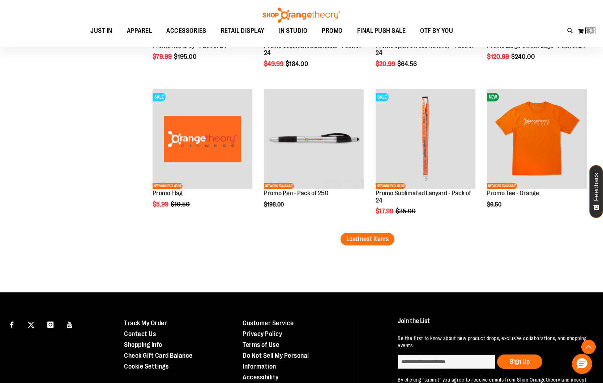
scroll to position [1224, 0]
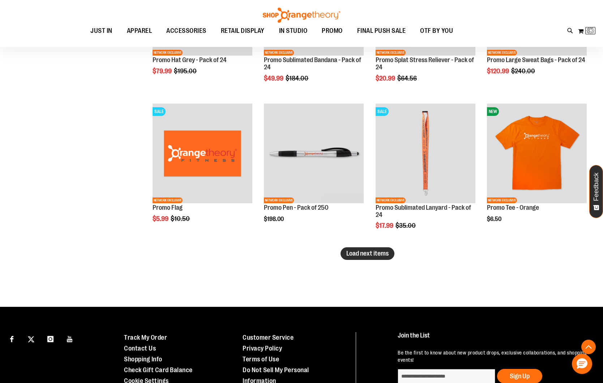
click at [363, 249] on button "Load next items" at bounding box center [367, 254] width 54 height 13
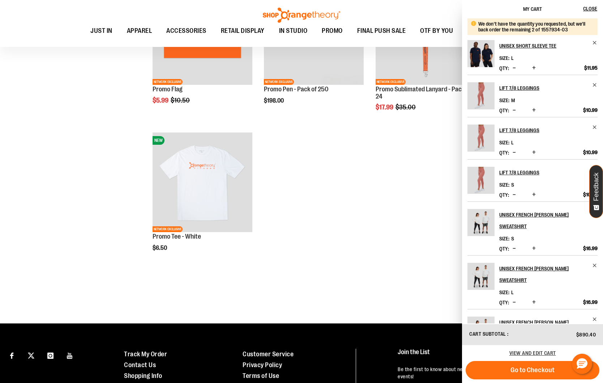
scroll to position [1350, 0]
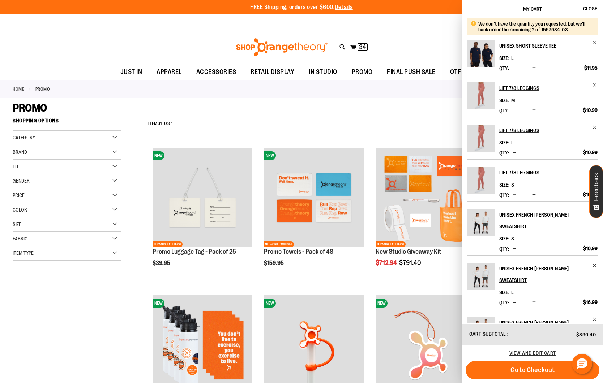
scroll to position [184, 0]
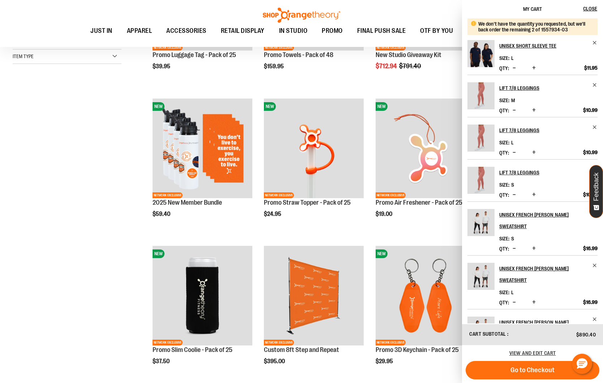
scroll to position [155, 0]
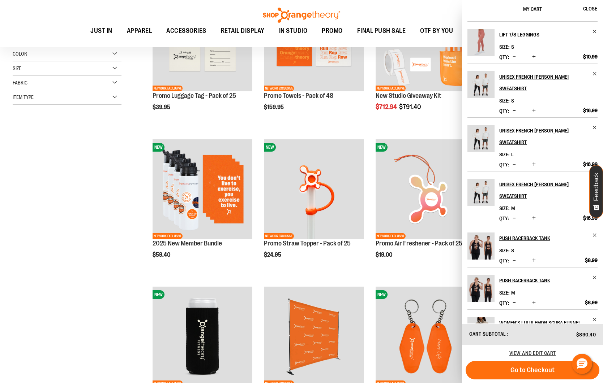
scroll to position [184, 0]
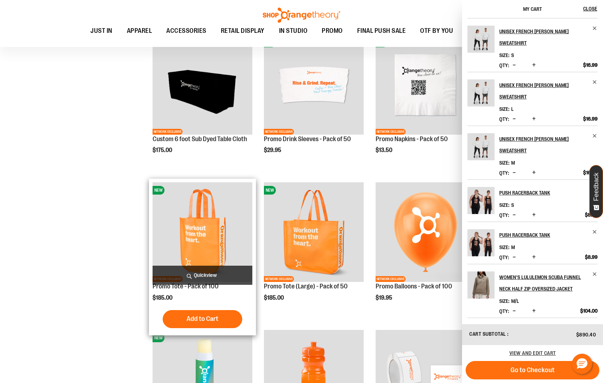
scroll to position [552, 0]
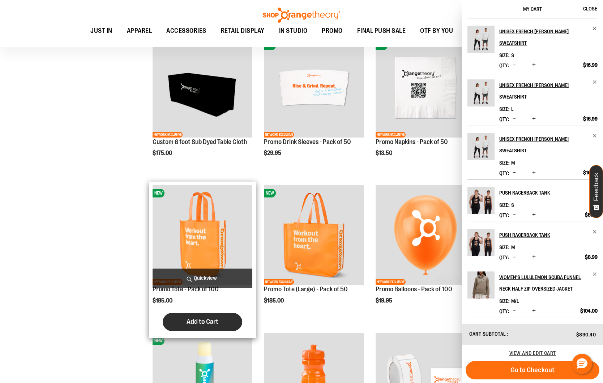
click at [203, 320] on span "Add to Cart" at bounding box center [202, 322] width 32 height 8
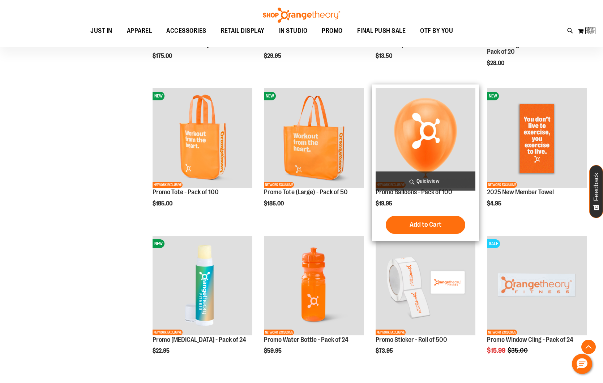
scroll to position [652, 0]
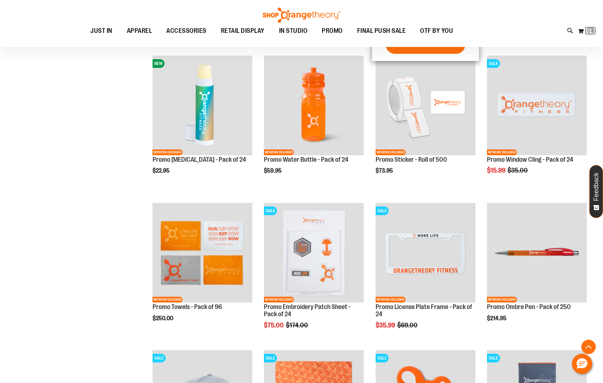
scroll to position [912, 0]
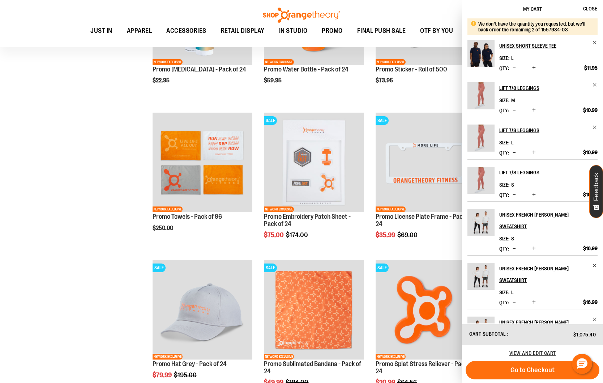
scroll to position [921, 0]
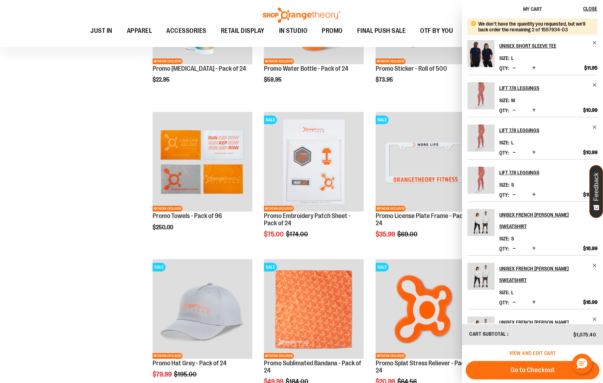
click at [528, 352] on span "View and edit cart" at bounding box center [532, 354] width 47 height 6
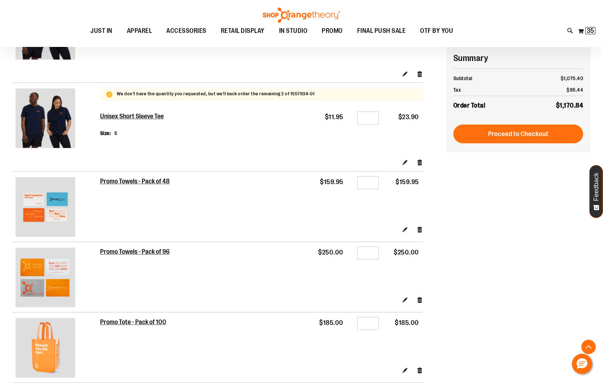
scroll to position [856, 0]
type input "**********"
click at [420, 229] on link "Remove item" at bounding box center [420, 229] width 6 height 8
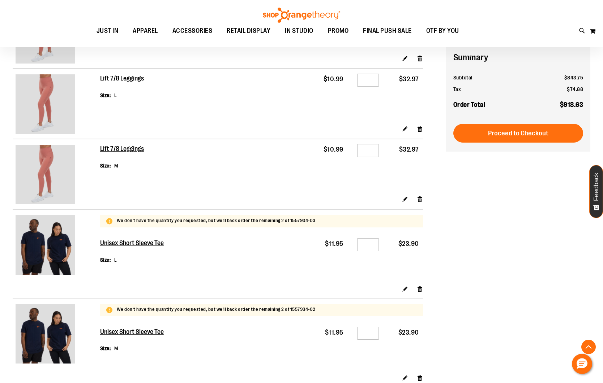
scroll to position [610, 0]
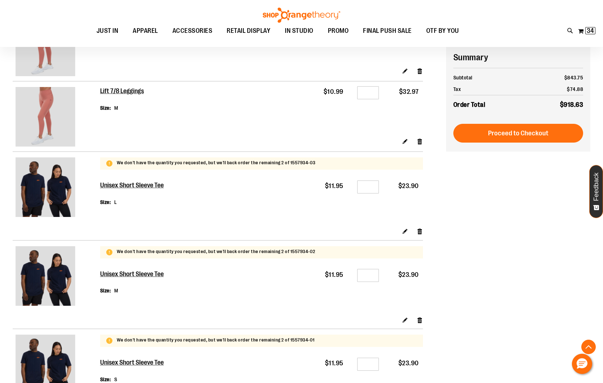
type input "**********"
click at [38, 271] on img at bounding box center [46, 276] width 60 height 60
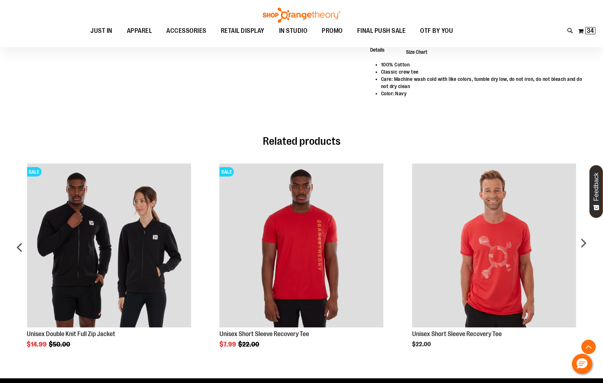
scroll to position [409, 0]
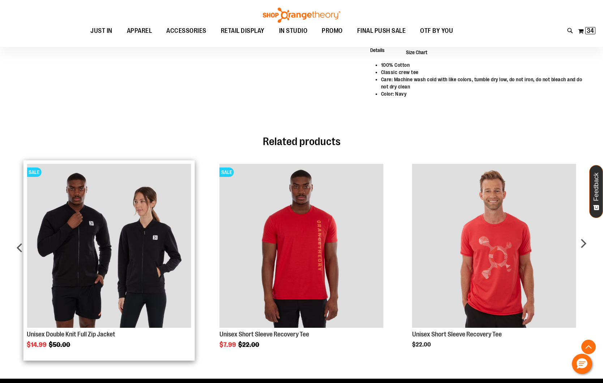
type input "**********"
click at [119, 210] on img "Product Page Link" at bounding box center [109, 246] width 164 height 164
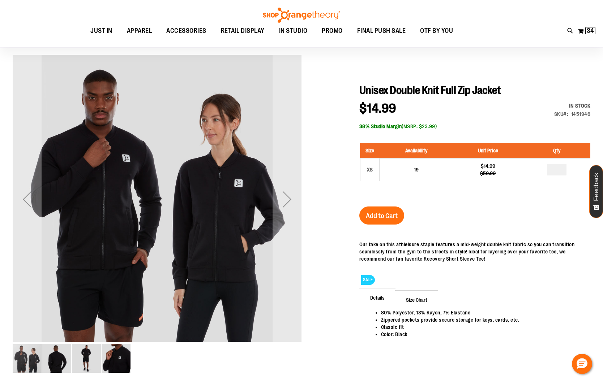
type input "**********"
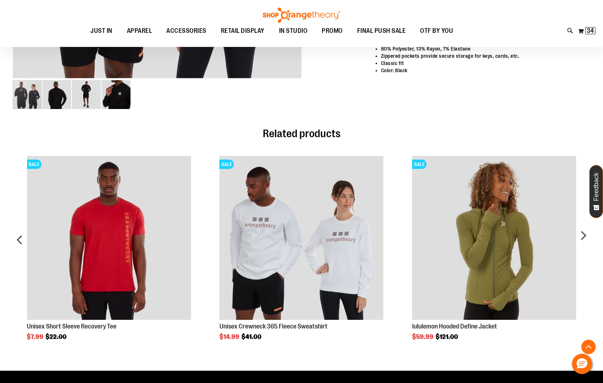
scroll to position [367, 0]
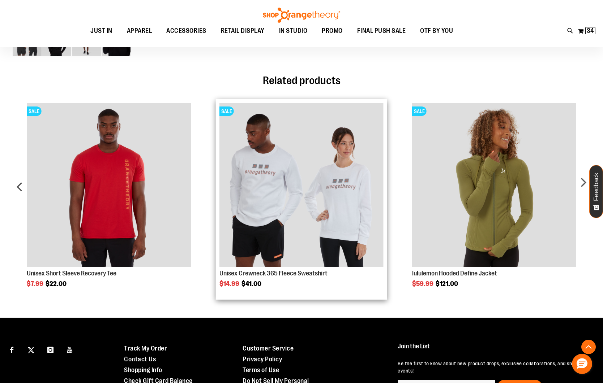
click at [278, 164] on img "Product Page Link" at bounding box center [301, 185] width 164 height 164
click at [353, 175] on img "Product Page Link" at bounding box center [301, 185] width 164 height 164
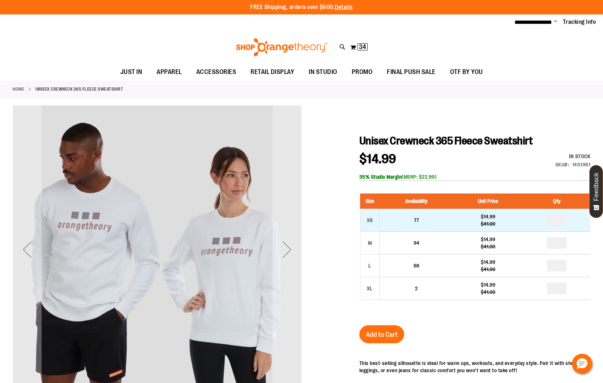
type input "**********"
click at [557, 218] on input "number" at bounding box center [557, 221] width 20 height 12
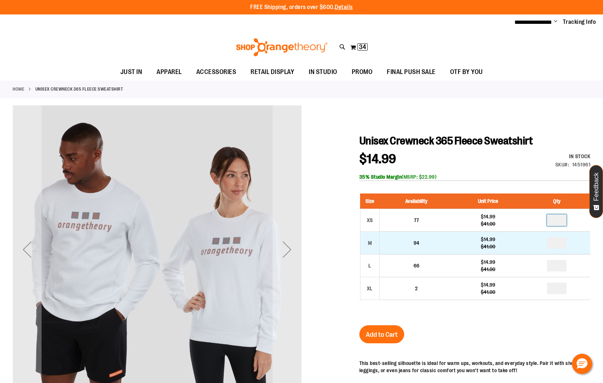
type input "*"
click at [559, 241] on input "number" at bounding box center [557, 243] width 20 height 12
type input "*"
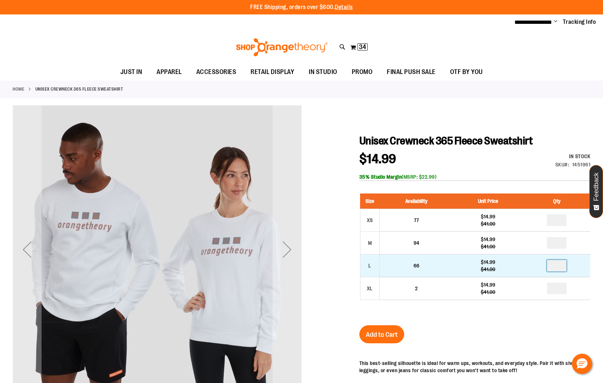
click at [559, 267] on input "number" at bounding box center [557, 266] width 20 height 12
type input "*"
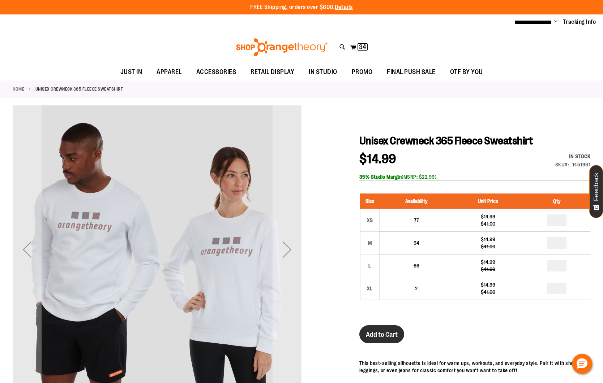
click at [374, 327] on button "Add to Cart" at bounding box center [381, 335] width 45 height 18
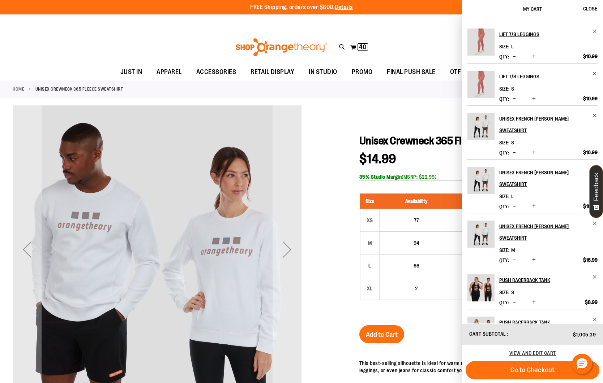
scroll to position [31, 0]
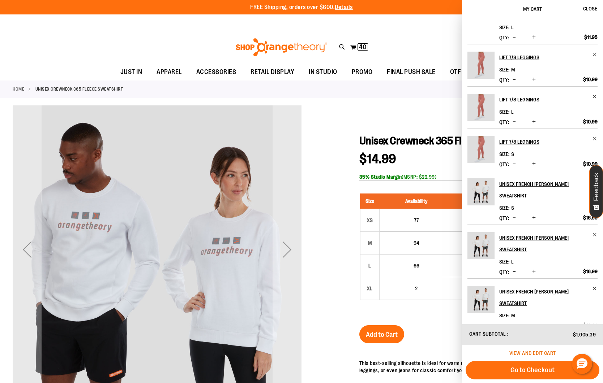
click at [551, 353] on span "View and edit cart" at bounding box center [532, 354] width 47 height 6
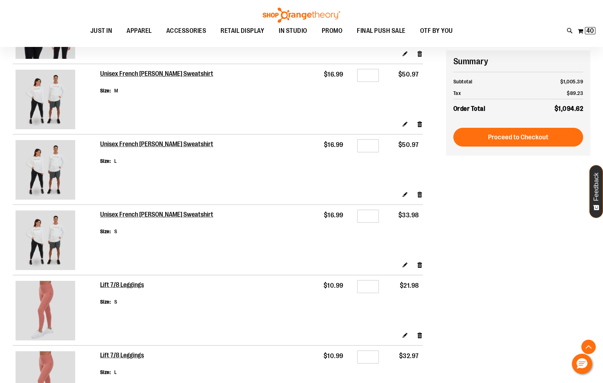
scroll to position [278, 0]
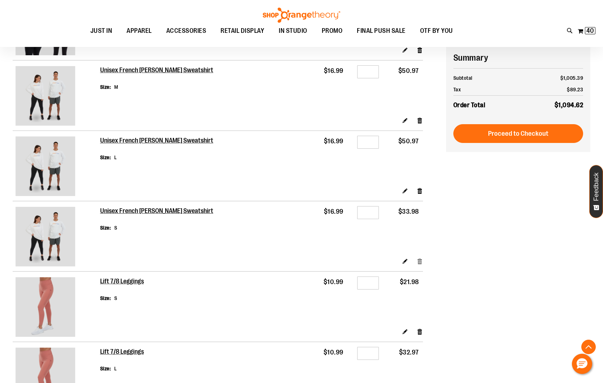
type input "**********"
click at [420, 262] on link "Remove item" at bounding box center [420, 262] width 6 height 8
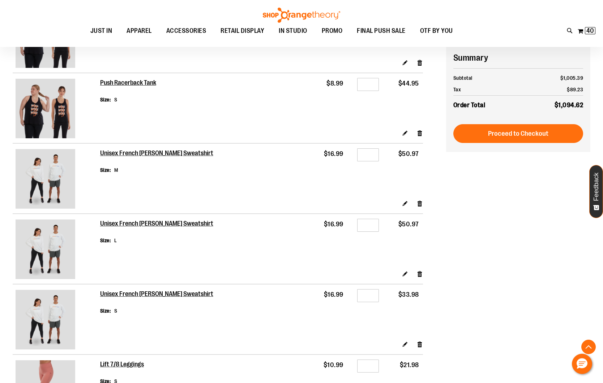
scroll to position [194, 0]
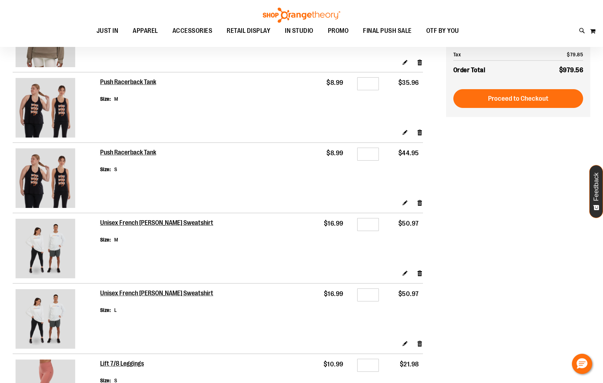
scroll to position [130, 0]
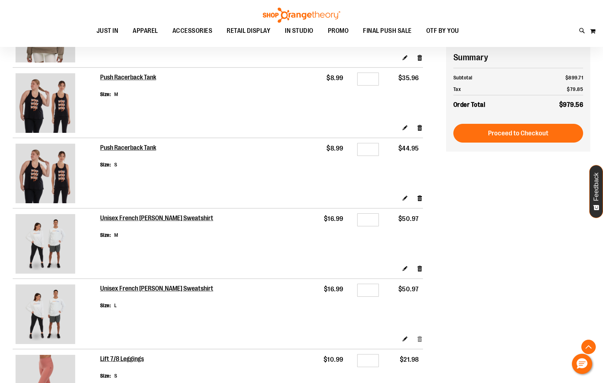
type input "**********"
click at [419, 337] on link "Remove item" at bounding box center [420, 339] width 6 height 8
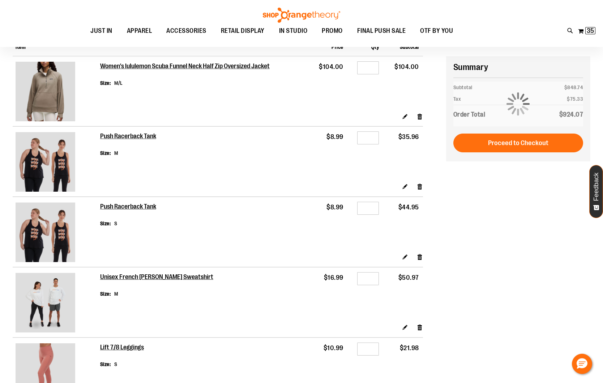
scroll to position [81, 0]
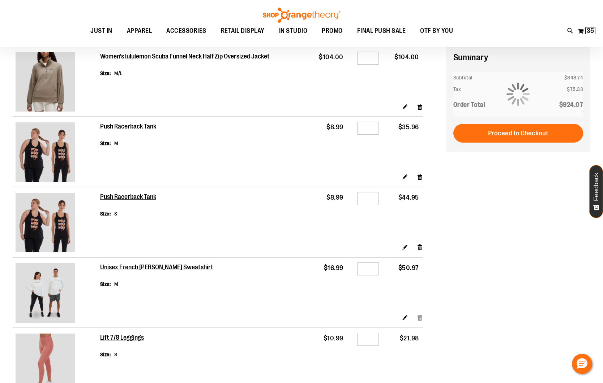
type input "**********"
click at [421, 317] on link "Remove item" at bounding box center [420, 318] width 6 height 8
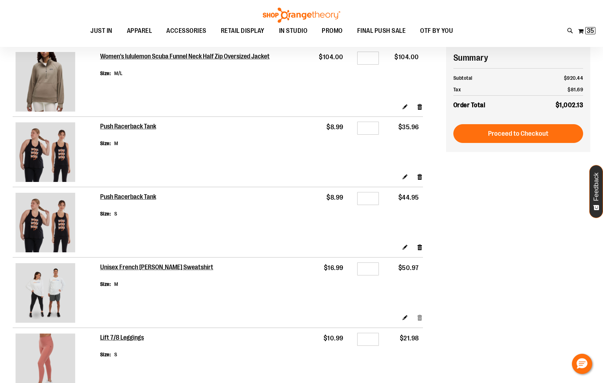
click at [419, 318] on link "Remove item" at bounding box center [420, 318] width 6 height 8
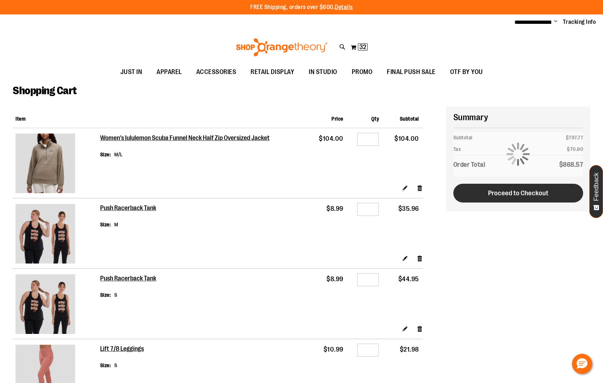
type input "**********"
click at [507, 190] on span "Proceed to Checkout" at bounding box center [518, 193] width 60 height 8
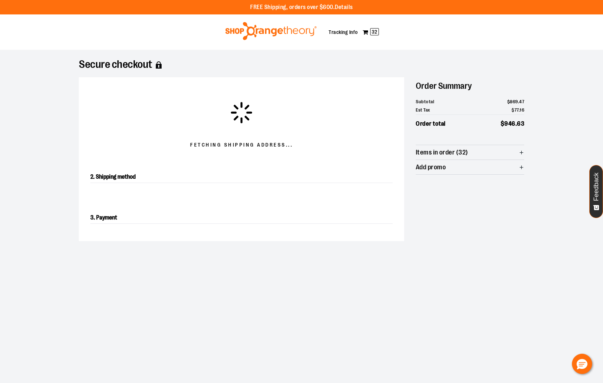
drag, startPoint x: 522, startPoint y: 205, endPoint x: 518, endPoint y: 205, distance: 3.7
click at [521, 205] on div "Fetching Shipping address... 2. Shipping method 3. Payment Order Summary Subtot…" at bounding box center [301, 159] width 445 height 164
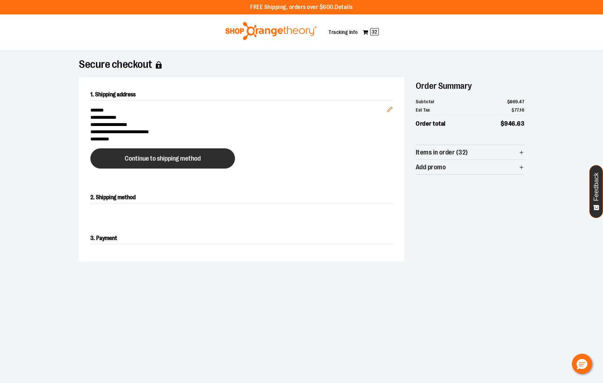
click at [190, 153] on button "Continue to shipping method" at bounding box center [162, 159] width 145 height 20
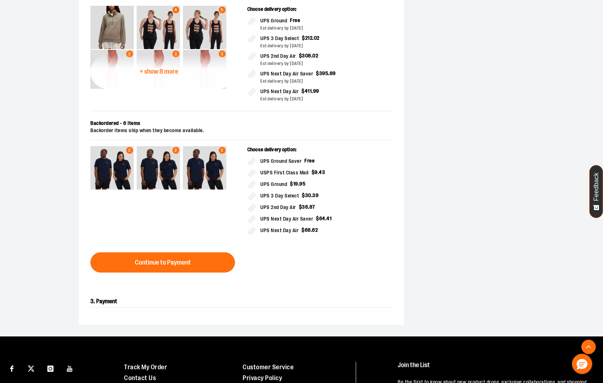
scroll to position [251, 0]
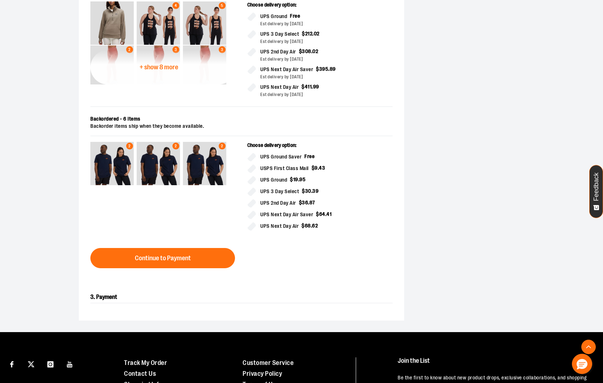
click at [185, 261] on span "Continue to Payment" at bounding box center [163, 258] width 56 height 7
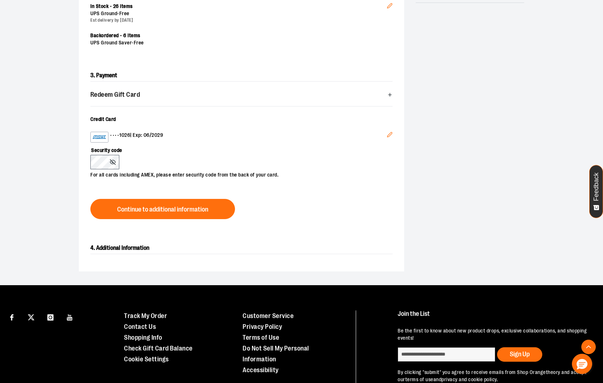
scroll to position [180, 0]
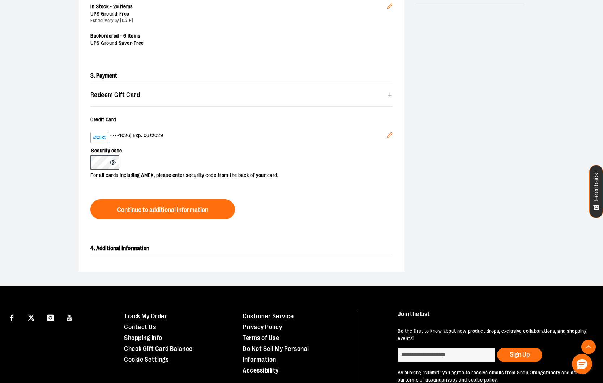
click at [114, 162] on icon at bounding box center [113, 163] width 6 height 6
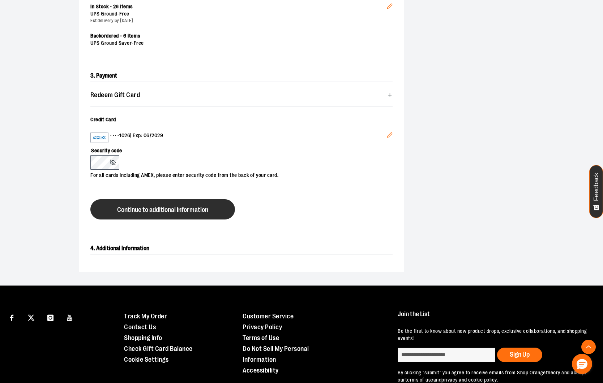
click at [188, 214] on button "Continue to additional information" at bounding box center [162, 209] width 145 height 20
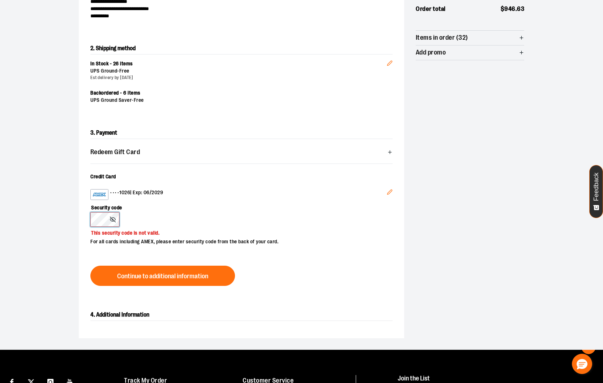
scroll to position [123, 0]
